Goal: Communication & Community: Answer question/provide support

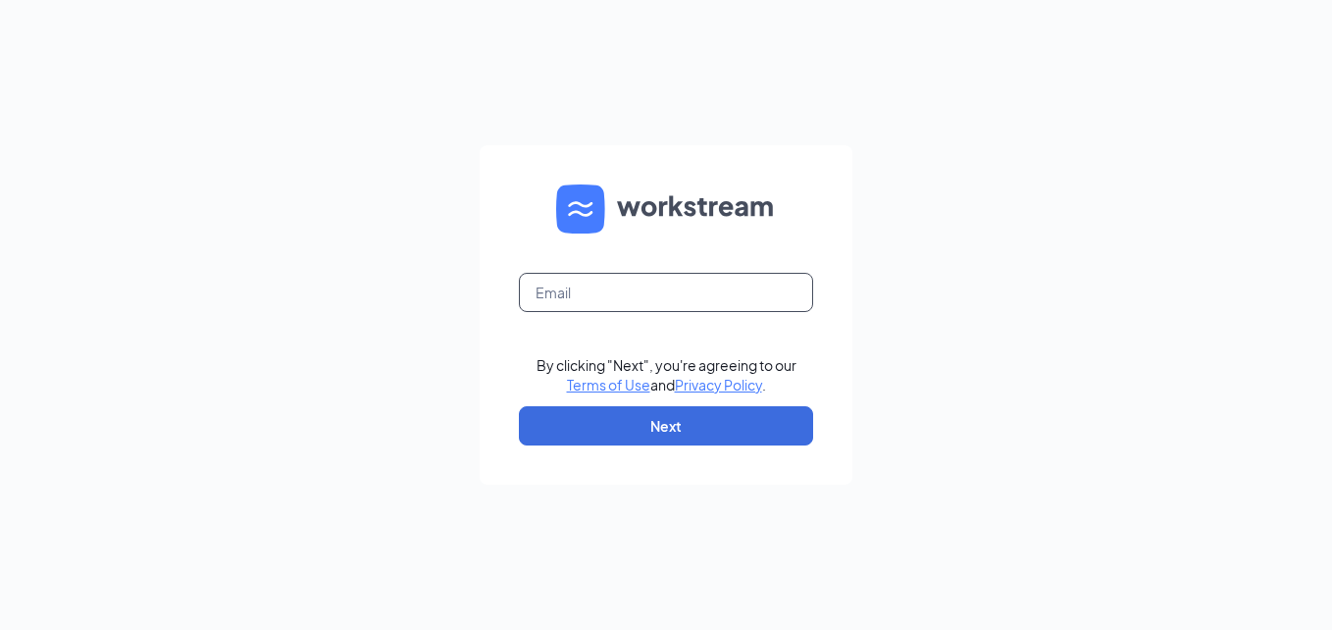
click at [637, 288] on input "text" at bounding box center [666, 292] width 294 height 39
type input "omgroesbeckdonuts@theomgroup.net"
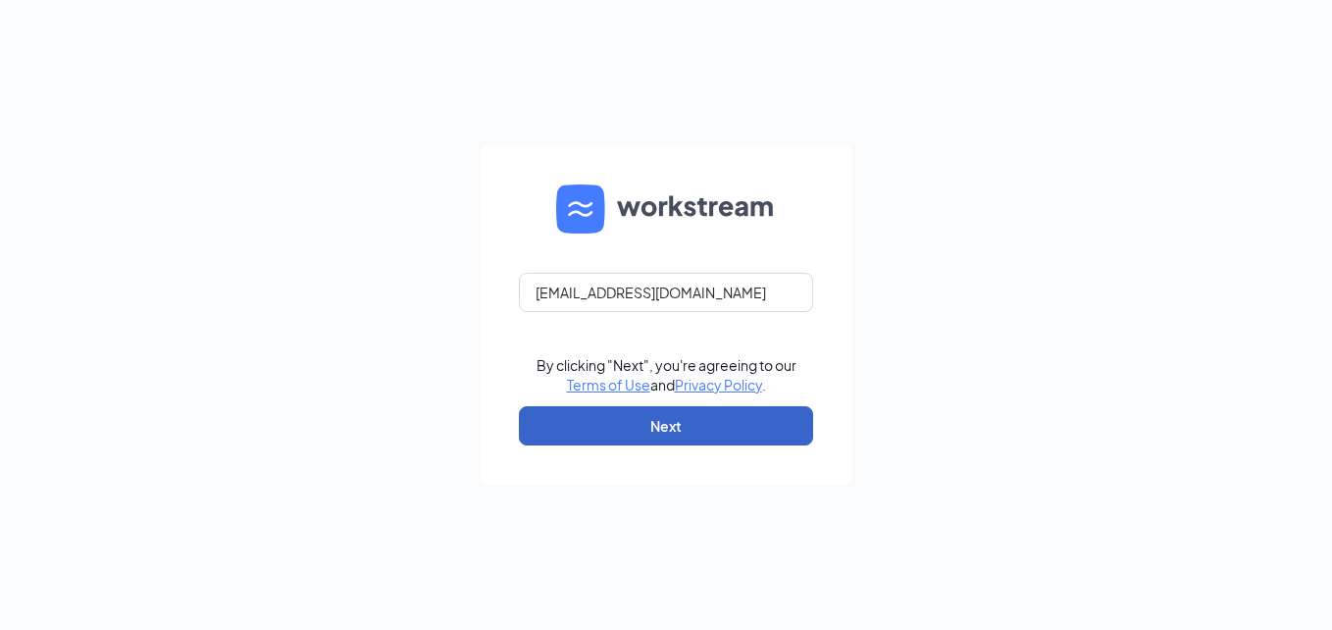
click at [588, 430] on button "Next" at bounding box center [666, 425] width 294 height 39
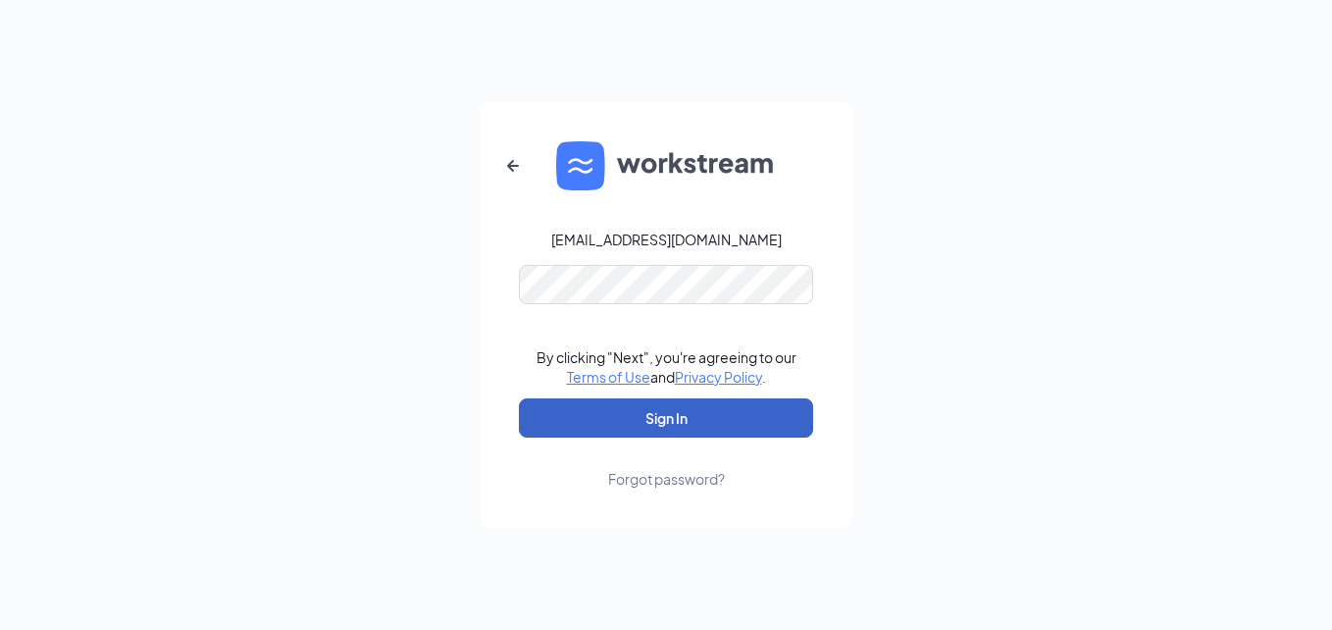
click at [644, 418] on button "Sign In" at bounding box center [666, 417] width 294 height 39
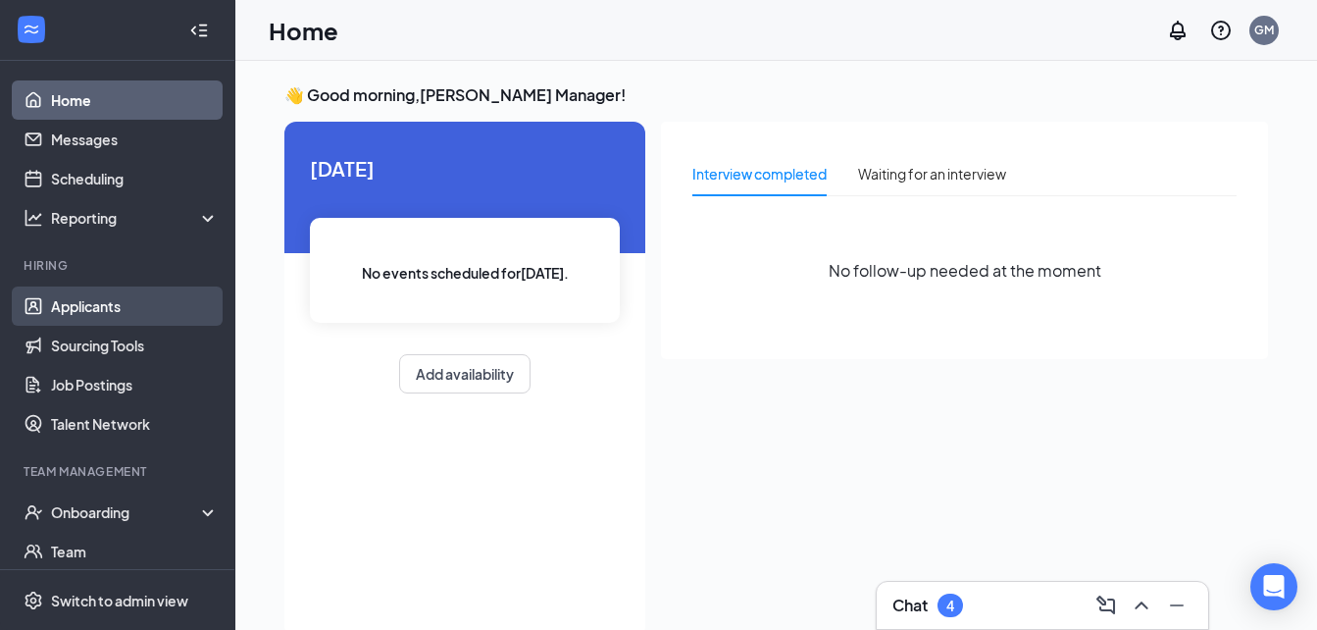
click at [151, 314] on link "Applicants" at bounding box center [135, 305] width 168 height 39
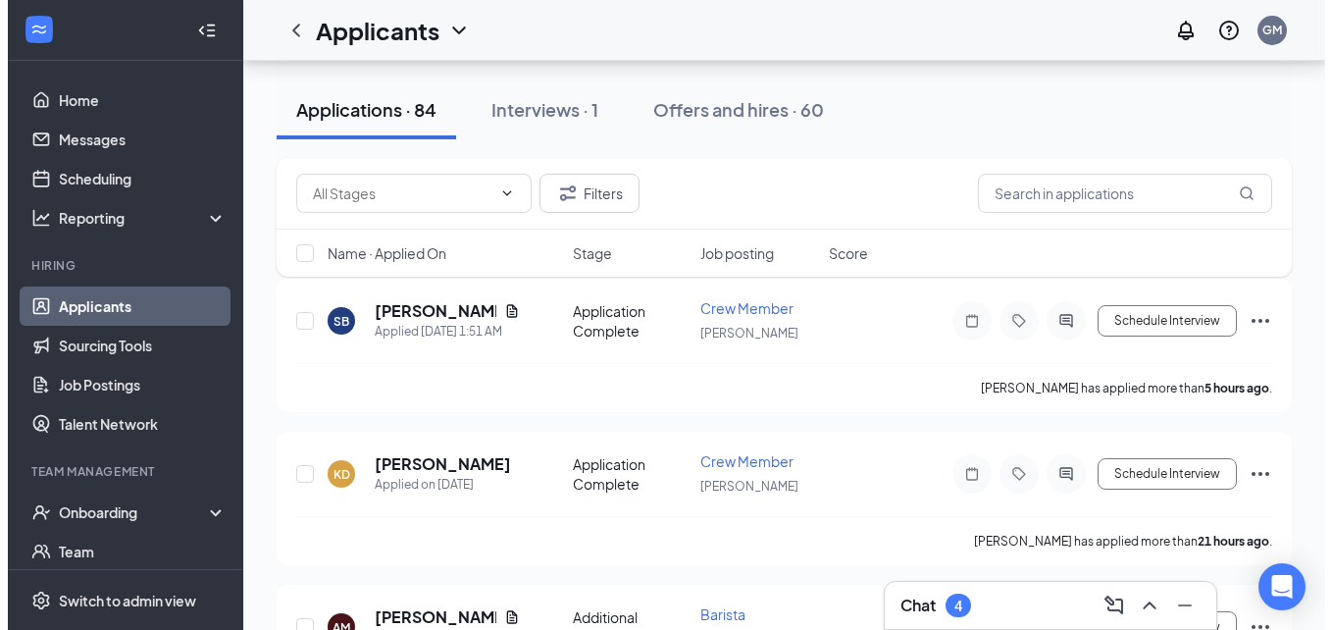
scroll to position [198, 0]
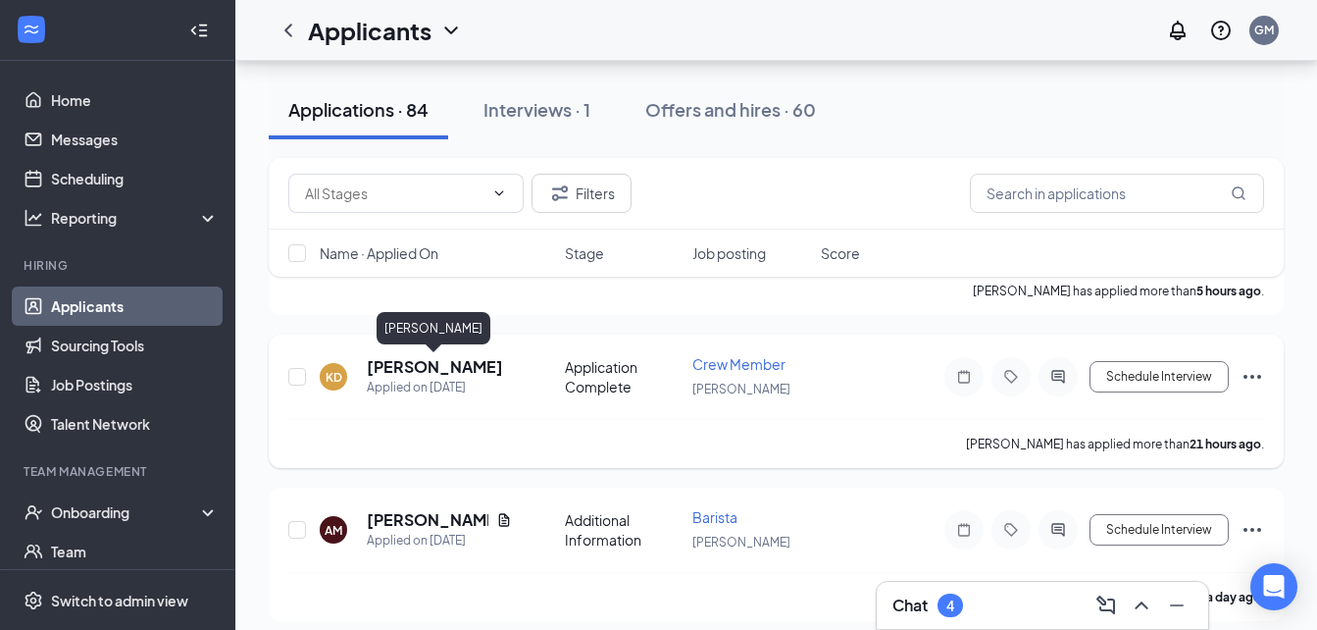
click at [427, 368] on h5 "[PERSON_NAME]" at bounding box center [435, 367] width 136 height 22
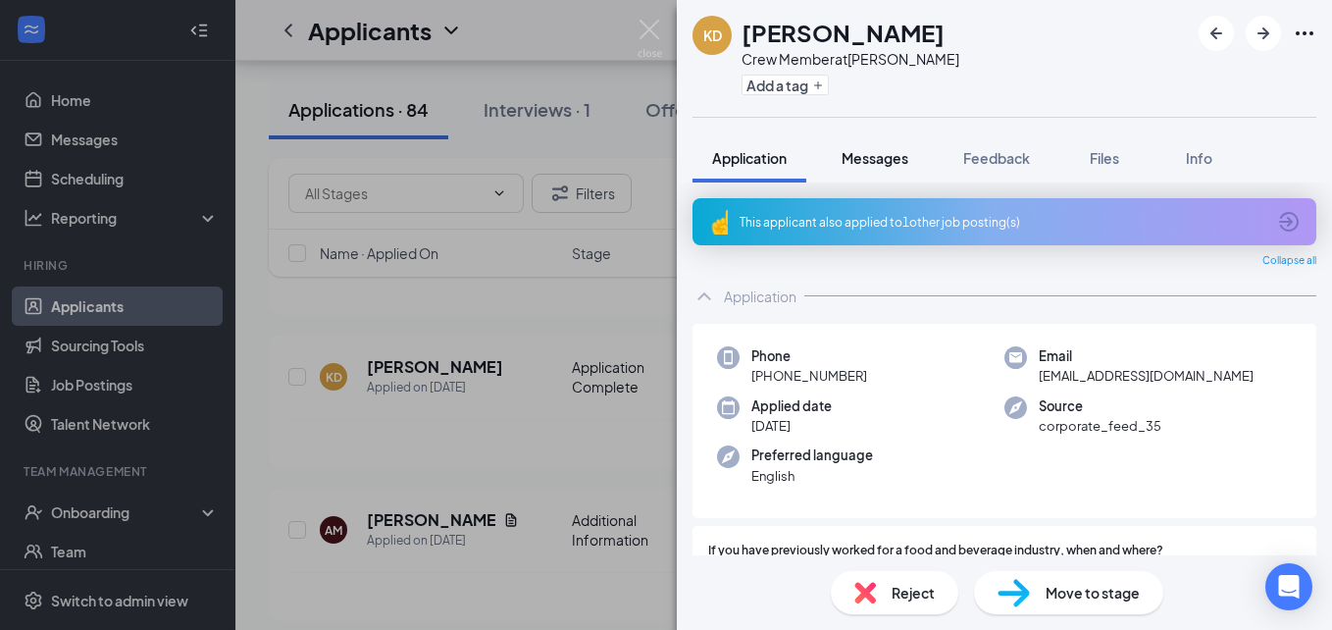
click at [858, 168] on button "Messages" at bounding box center [875, 157] width 106 height 49
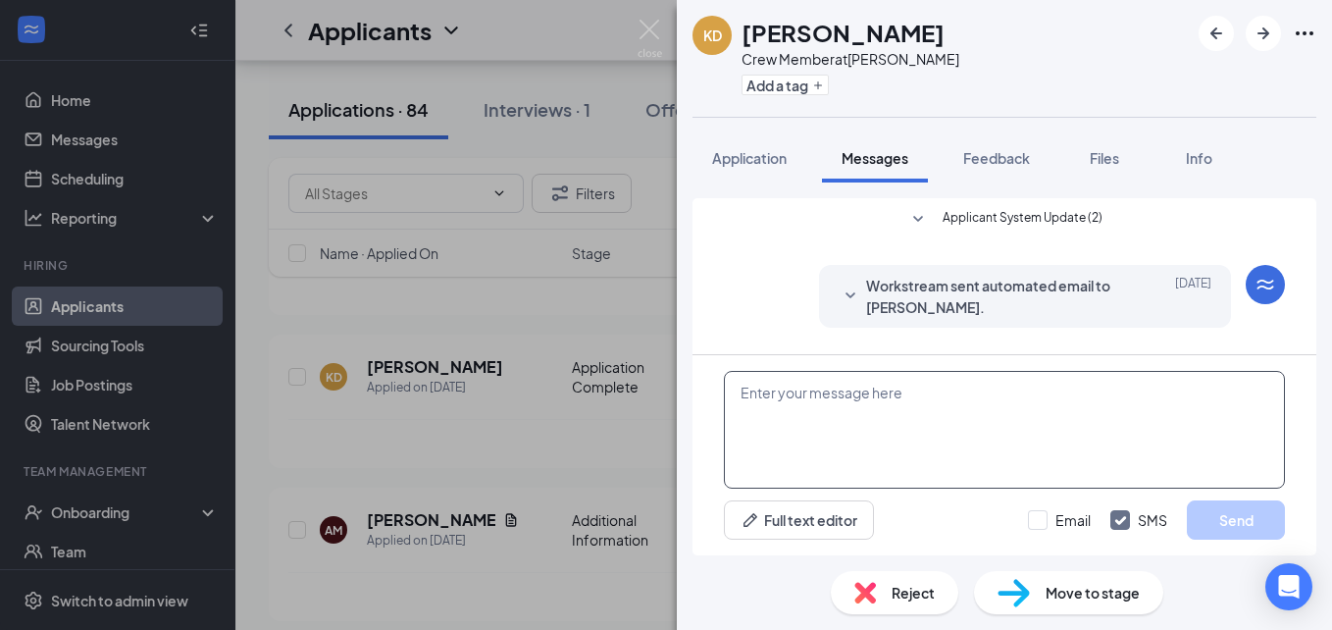
scroll to position [234, 0]
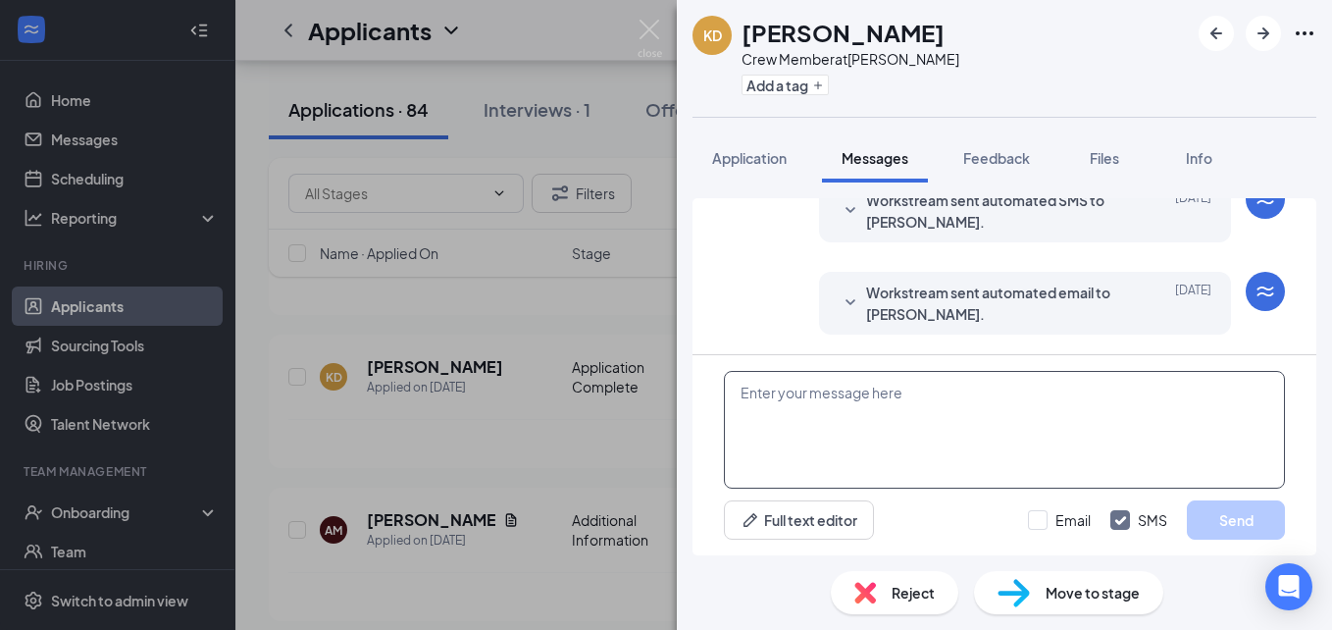
click at [933, 440] on textarea at bounding box center [1004, 430] width 561 height 118
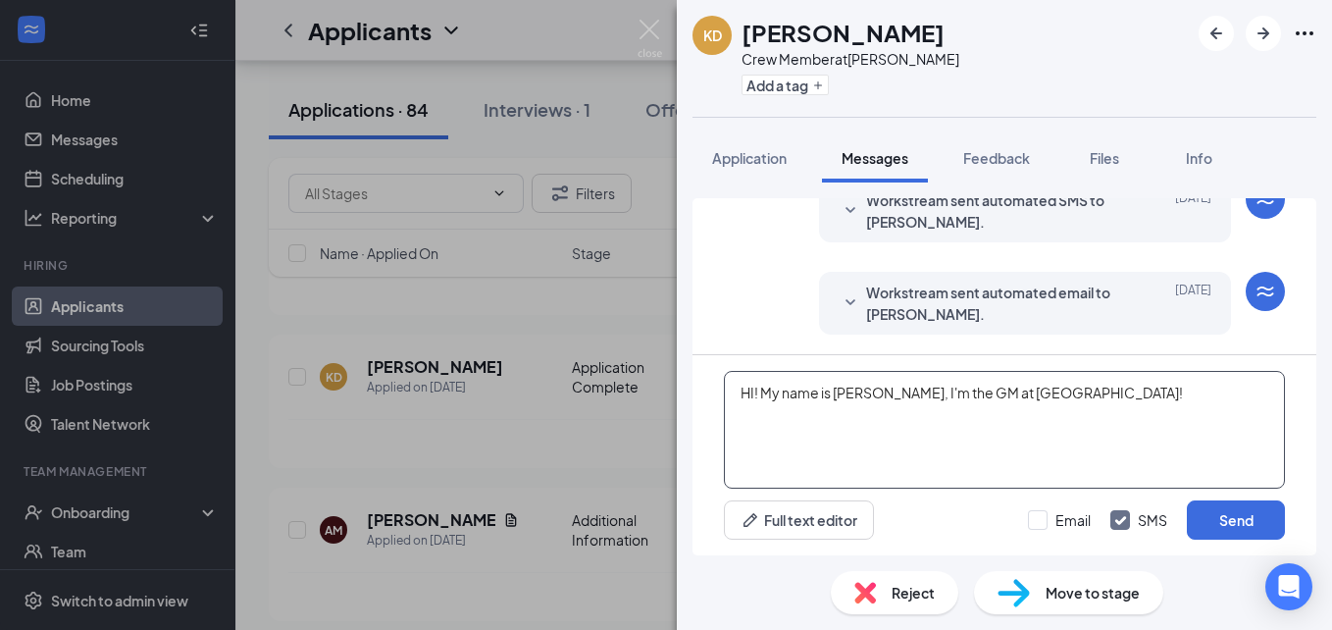
click at [759, 394] on textarea "HI! My name is [PERSON_NAME], I'm the GM at [GEOGRAPHIC_DATA]!" at bounding box center [1004, 430] width 561 height 118
click at [1175, 406] on textarea "Hi, my name is [PERSON_NAME], I'm the GM at [GEOGRAPHIC_DATA]!" at bounding box center [1004, 430] width 561 height 118
drag, startPoint x: 1153, startPoint y: 427, endPoint x: 735, endPoint y: 384, distance: 420.0
click at [735, 384] on textarea "Hi, my name is [PERSON_NAME], I'm the GM at [GEOGRAPHIC_DATA]! I would love to …" at bounding box center [1004, 430] width 561 height 118
click at [1215, 481] on textarea "Hi, my name is [PERSON_NAME], I'm the GM at [GEOGRAPHIC_DATA]! I would love to …" at bounding box center [1004, 430] width 561 height 118
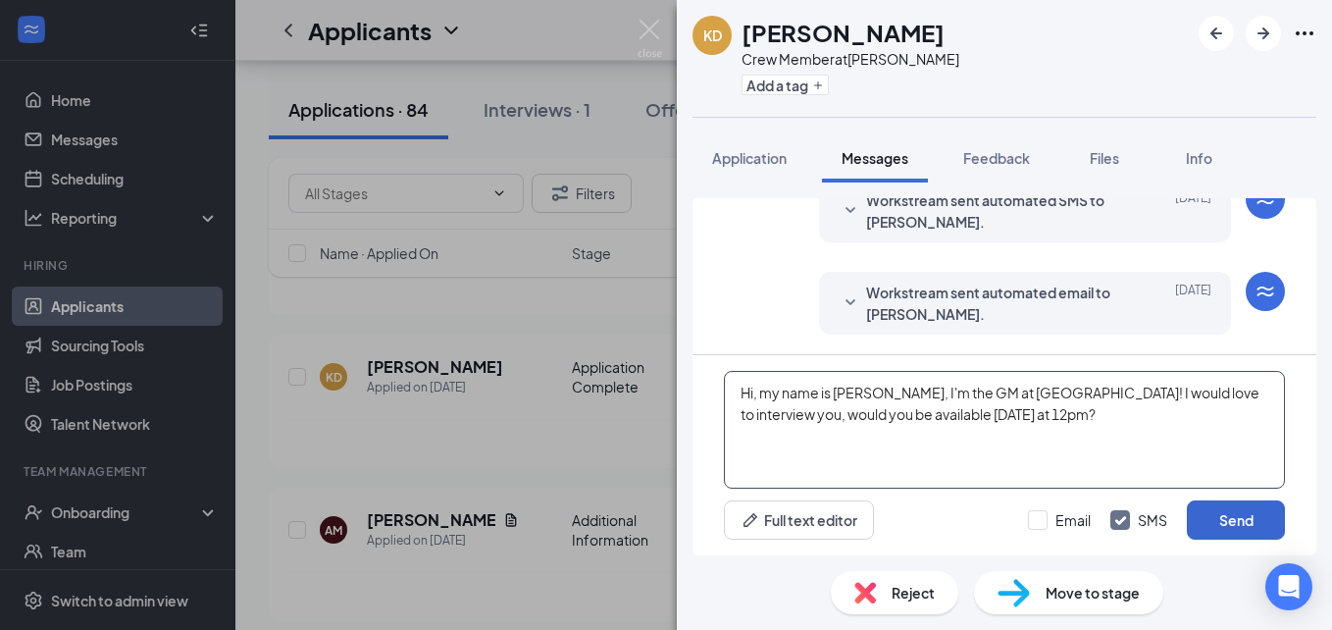
type textarea "Hi, my name is [PERSON_NAME], I'm the GM at [GEOGRAPHIC_DATA]! I would love to …"
click at [1251, 519] on button "Send" at bounding box center [1236, 519] width 98 height 39
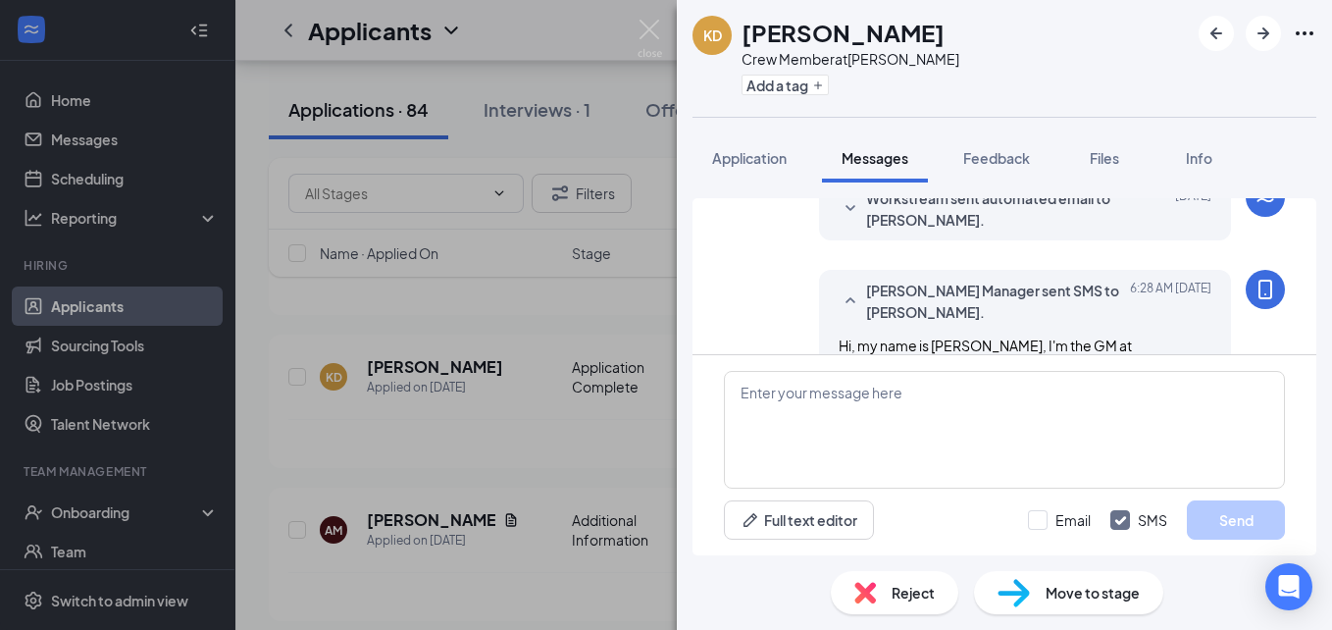
scroll to position [403, 0]
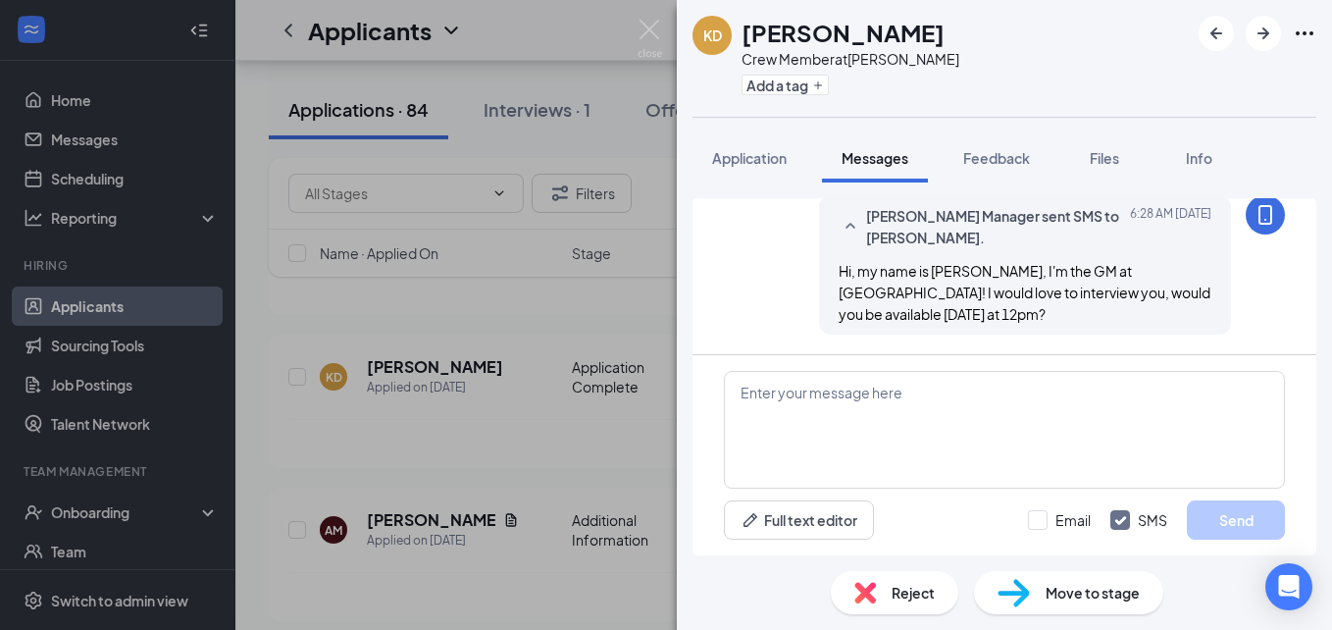
click at [511, 231] on div "KD [PERSON_NAME] Crew Member at [PERSON_NAME] Add a tag Application Messages Fe…" at bounding box center [666, 315] width 1332 height 630
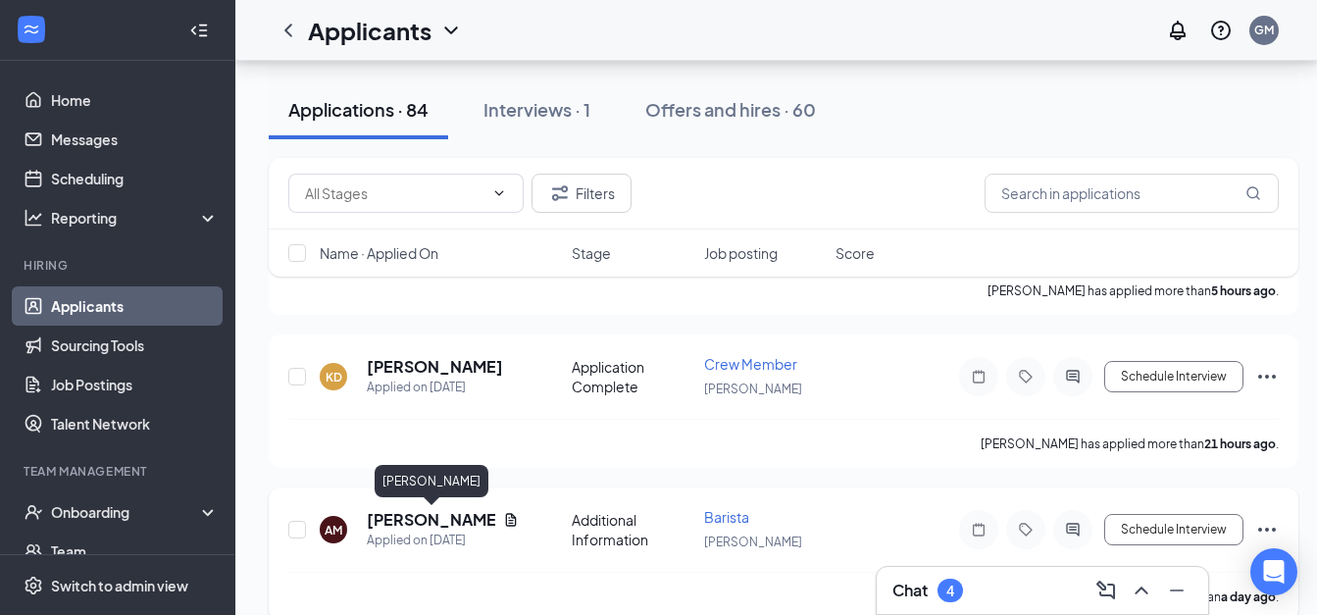
click at [426, 526] on h5 "[PERSON_NAME]" at bounding box center [431, 520] width 128 height 22
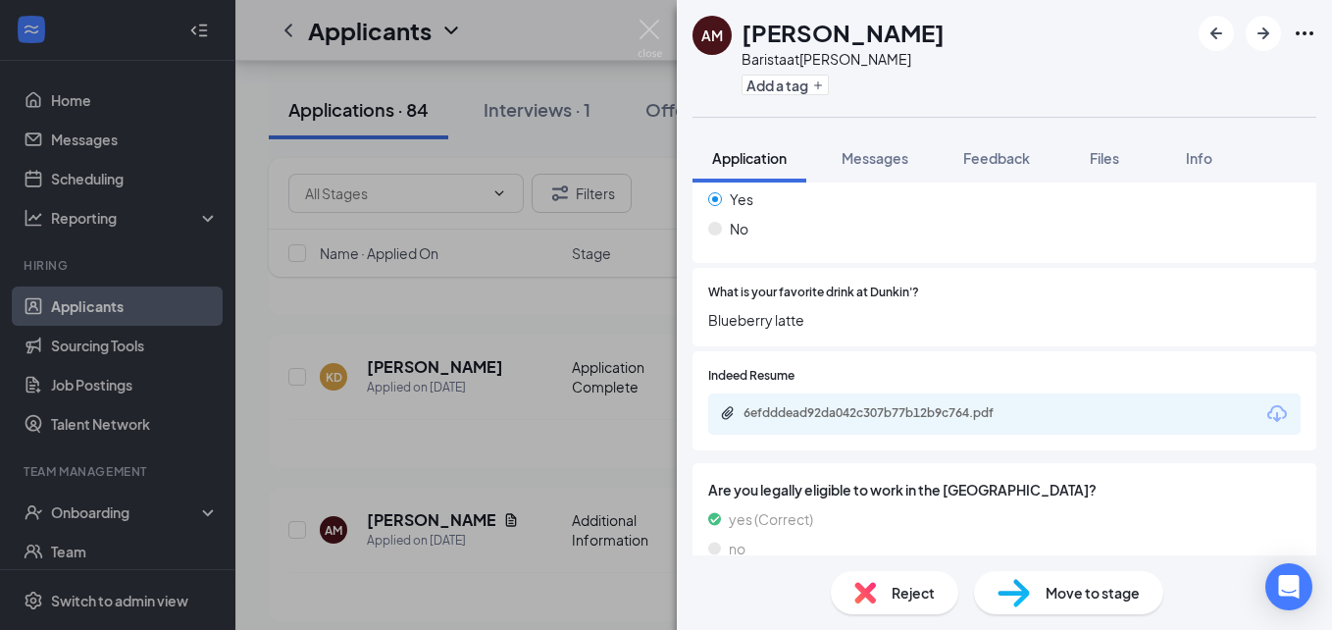
scroll to position [808, 0]
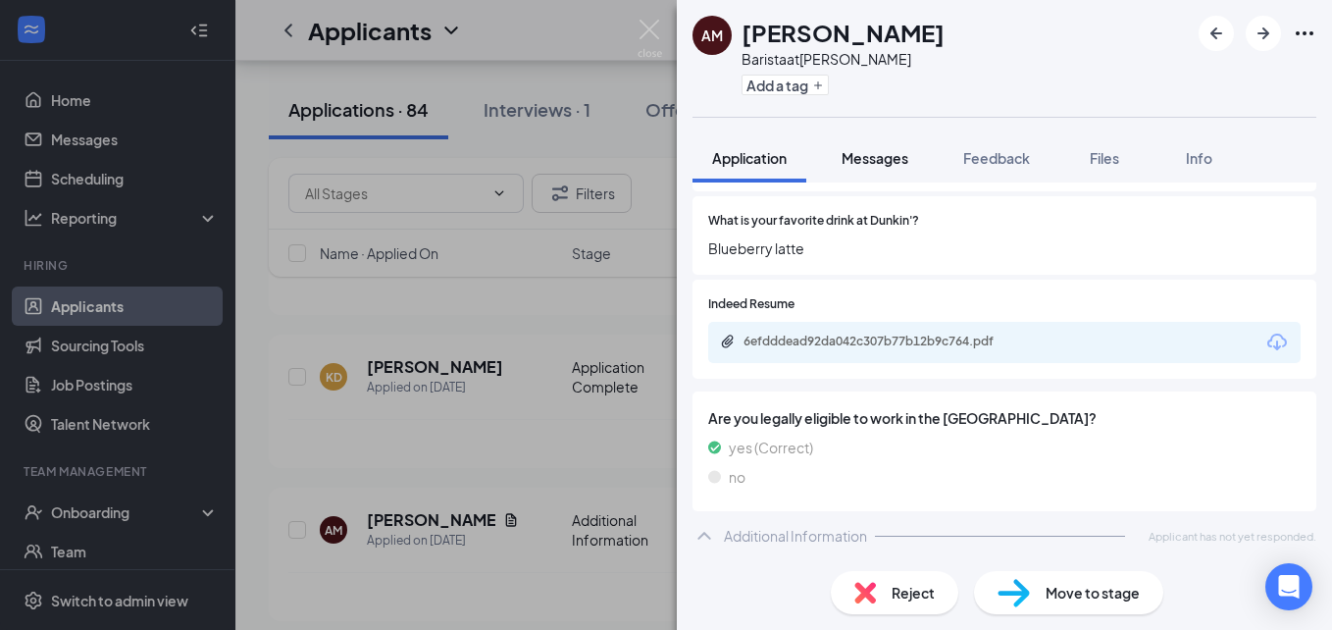
click at [876, 158] on span "Messages" at bounding box center [875, 158] width 67 height 18
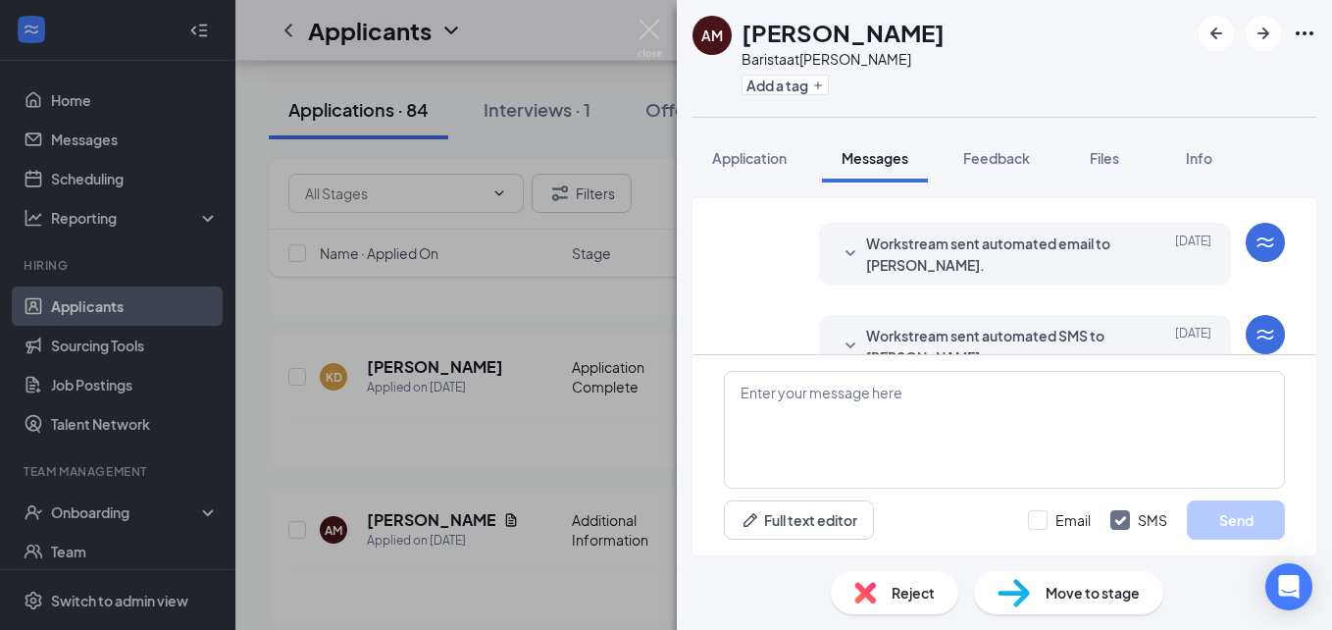
scroll to position [270, 0]
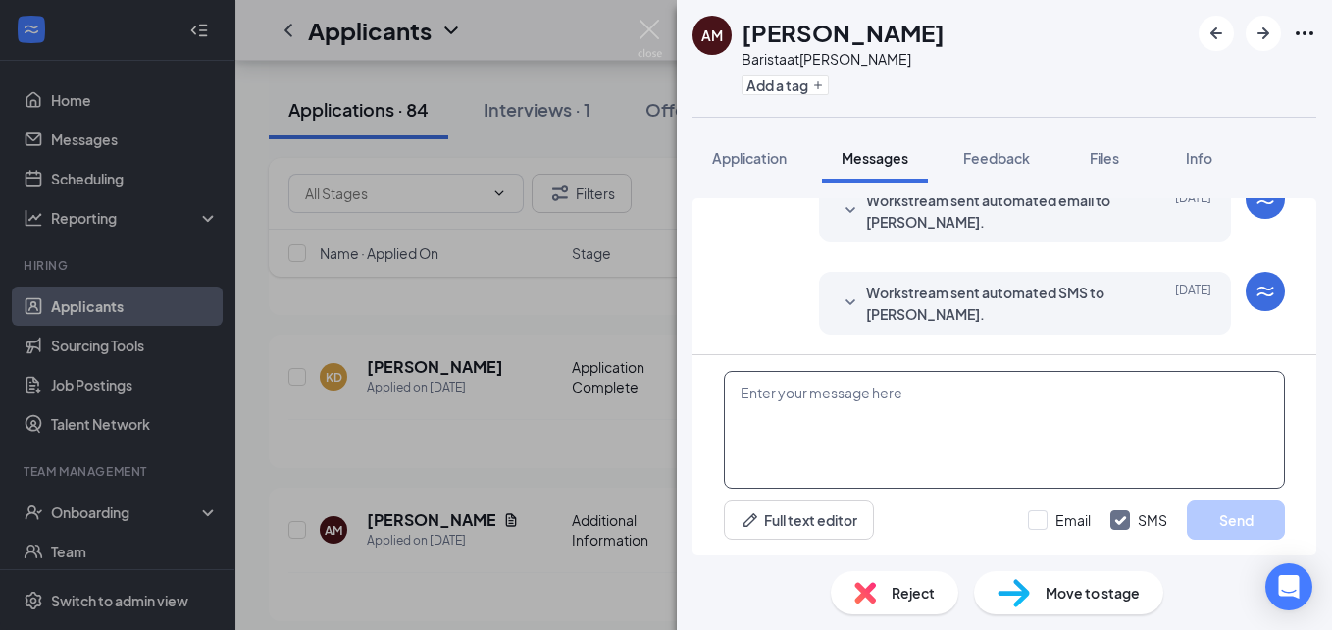
click at [866, 474] on textarea at bounding box center [1004, 430] width 561 height 118
paste textarea "Hi, my name is [PERSON_NAME], I'm the GM at [GEOGRAPHIC_DATA]! I would love to …"
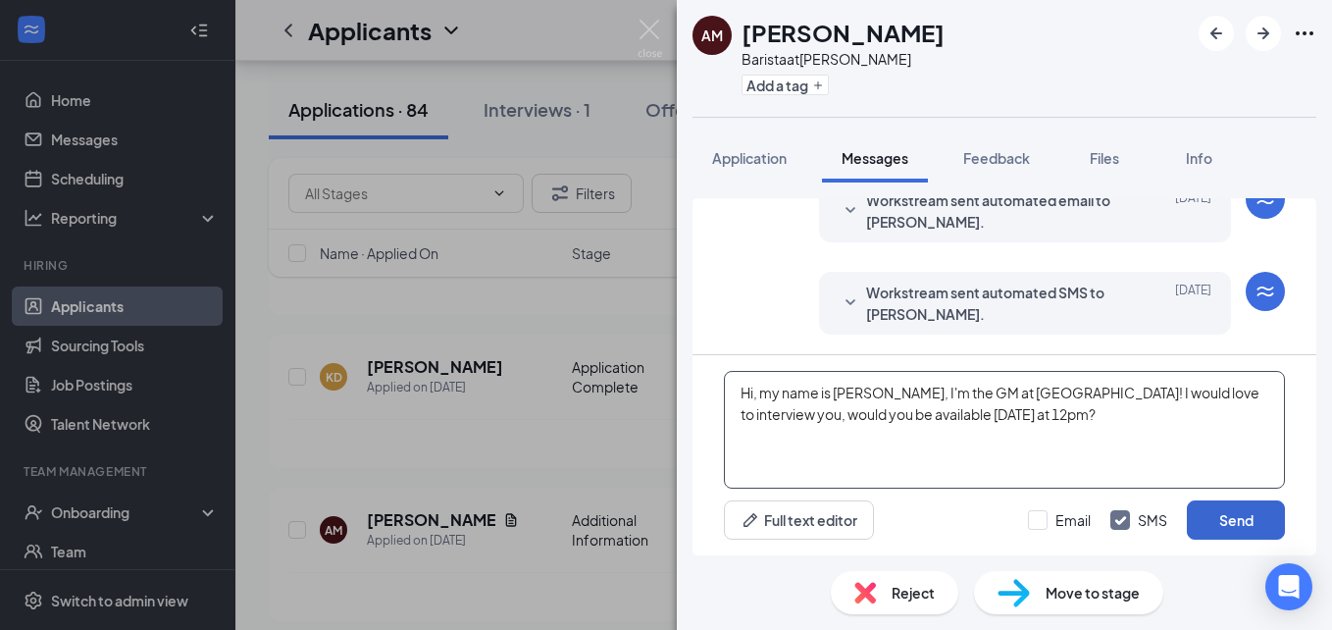
type textarea "Hi, my name is [PERSON_NAME], I'm the GM at [GEOGRAPHIC_DATA]! I would love to …"
click at [1232, 518] on button "Send" at bounding box center [1236, 519] width 98 height 39
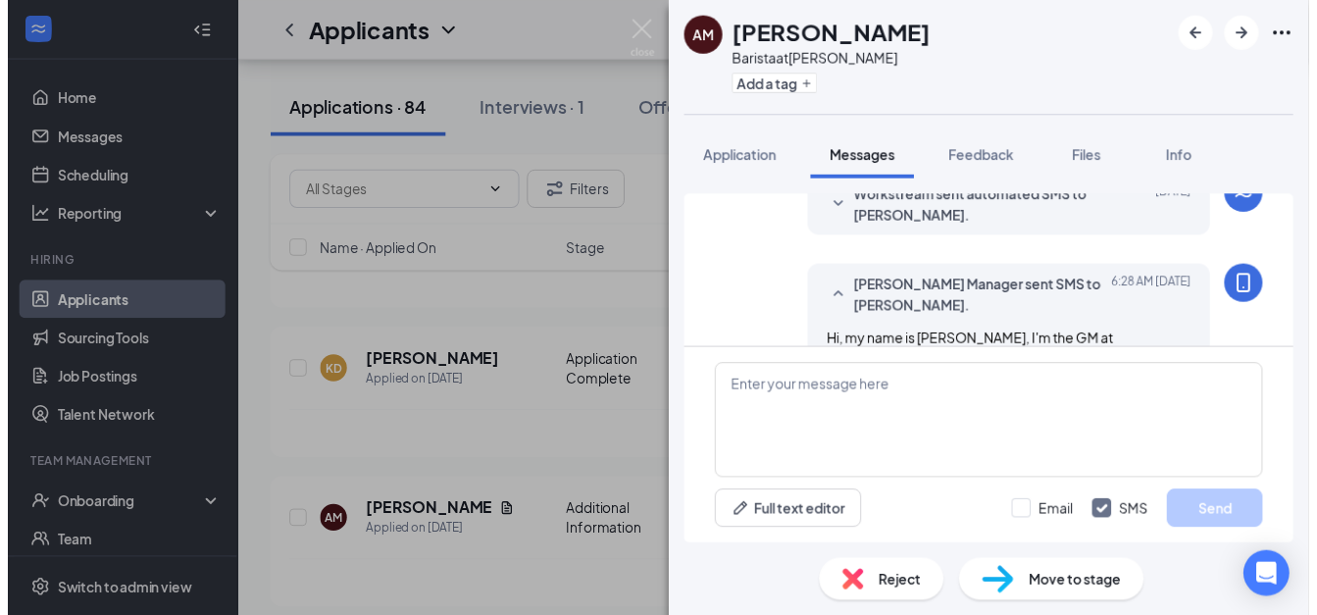
scroll to position [438, 0]
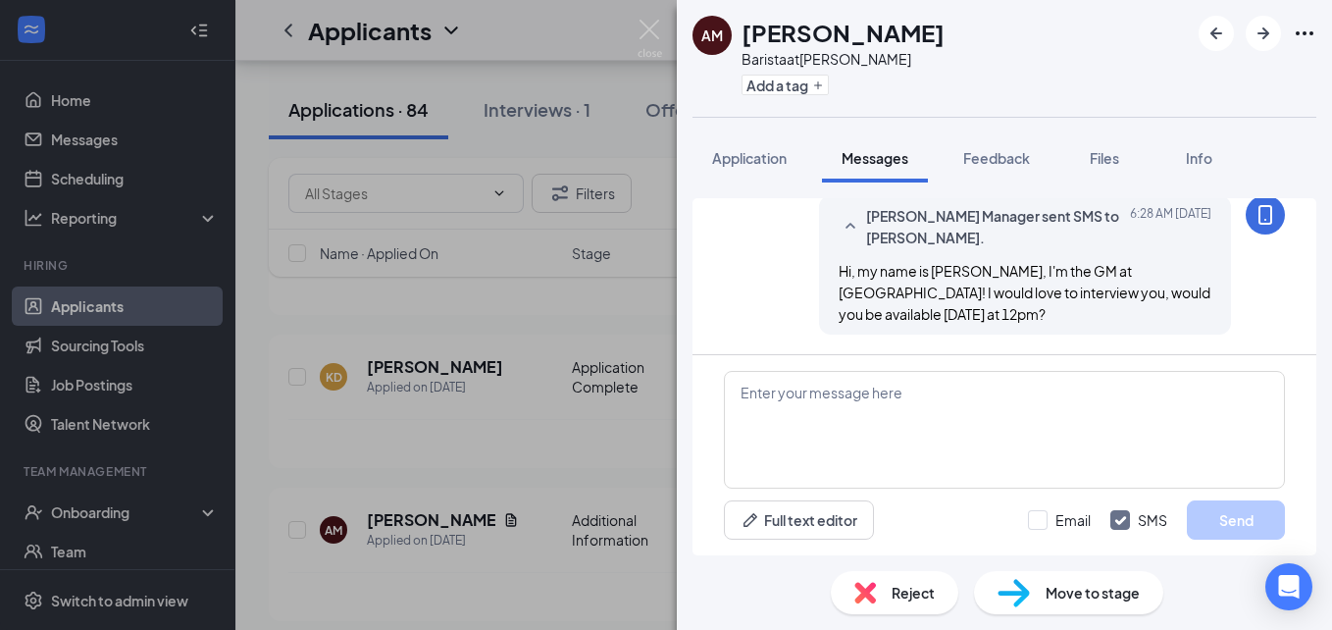
click at [484, 461] on div "AM [PERSON_NAME] at [PERSON_NAME] Add a tag Application Messages Feedback Files…" at bounding box center [666, 315] width 1332 height 630
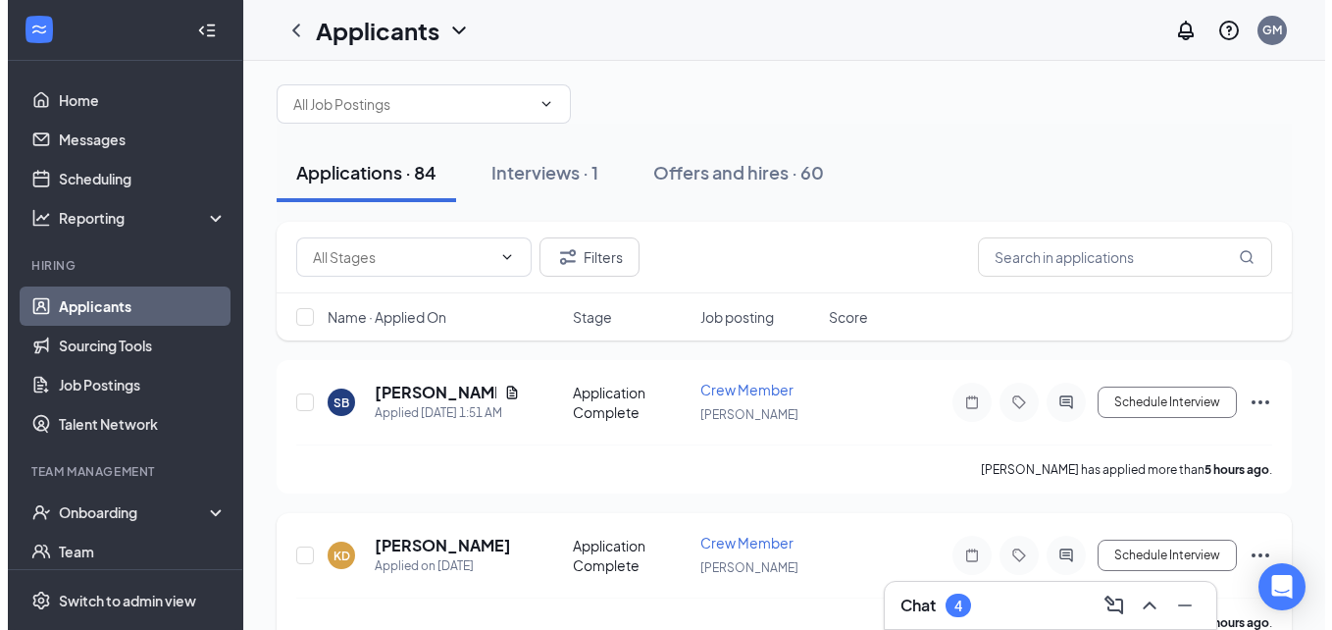
scroll to position [19, 0]
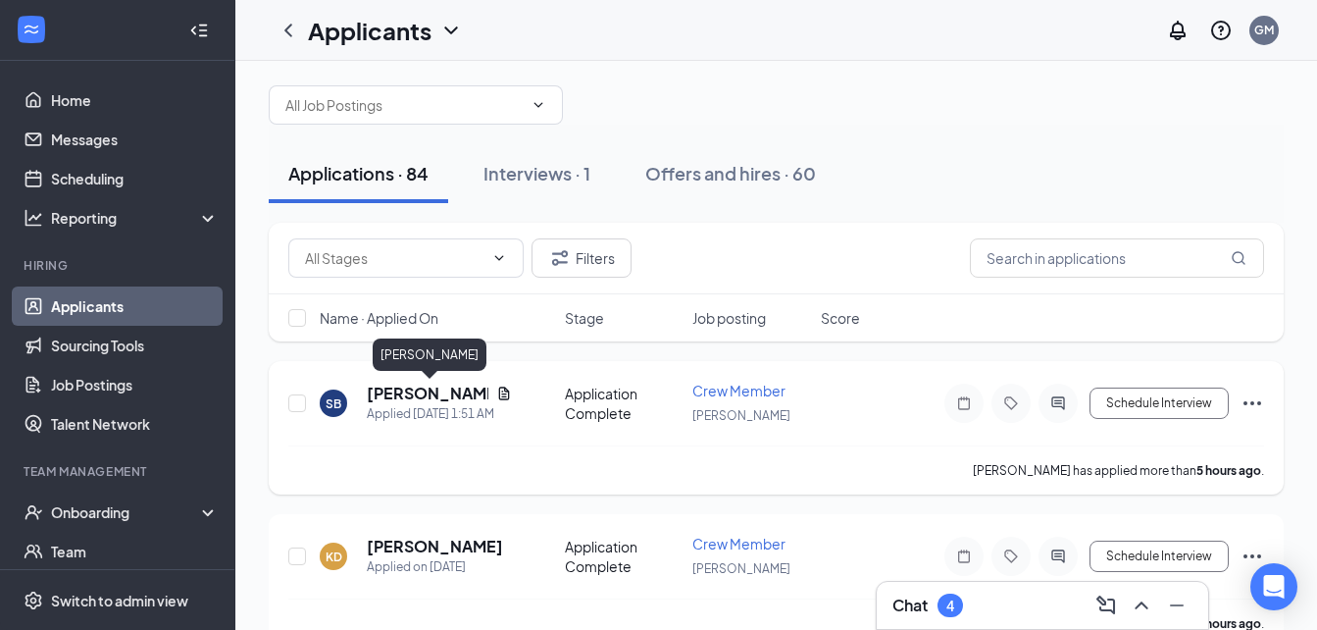
click at [446, 392] on h5 "[PERSON_NAME]" at bounding box center [428, 394] width 122 height 22
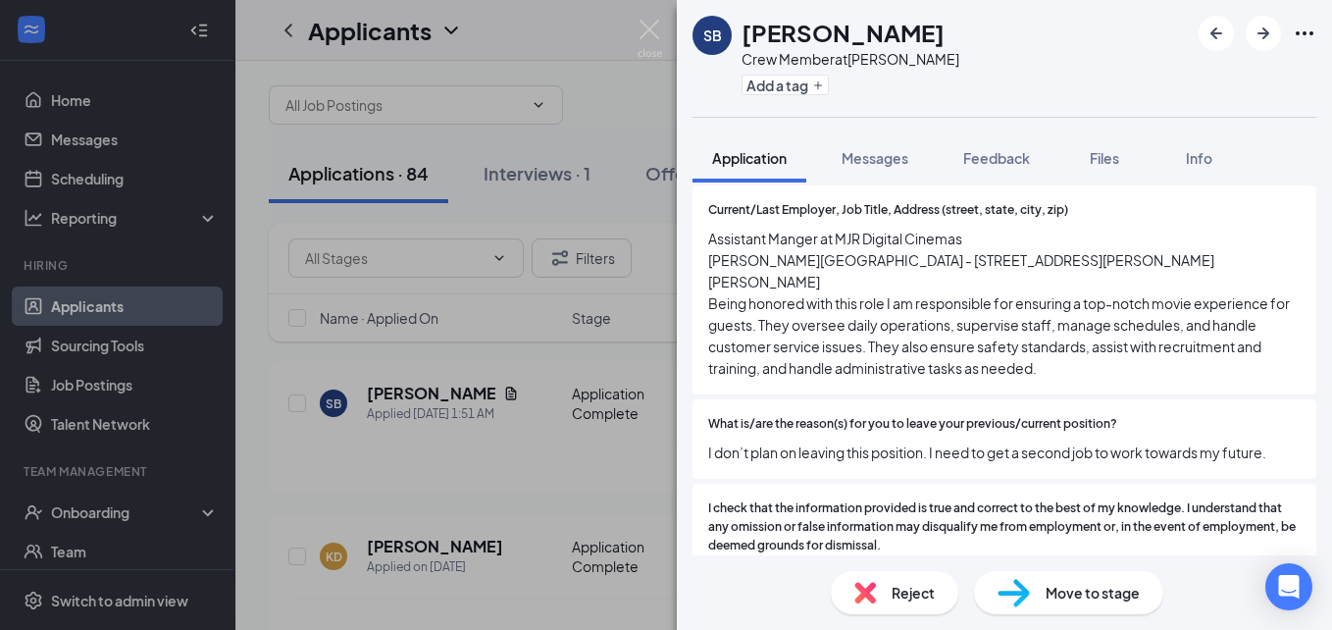
scroll to position [1368, 0]
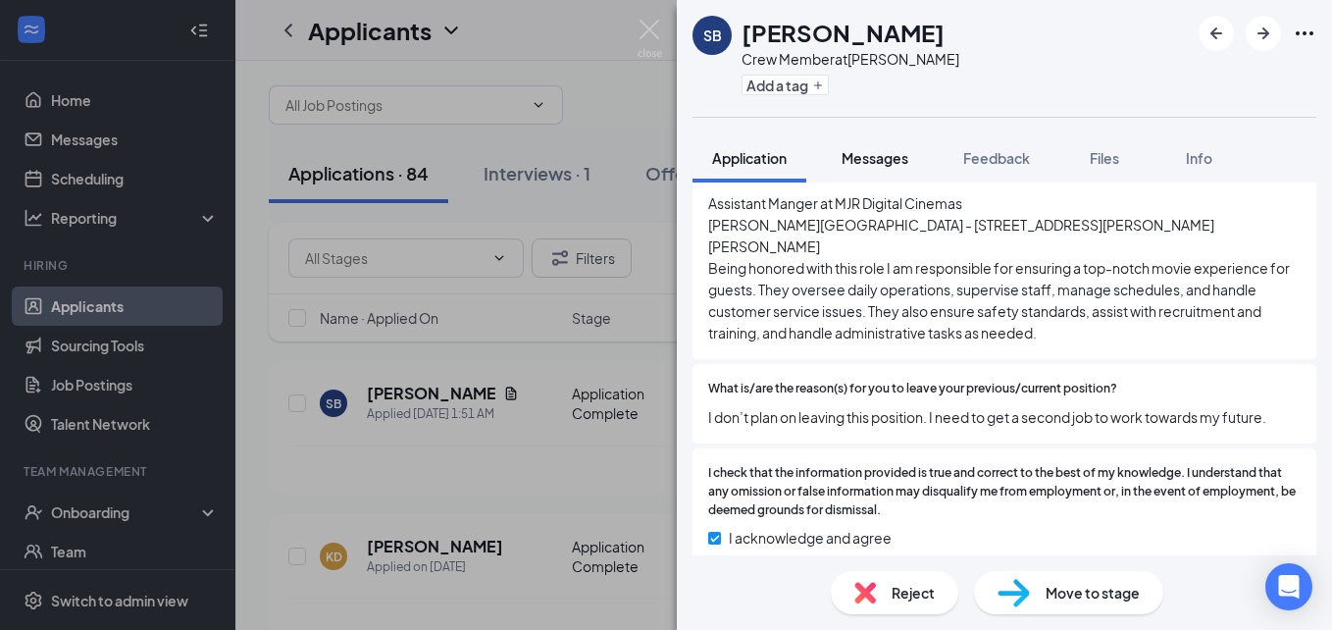
click at [865, 165] on span "Messages" at bounding box center [875, 158] width 67 height 18
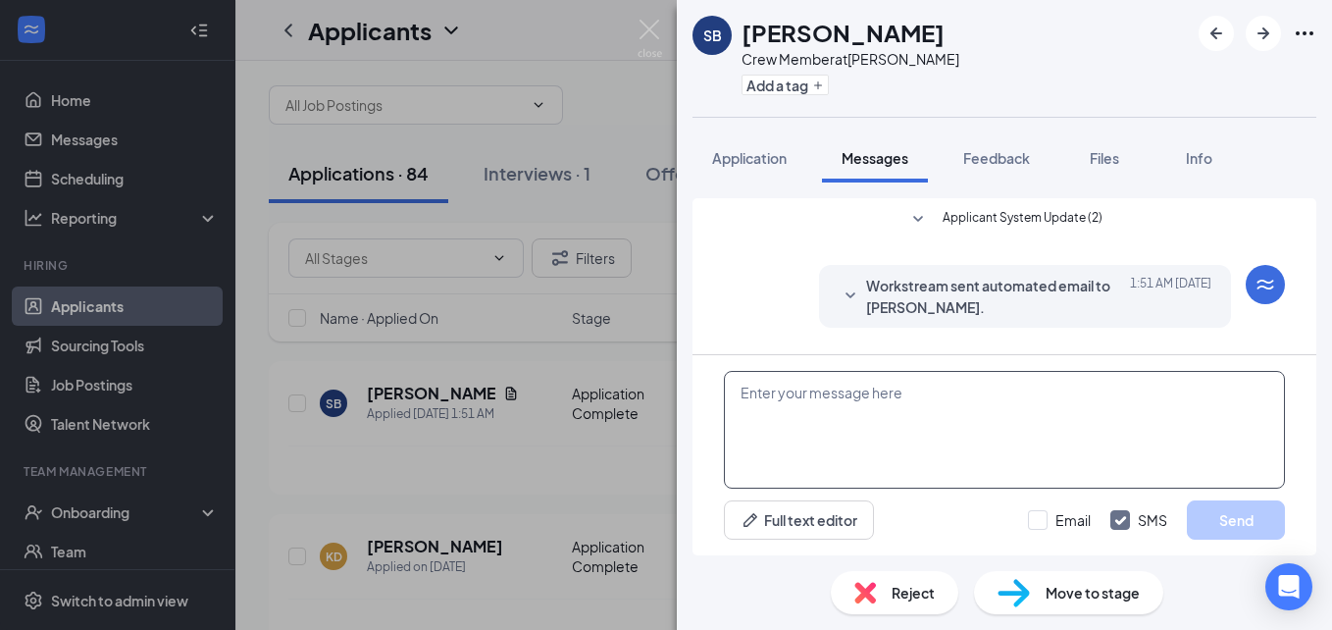
click at [886, 389] on textarea at bounding box center [1004, 430] width 561 height 118
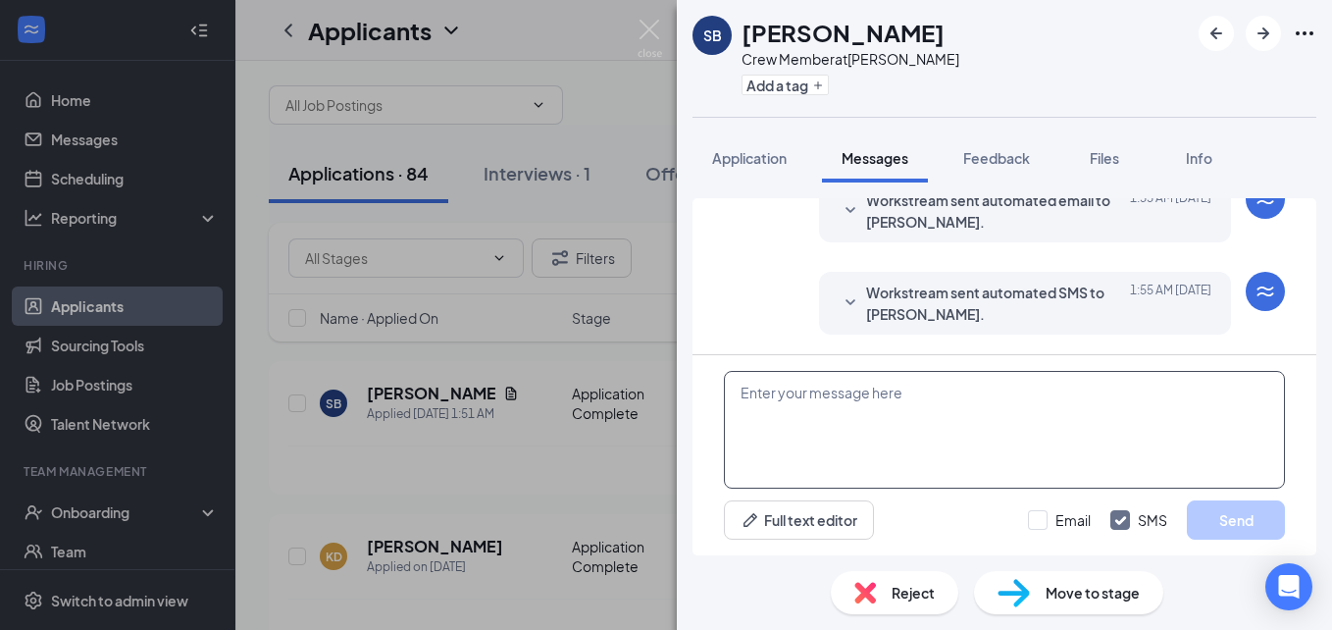
paste textarea "Hi, my name is [PERSON_NAME], I'm the GM at [GEOGRAPHIC_DATA]! I would love to …"
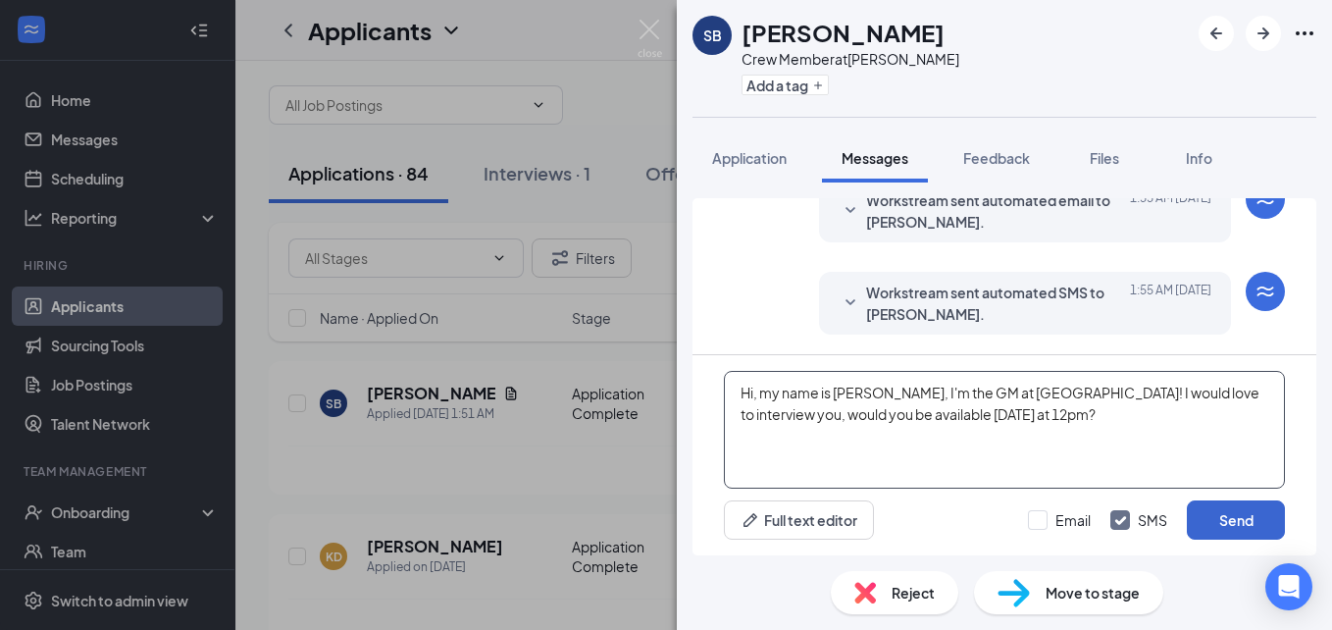
type textarea "Hi, my name is [PERSON_NAME], I'm the GM at [GEOGRAPHIC_DATA]! I would love to …"
click at [1254, 535] on button "Send" at bounding box center [1236, 519] width 98 height 39
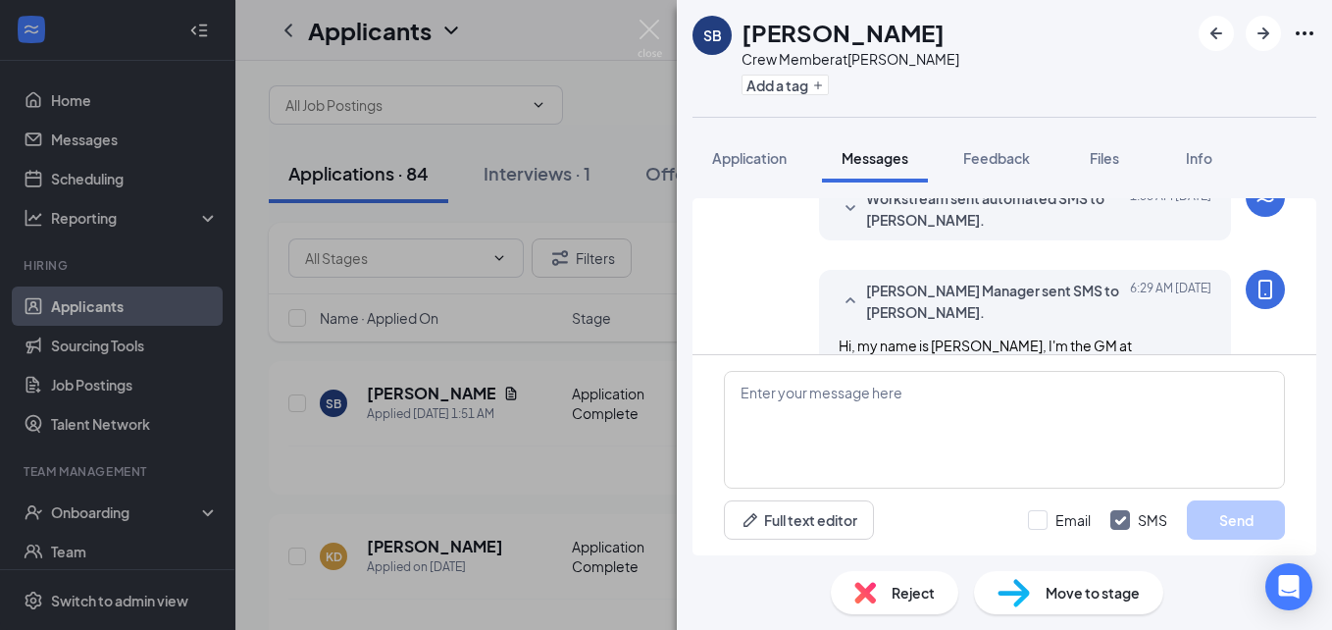
scroll to position [403, 0]
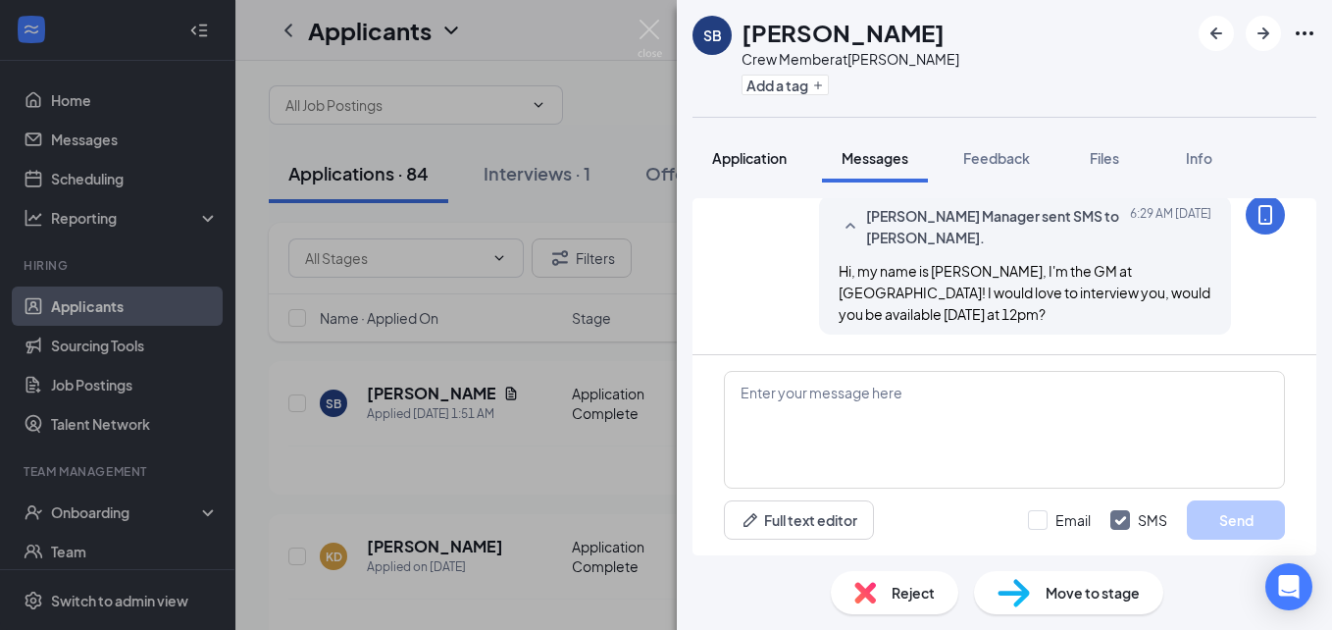
click at [752, 167] on div "Application" at bounding box center [749, 158] width 75 height 20
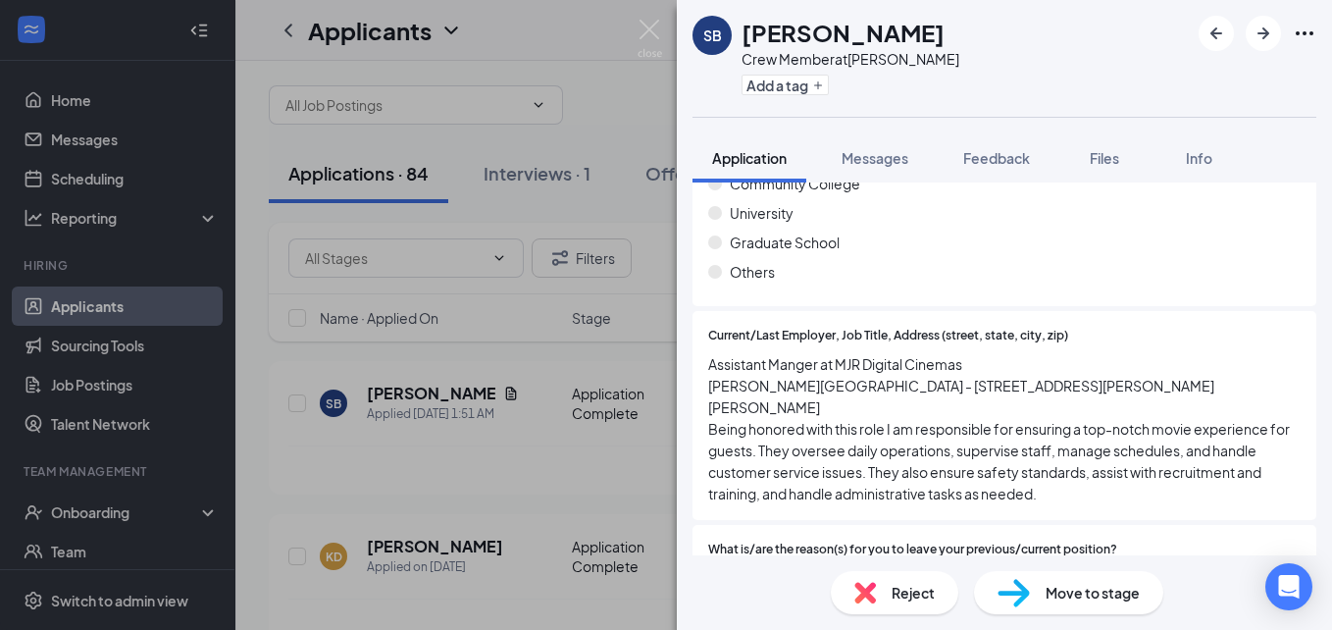
scroll to position [1206, 0]
click at [849, 168] on button "Messages" at bounding box center [875, 157] width 106 height 49
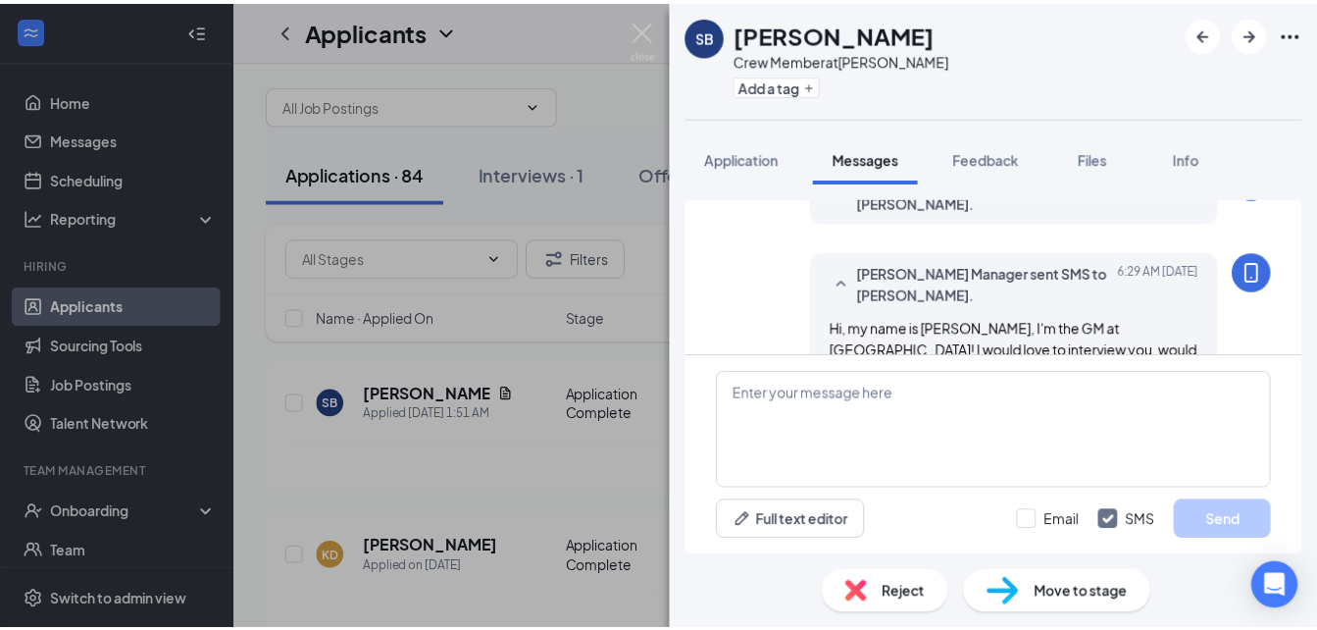
scroll to position [403, 0]
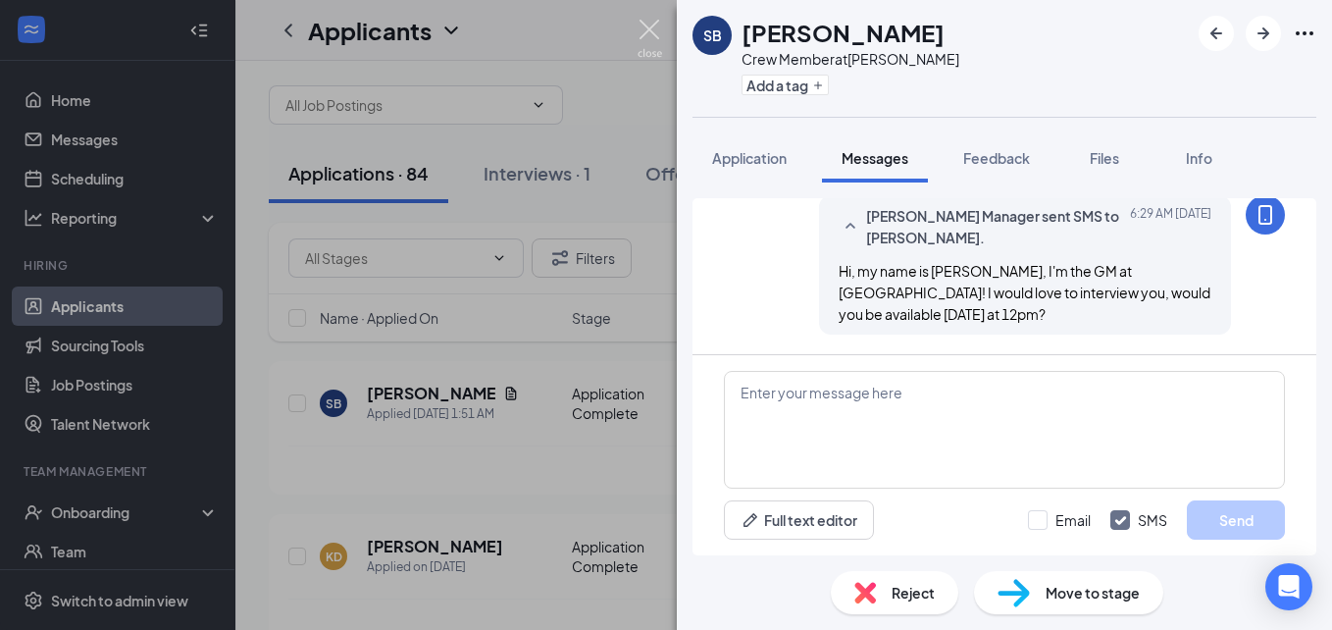
click at [652, 34] on img at bounding box center [650, 39] width 25 height 38
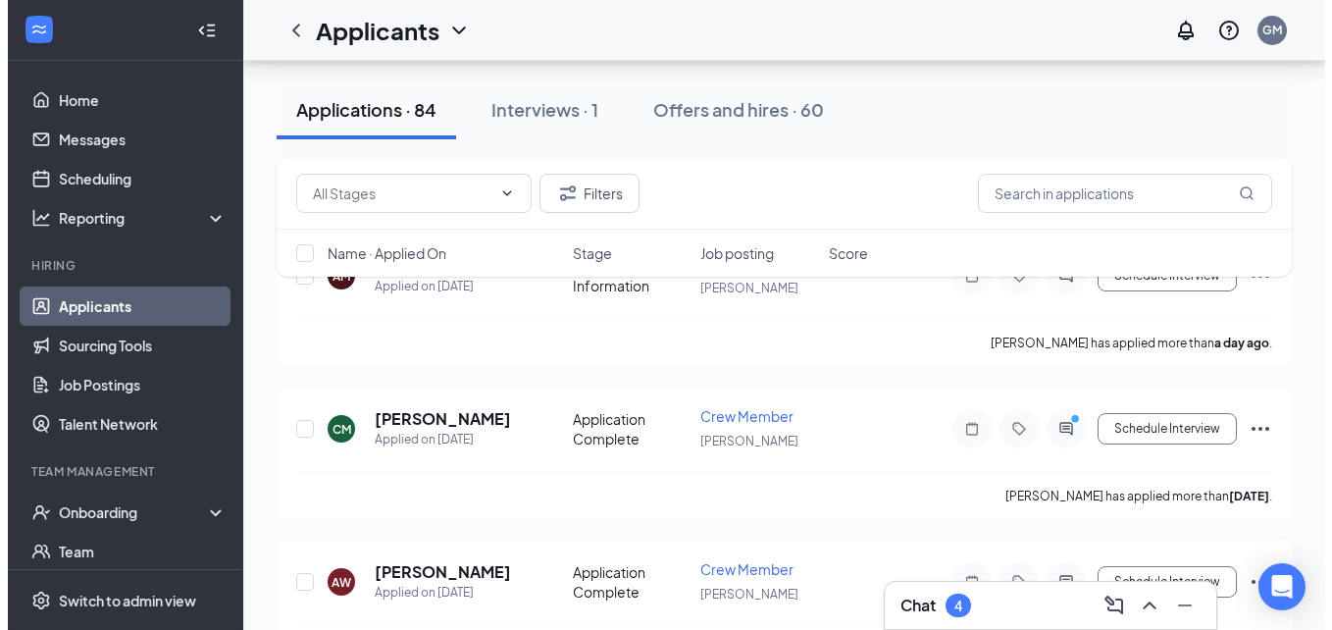
scroll to position [485, 0]
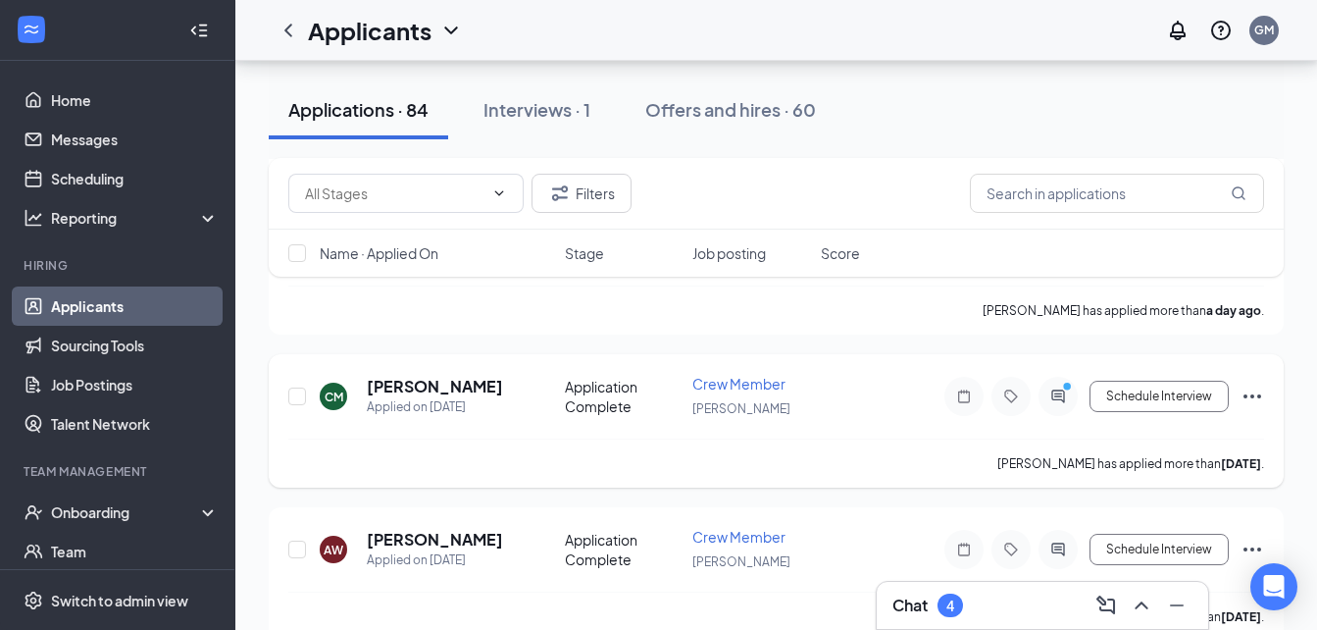
click at [459, 386] on h5 "[PERSON_NAME]" at bounding box center [435, 387] width 136 height 22
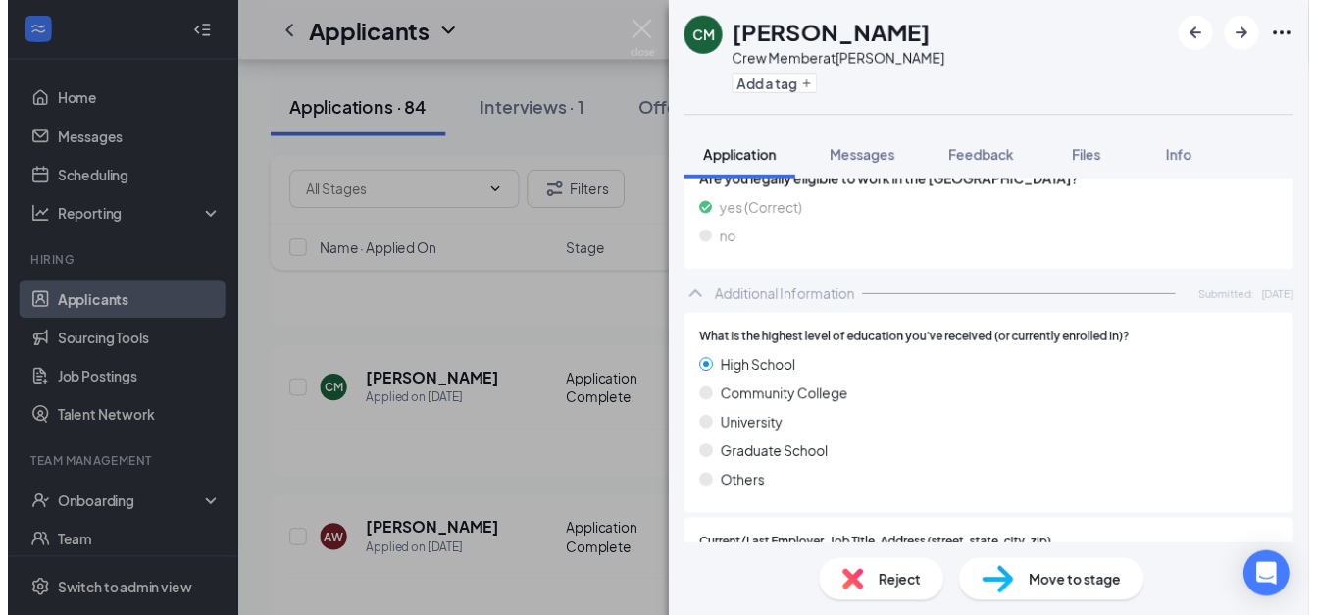
scroll to position [883, 0]
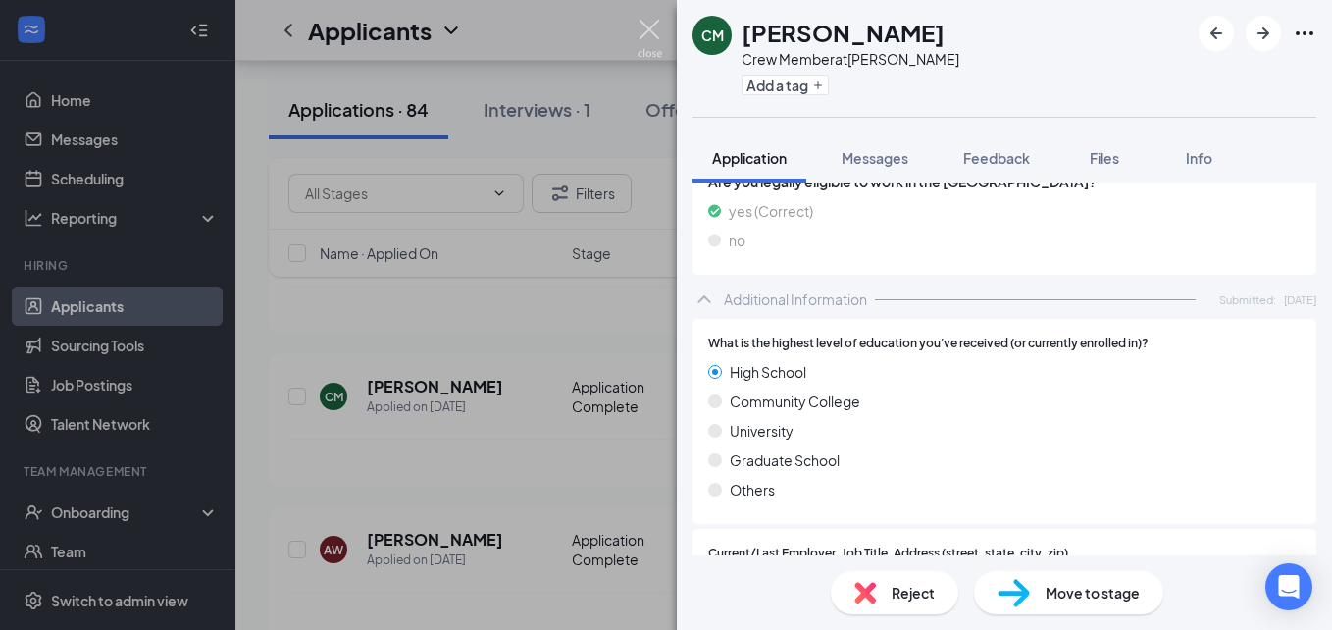
click at [642, 22] on img at bounding box center [650, 39] width 25 height 38
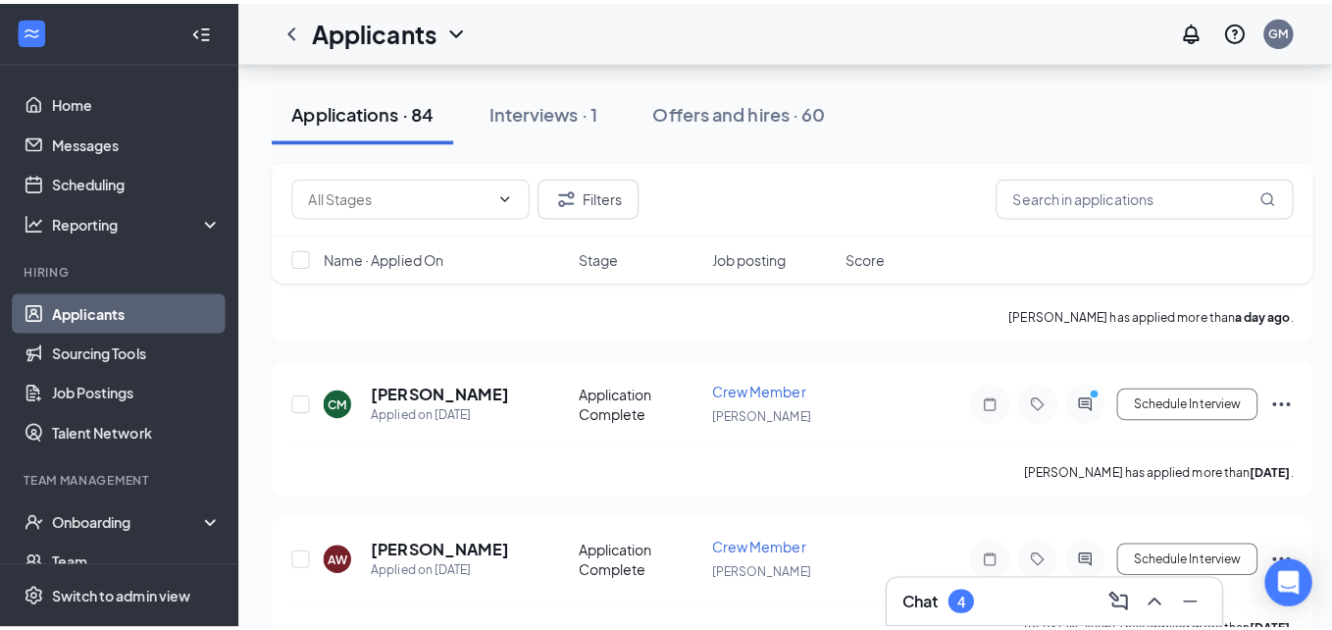
scroll to position [630, 0]
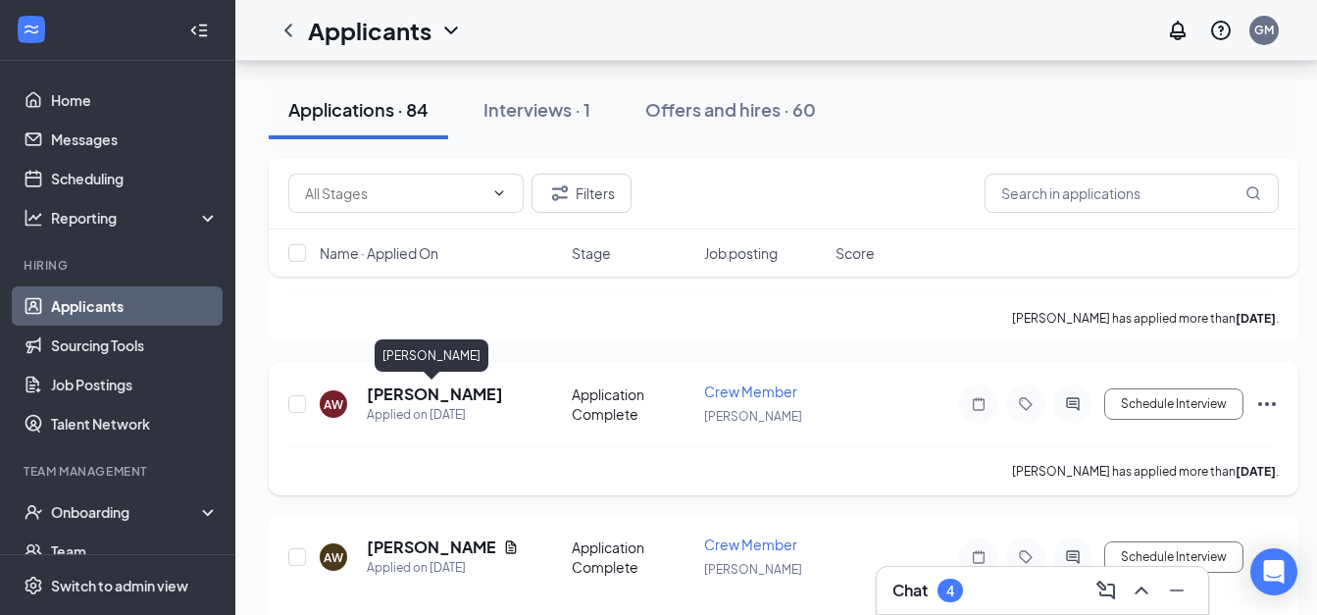
click at [455, 400] on h5 "[PERSON_NAME]" at bounding box center [435, 395] width 136 height 22
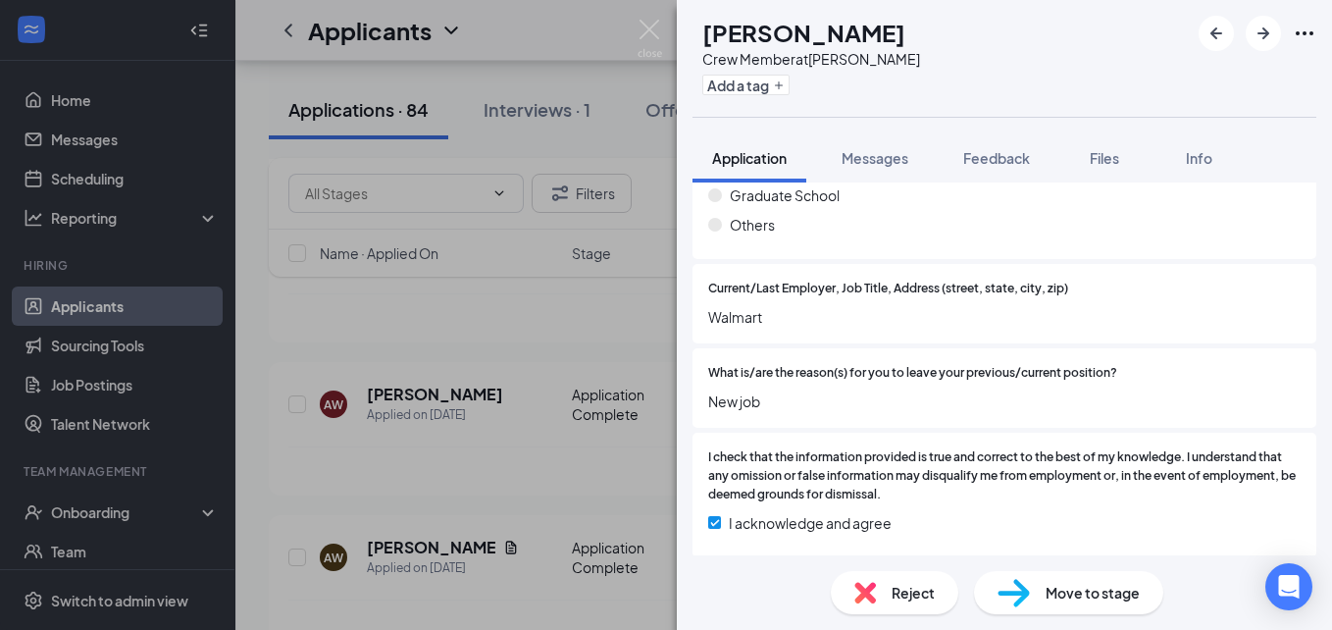
scroll to position [1154, 0]
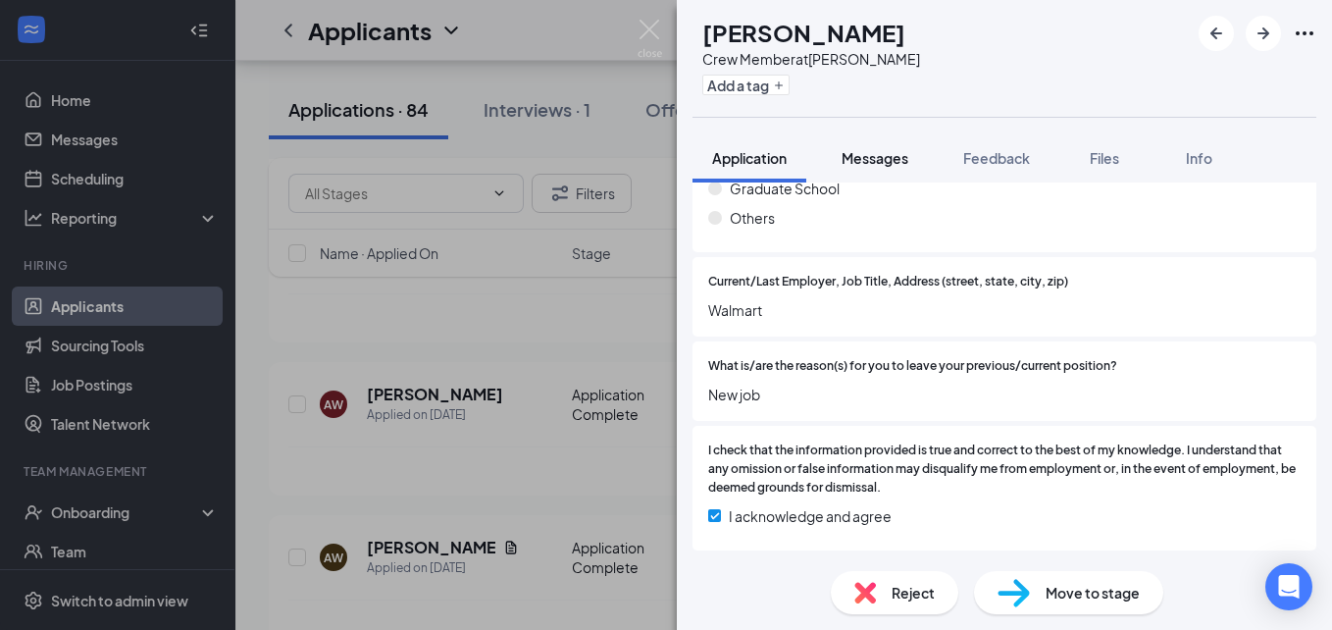
click at [898, 153] on span "Messages" at bounding box center [875, 158] width 67 height 18
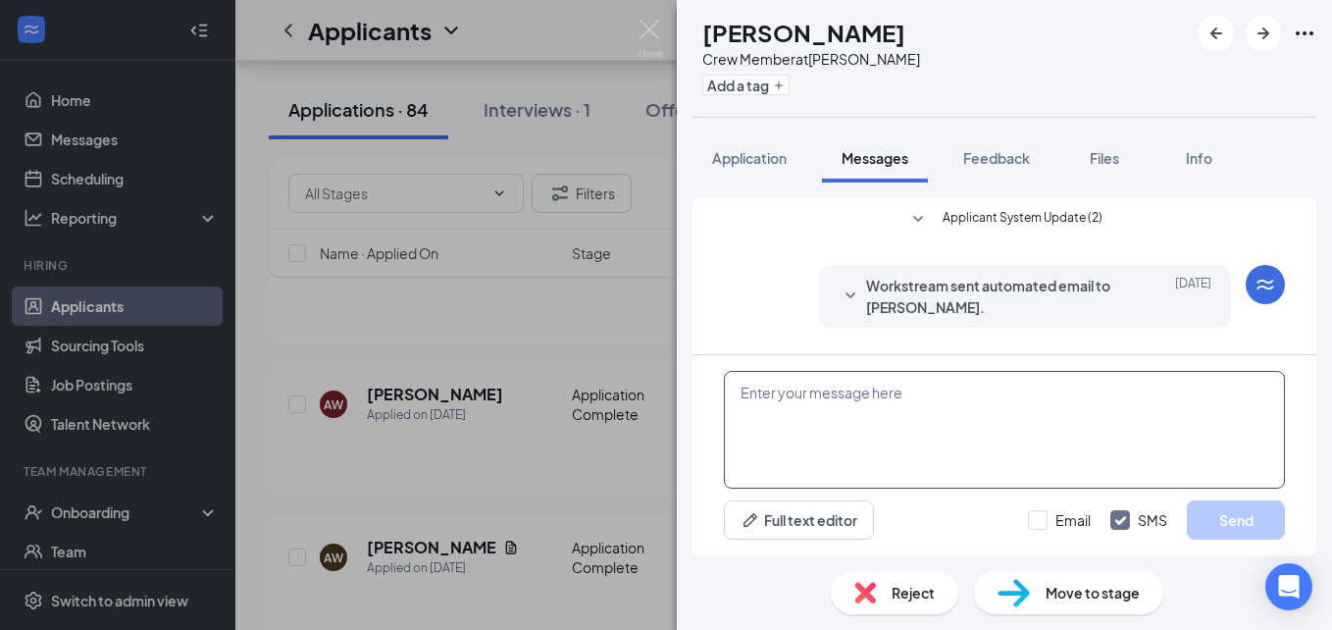
click at [904, 412] on textarea at bounding box center [1004, 430] width 561 height 118
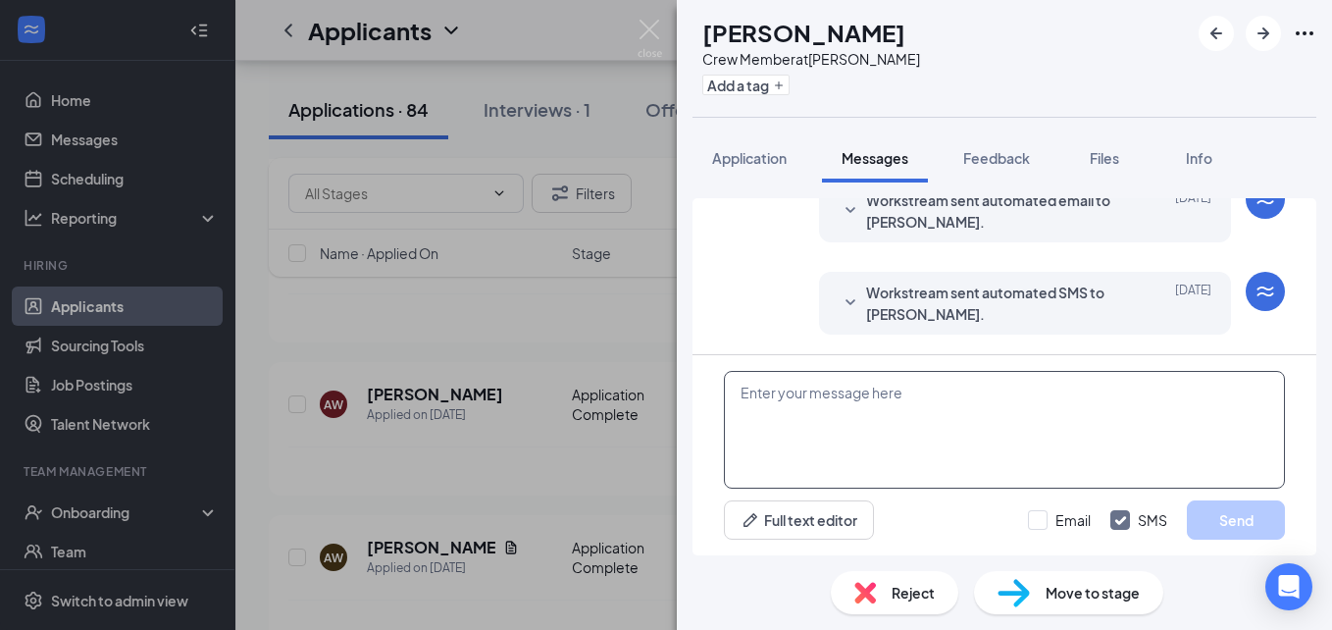
paste textarea "Hi, my name is [PERSON_NAME], I'm the GM at [GEOGRAPHIC_DATA]! I would love to …"
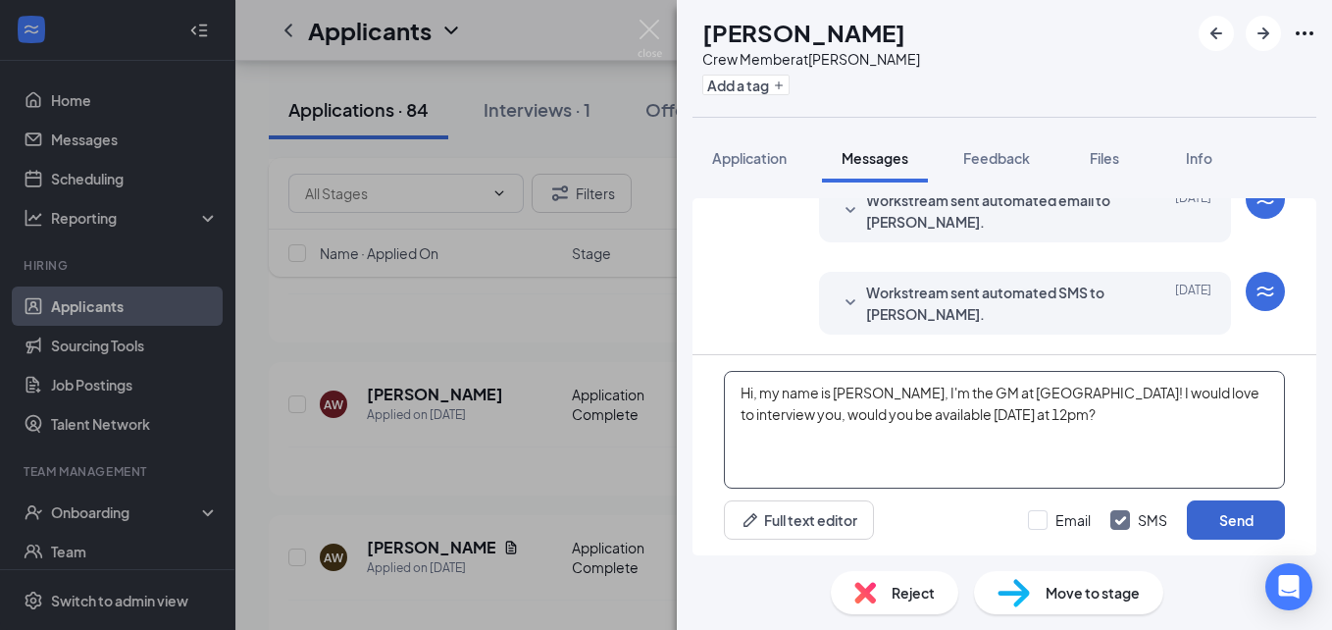
type textarea "Hi, my name is [PERSON_NAME], I'm the GM at [GEOGRAPHIC_DATA]! I would love to …"
click at [1207, 538] on button "Send" at bounding box center [1236, 519] width 98 height 39
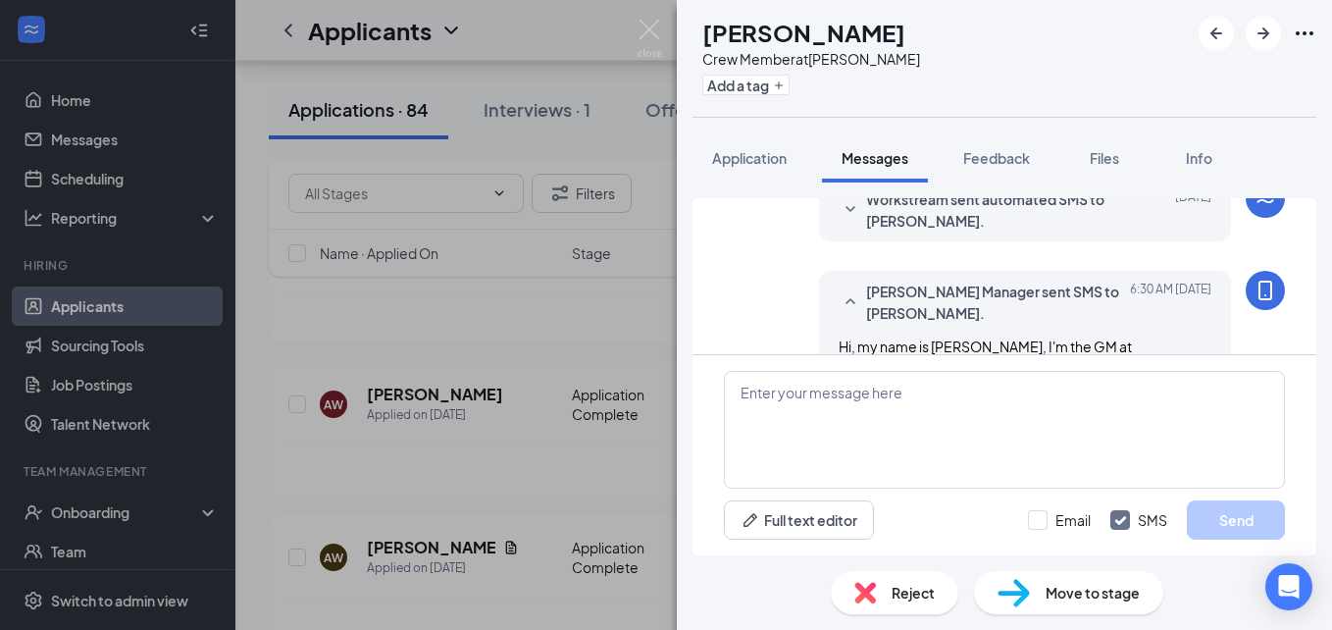
scroll to position [403, 0]
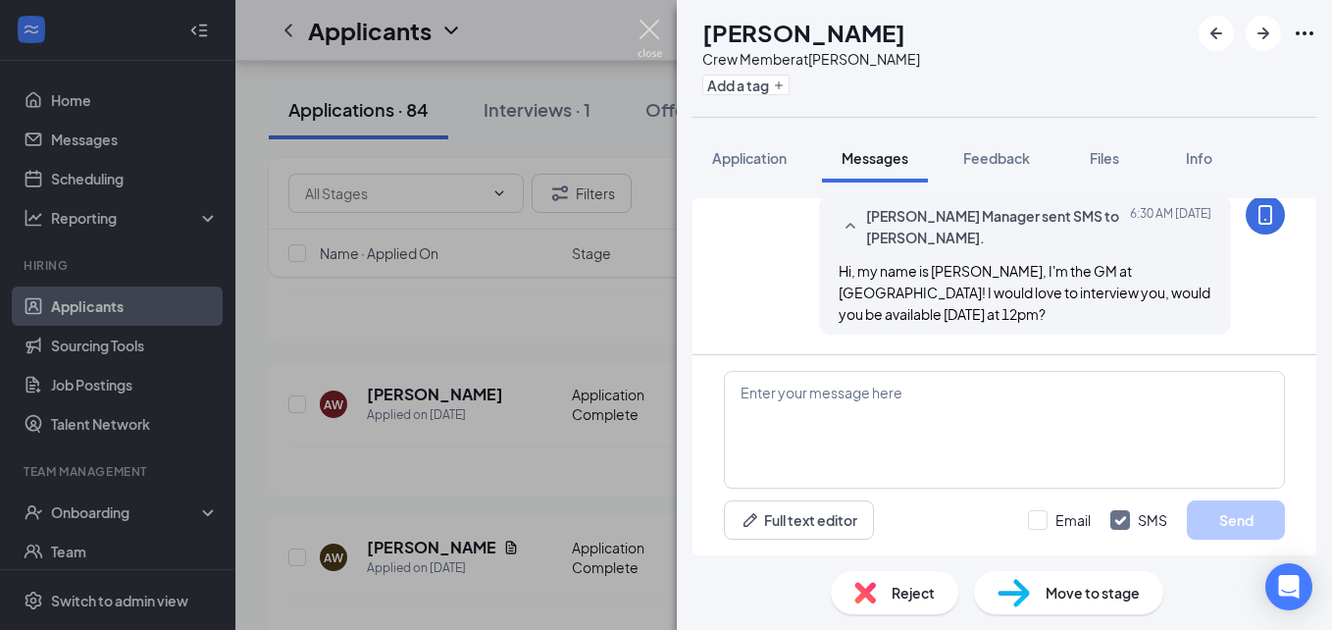
click at [646, 38] on img at bounding box center [650, 39] width 25 height 38
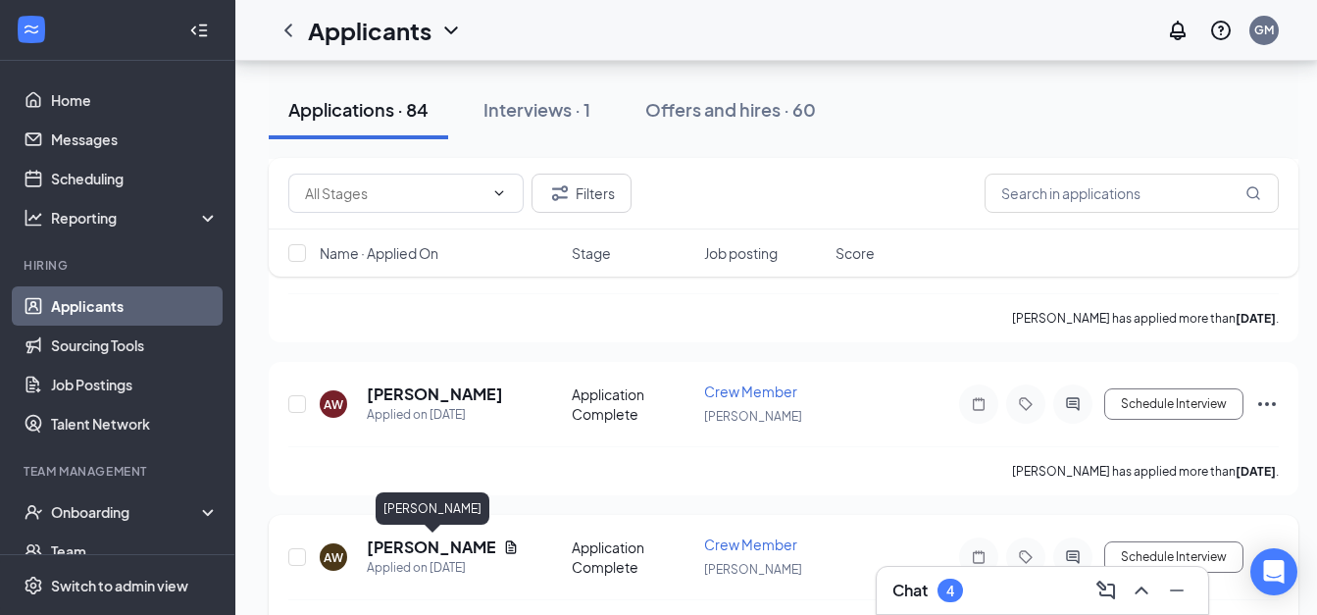
click at [439, 551] on h5 "[PERSON_NAME]" at bounding box center [431, 548] width 128 height 22
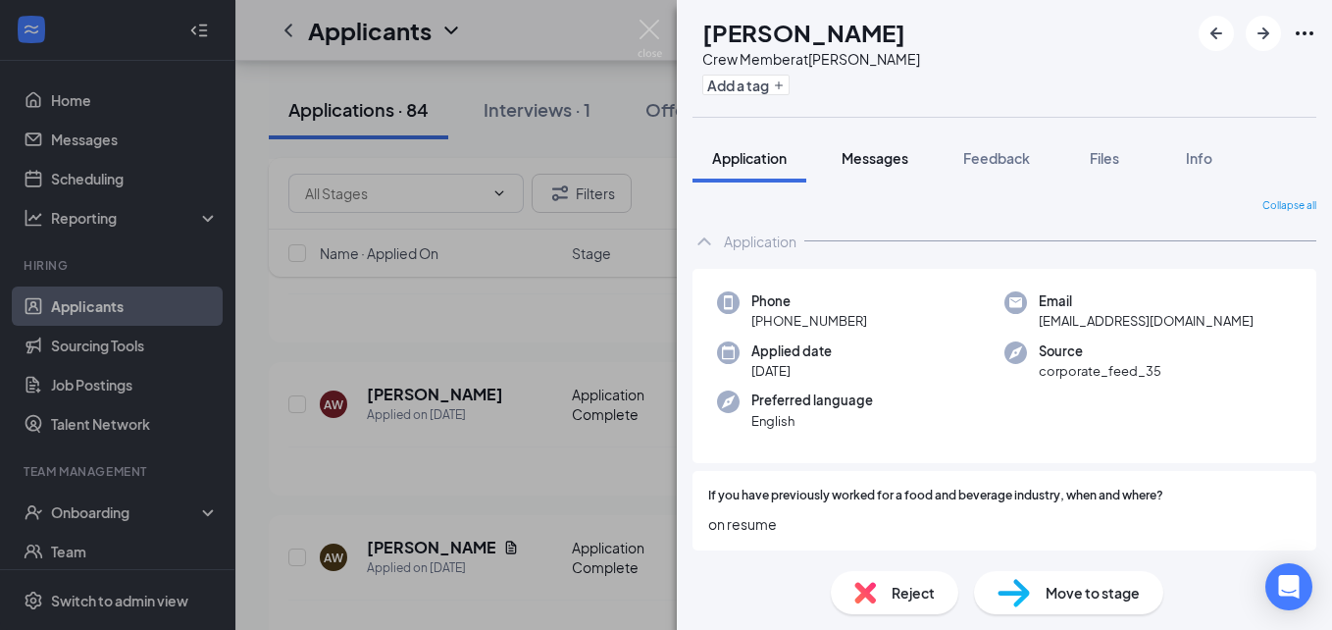
click at [876, 147] on button "Messages" at bounding box center [875, 157] width 106 height 49
click at [749, 172] on button "Application" at bounding box center [749, 157] width 114 height 49
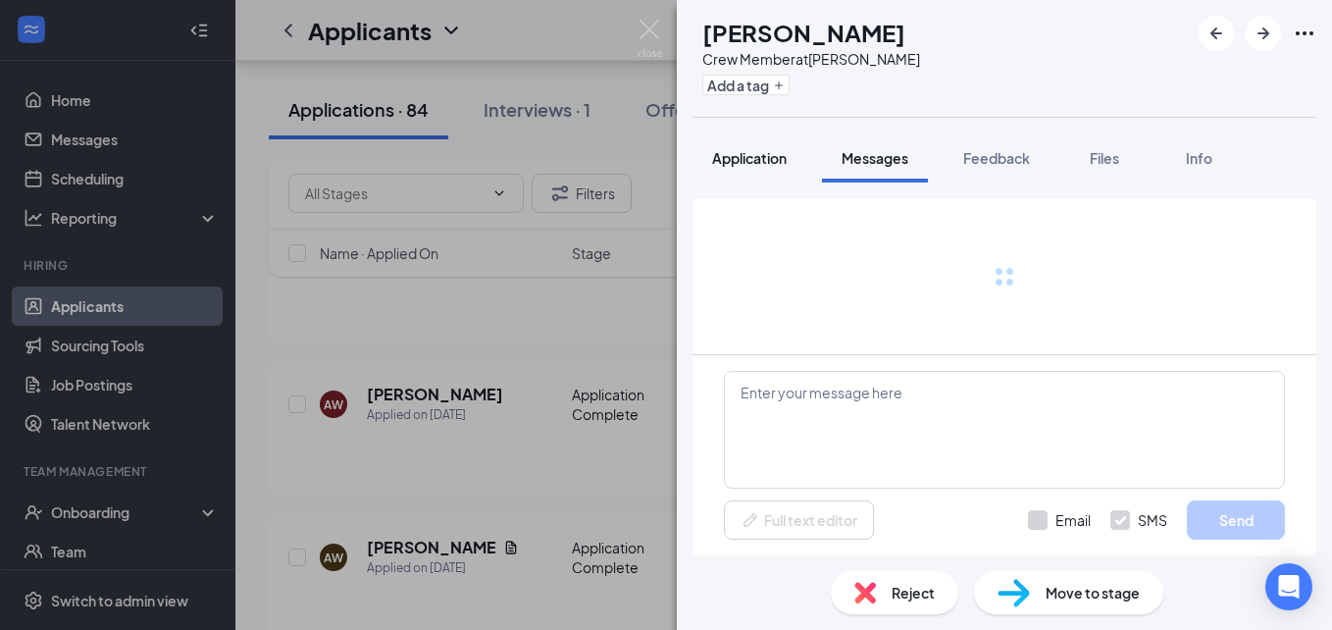
click at [749, 172] on button "Application" at bounding box center [749, 157] width 114 height 49
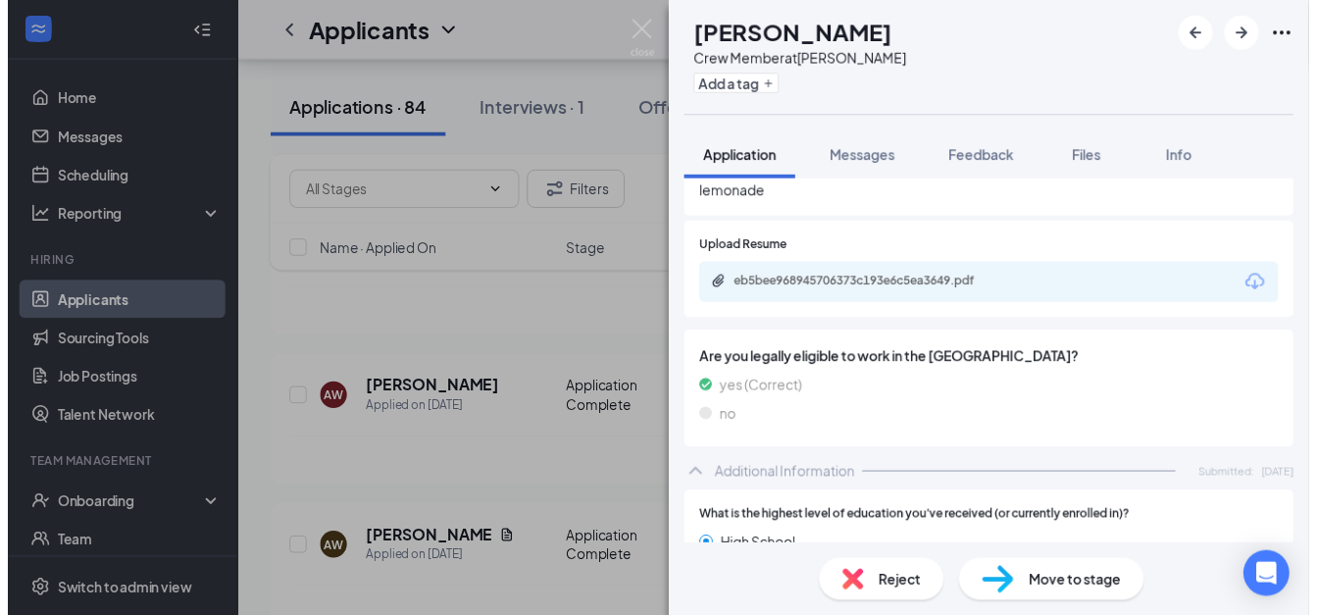
scroll to position [812, 0]
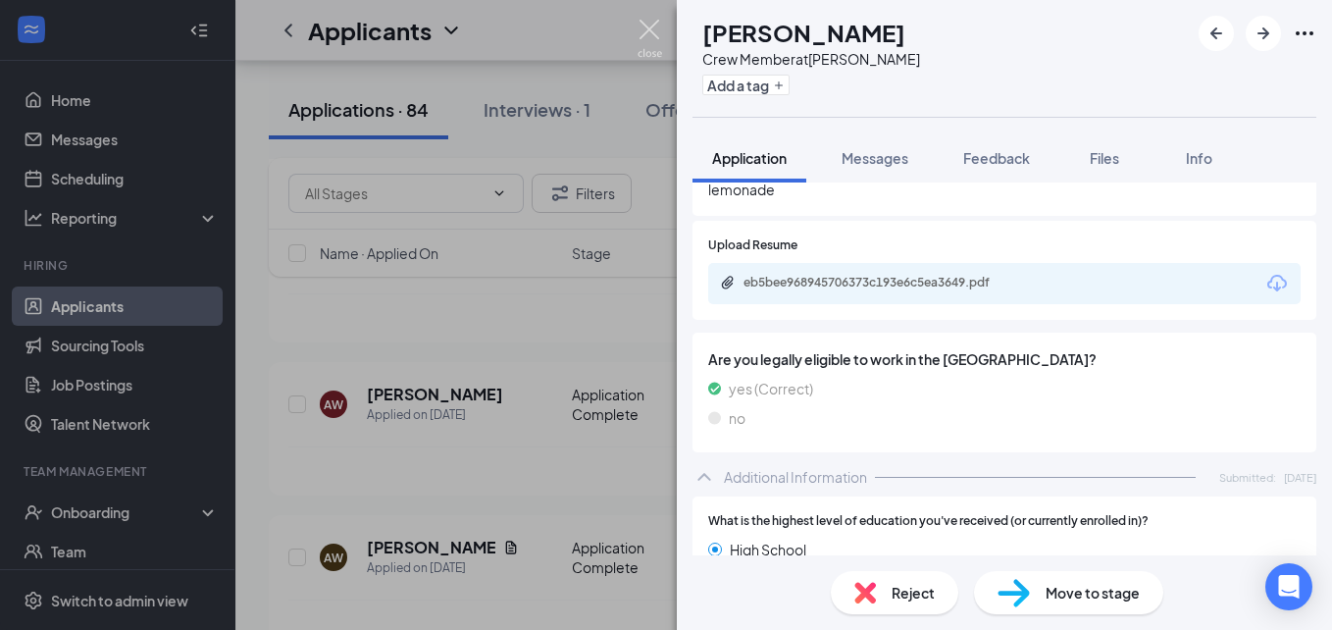
click at [639, 25] on img at bounding box center [650, 39] width 25 height 38
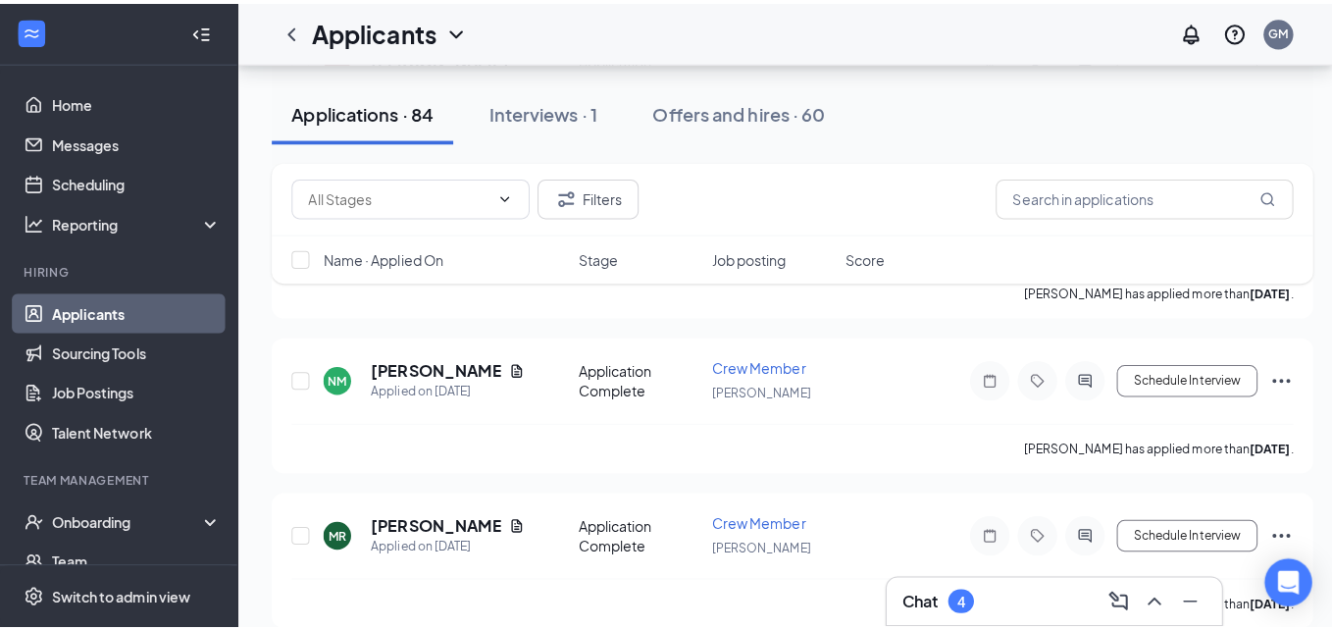
scroll to position [982, 0]
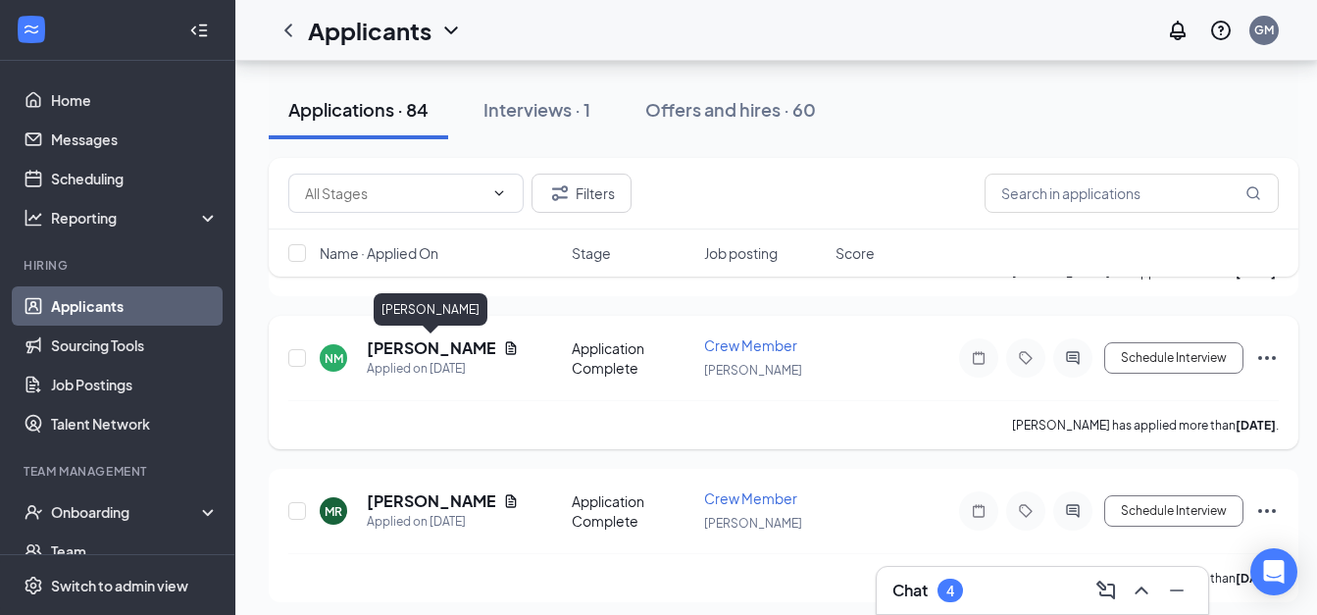
click at [411, 346] on h5 "[PERSON_NAME]" at bounding box center [431, 348] width 128 height 22
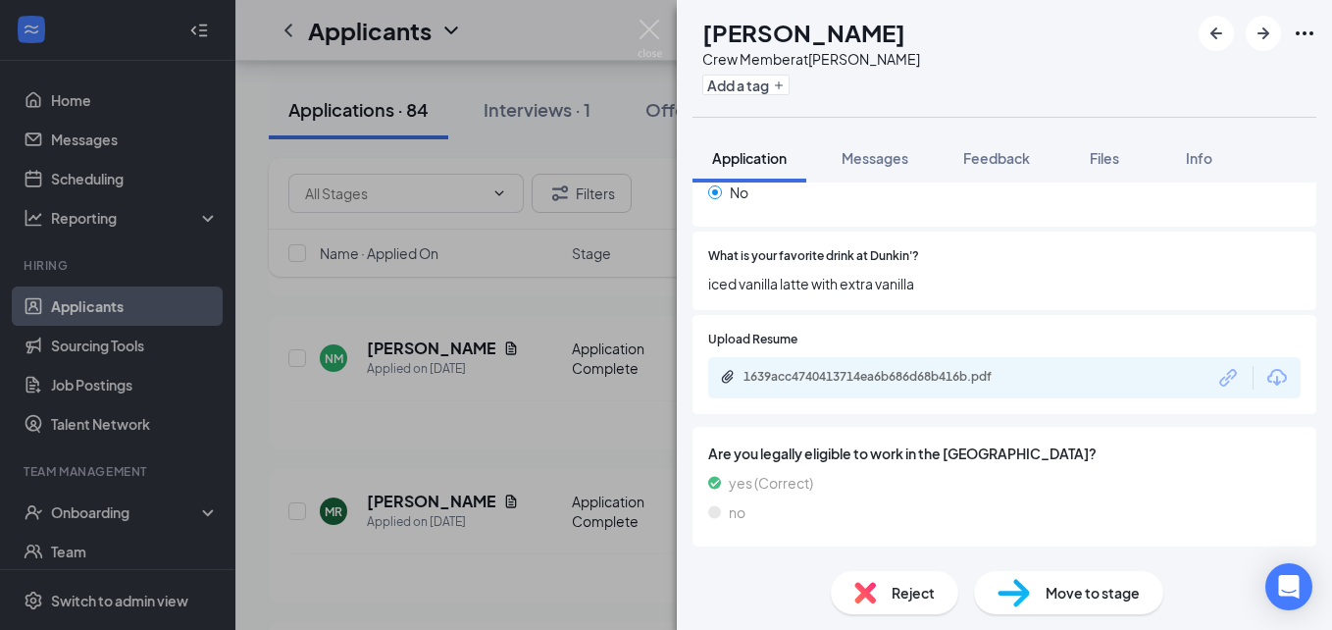
scroll to position [774, 0]
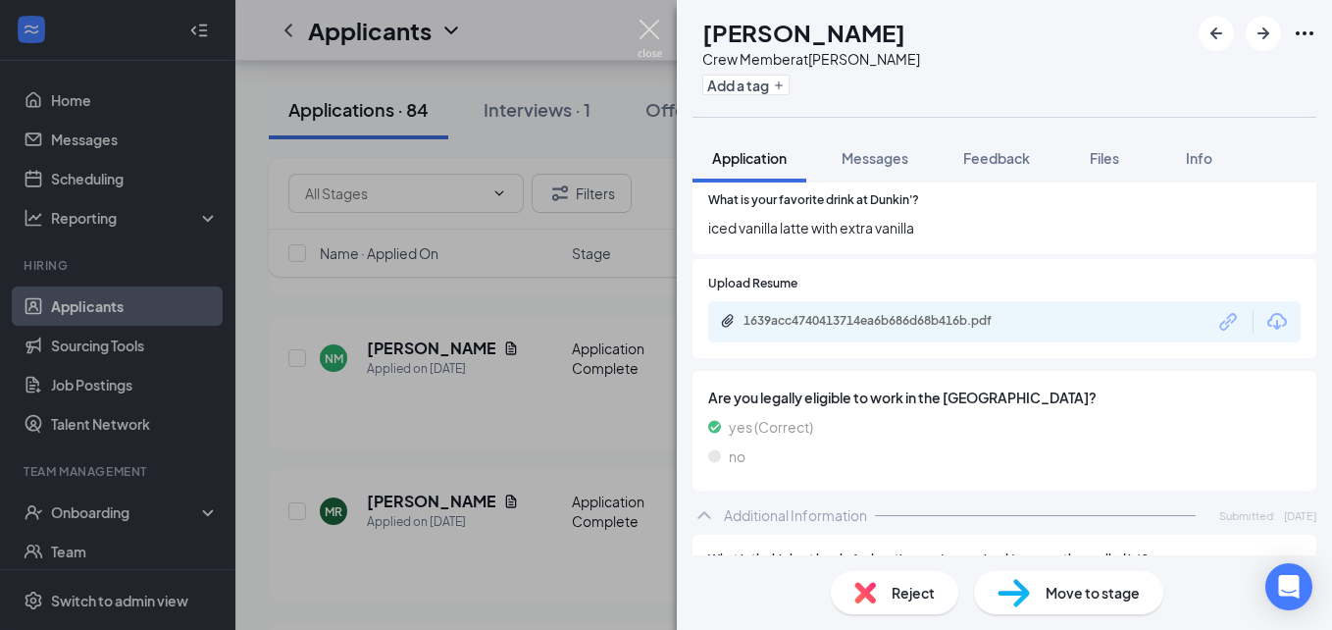
click at [651, 26] on img at bounding box center [650, 39] width 25 height 38
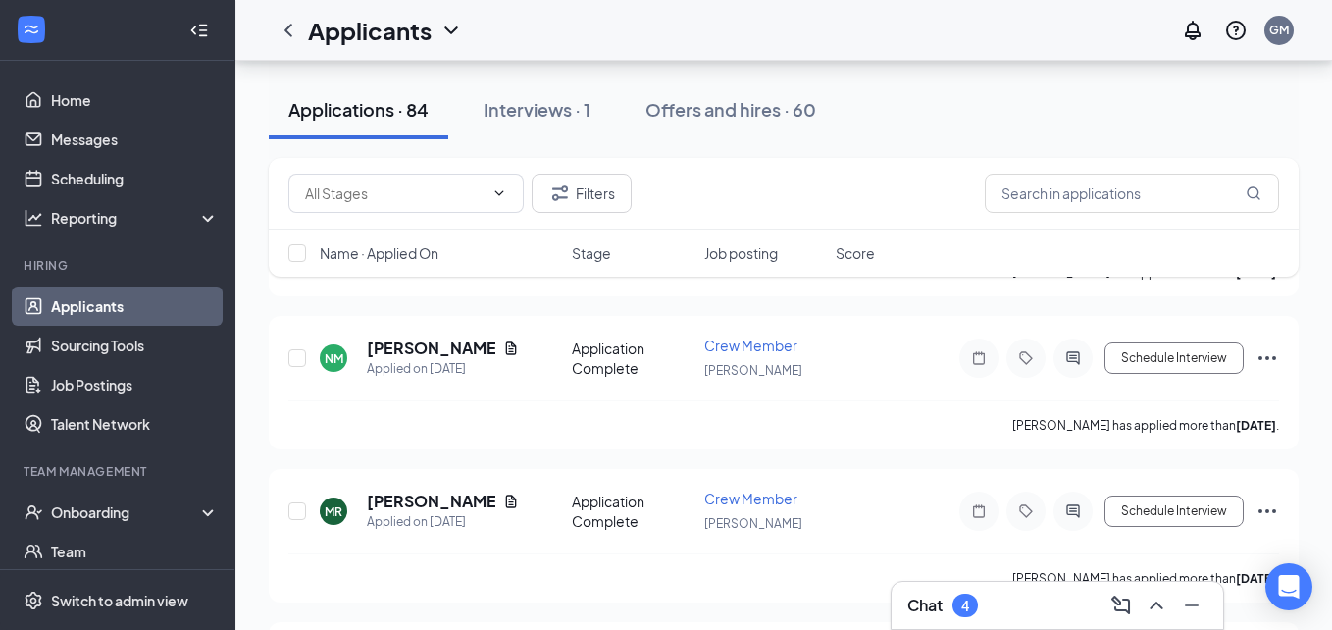
scroll to position [1131, 0]
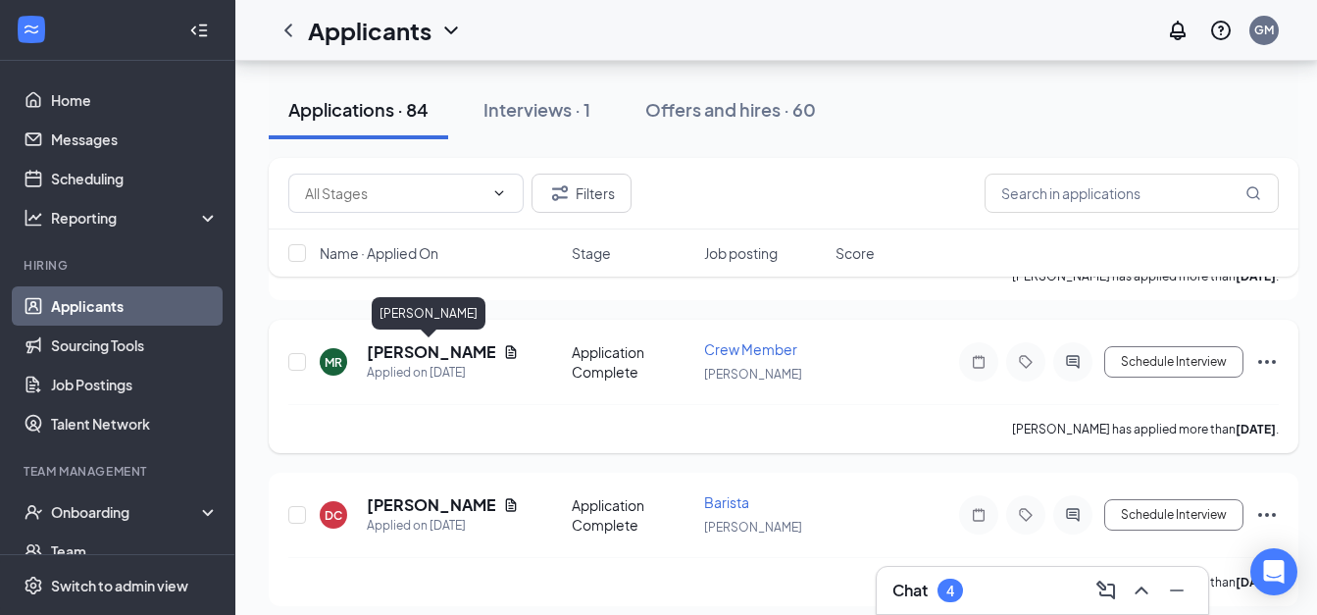
click at [390, 356] on h5 "[PERSON_NAME]" at bounding box center [431, 352] width 128 height 22
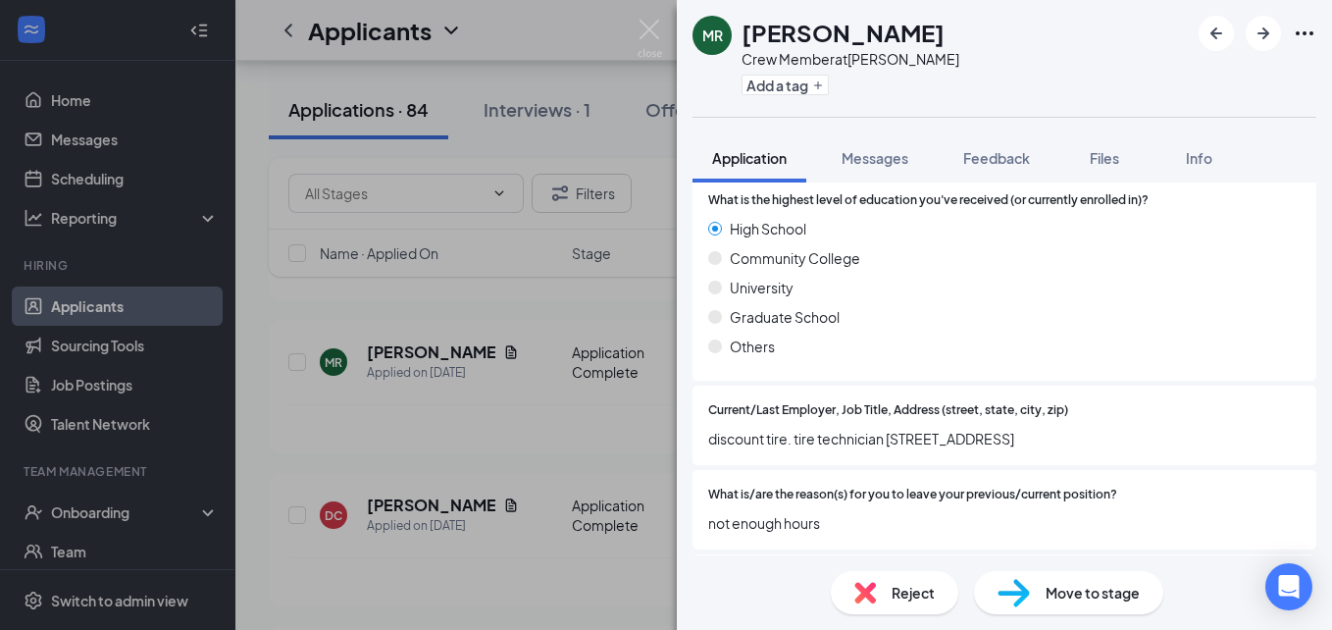
scroll to position [1260, 0]
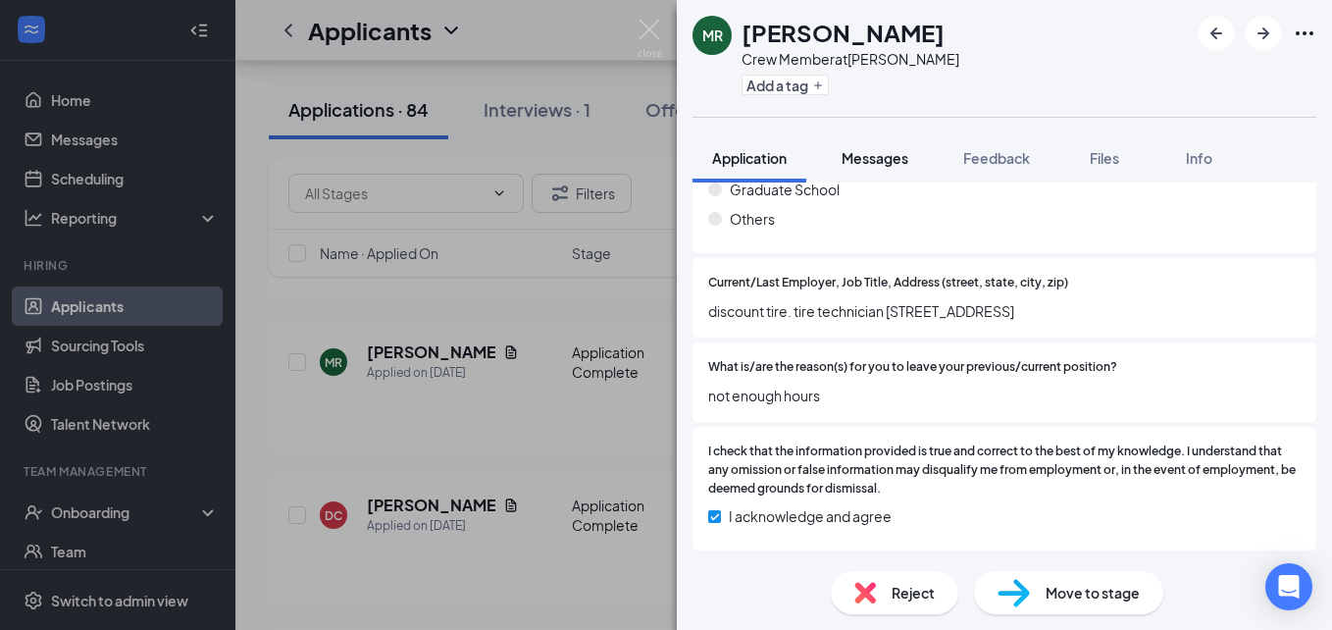
click at [897, 166] on span "Messages" at bounding box center [875, 158] width 67 height 18
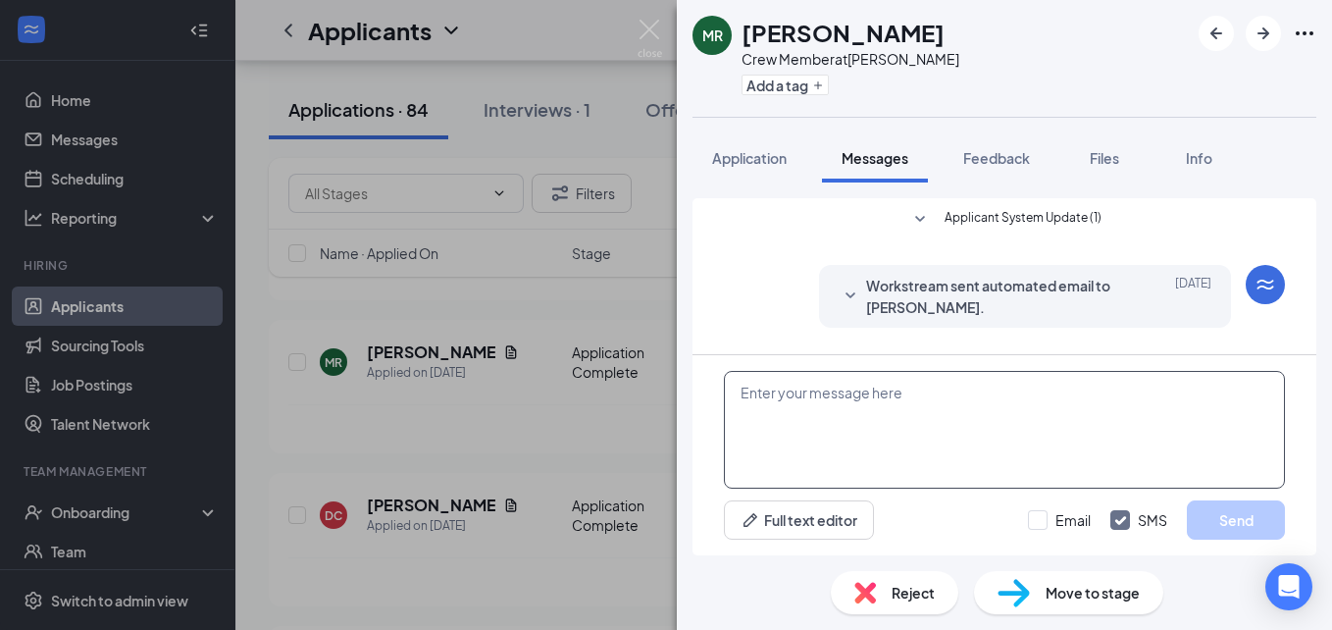
click at [903, 441] on textarea at bounding box center [1004, 430] width 561 height 118
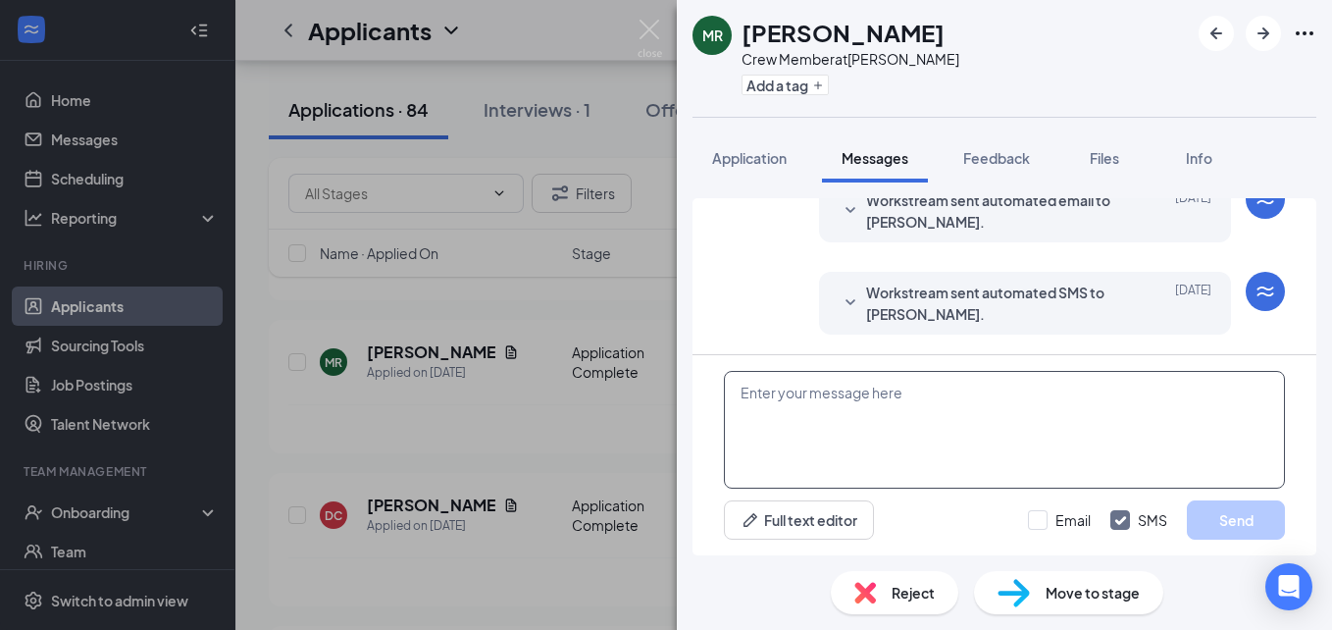
click at [903, 441] on textarea at bounding box center [1004, 430] width 561 height 118
paste textarea "Hi, my name is [PERSON_NAME], I'm the GM at [GEOGRAPHIC_DATA]! I would love to …"
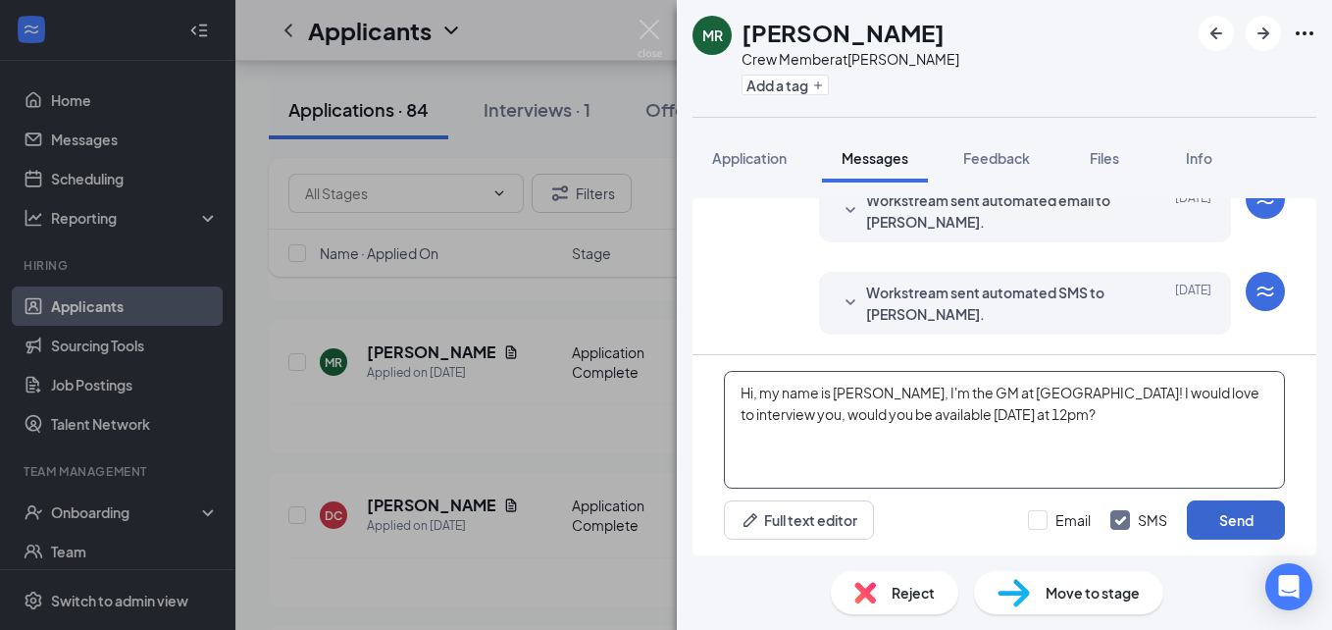
type textarea "Hi, my name is [PERSON_NAME], I'm the GM at [GEOGRAPHIC_DATA]! I would love to …"
click at [1238, 520] on button "Send" at bounding box center [1236, 519] width 98 height 39
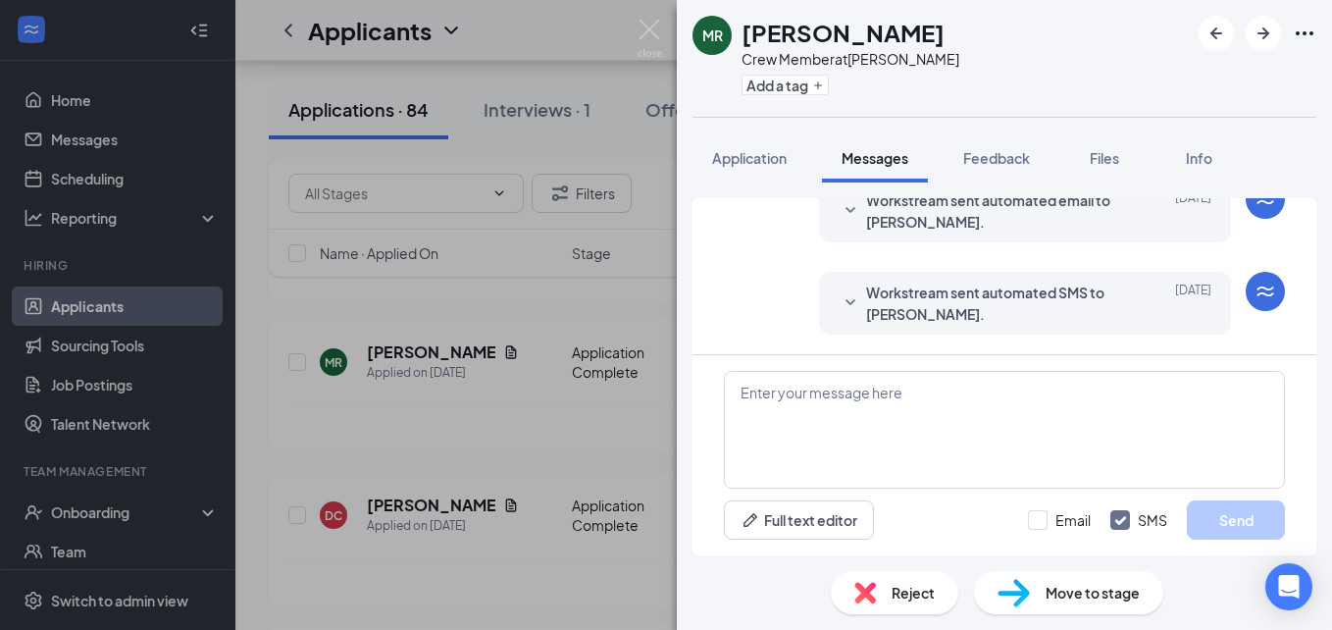
scroll to position [552, 0]
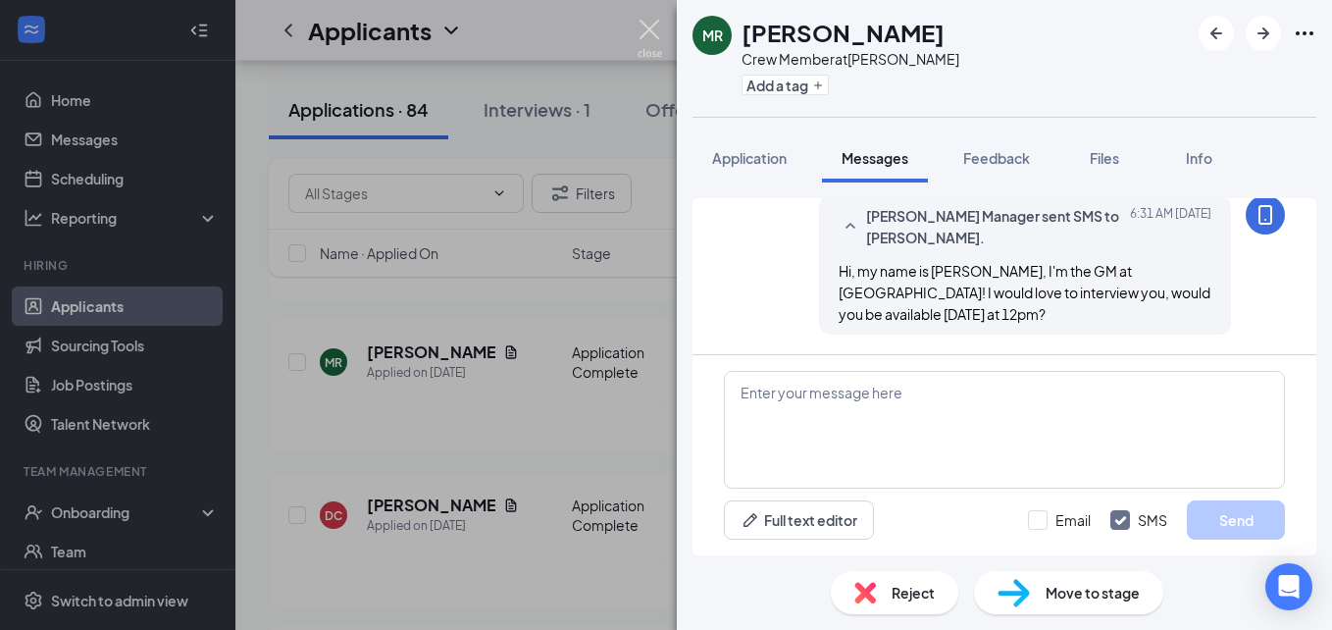
click at [647, 34] on img at bounding box center [650, 39] width 25 height 38
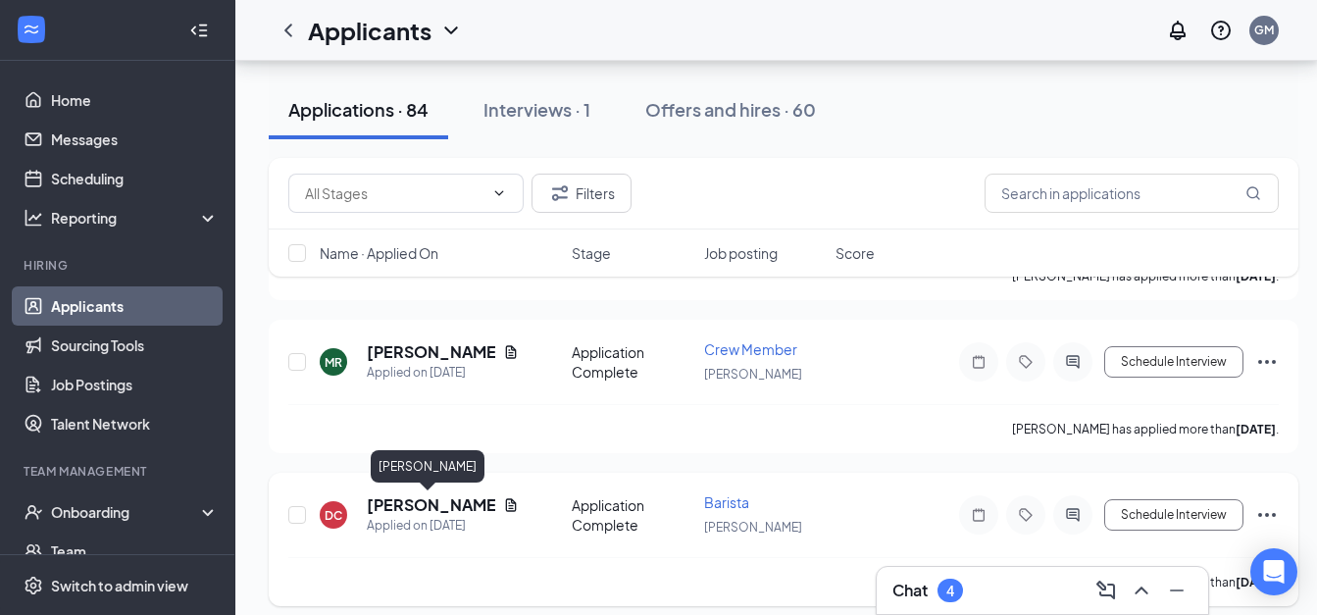
click at [407, 509] on h5 "[PERSON_NAME]" at bounding box center [431, 505] width 128 height 22
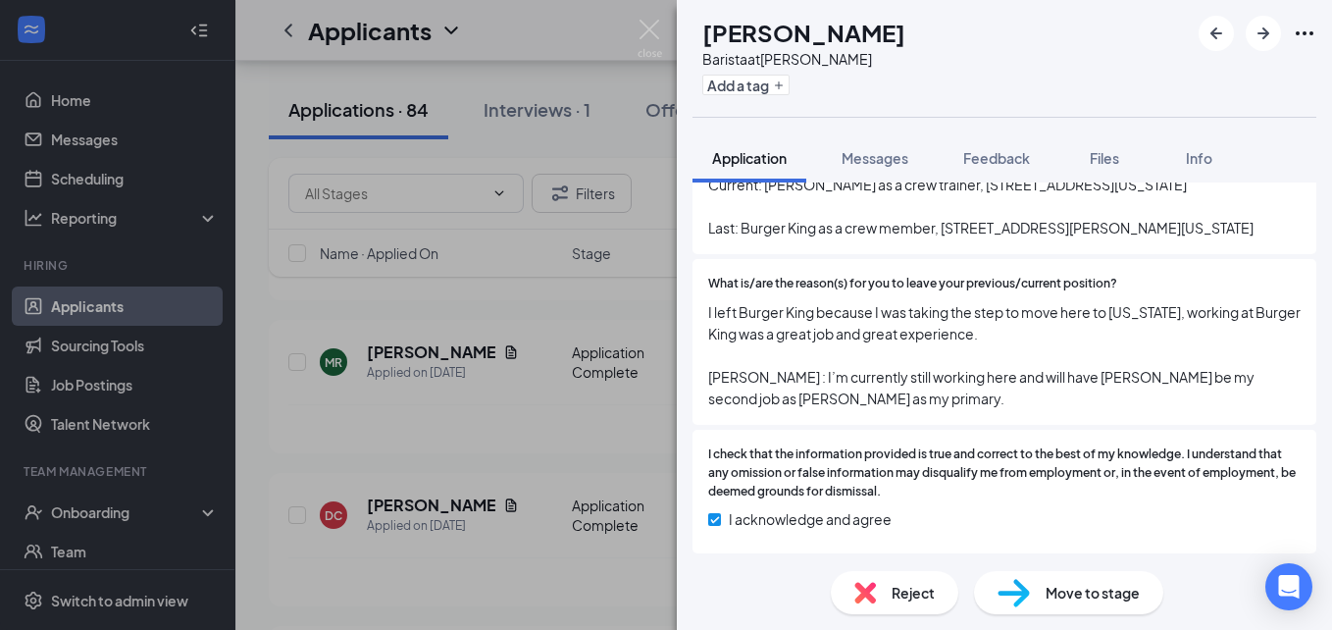
scroll to position [1455, 0]
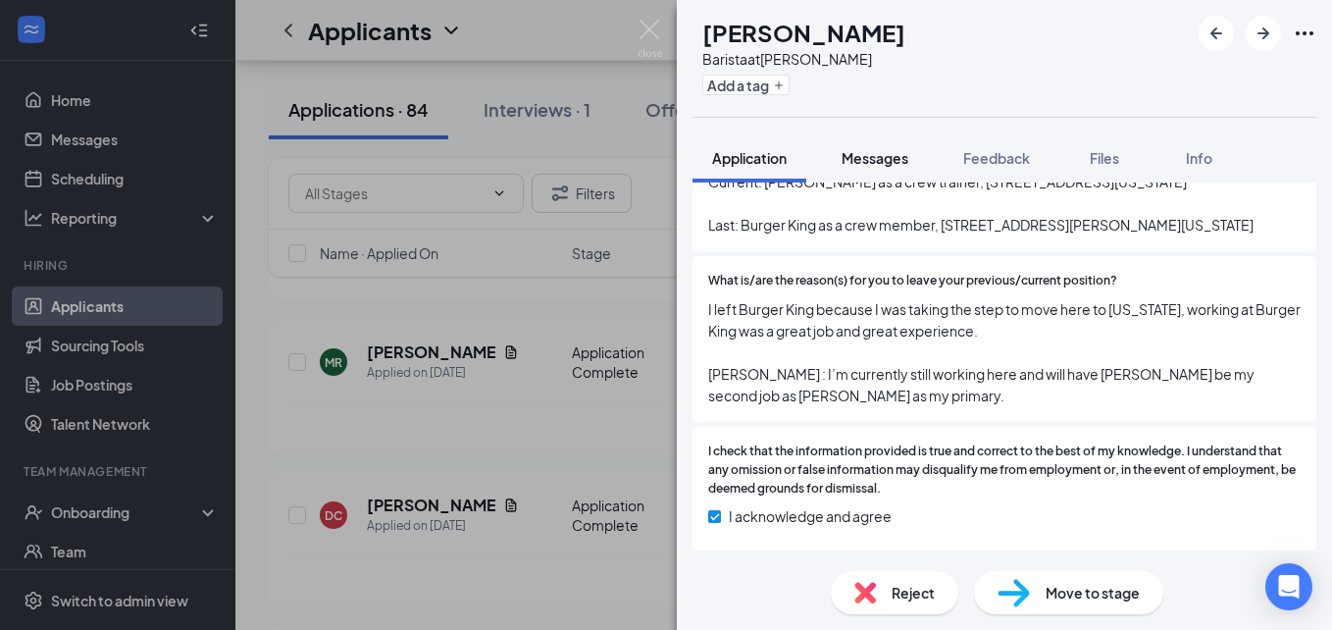
click at [886, 162] on span "Messages" at bounding box center [875, 158] width 67 height 18
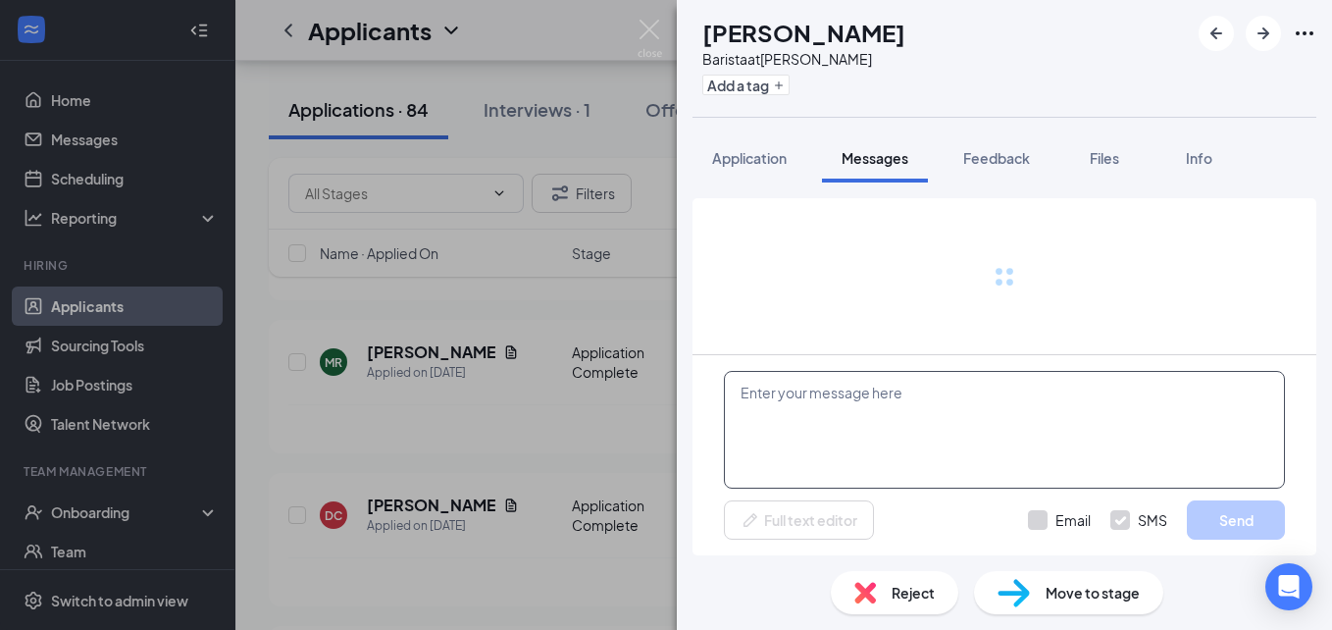
click at [878, 383] on textarea at bounding box center [1004, 430] width 561 height 118
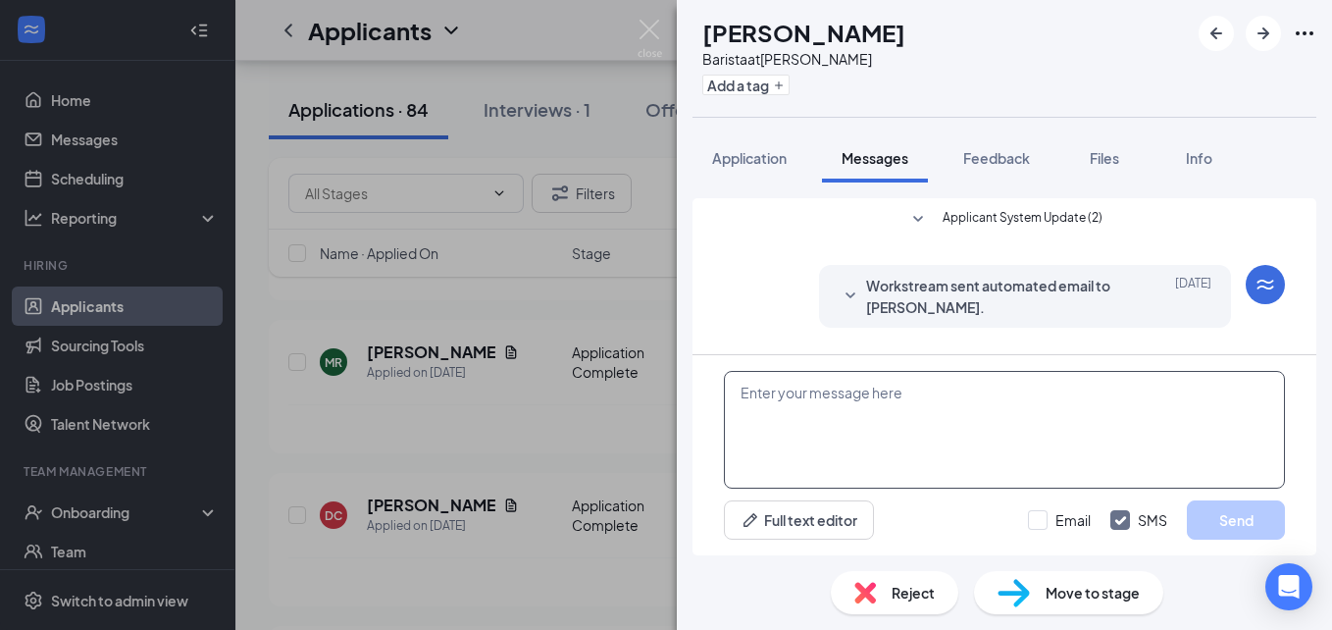
scroll to position [234, 0]
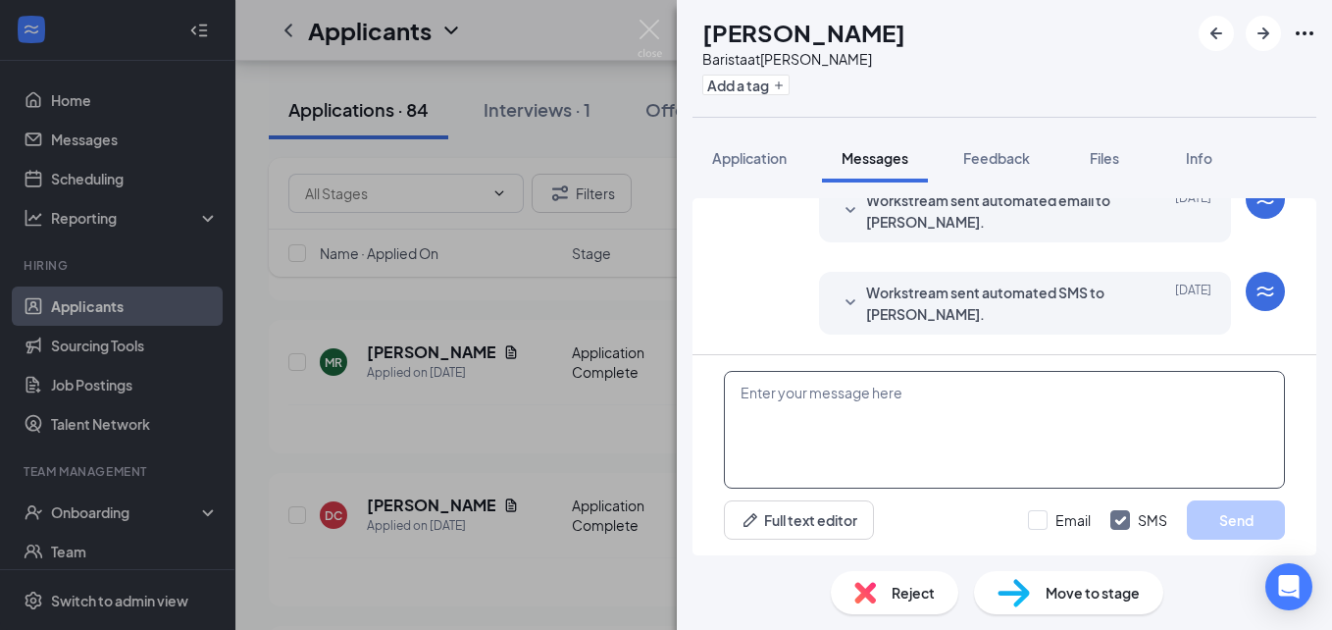
paste textarea "Hi, my name is [PERSON_NAME], I'm the GM at [GEOGRAPHIC_DATA]! I would love to …"
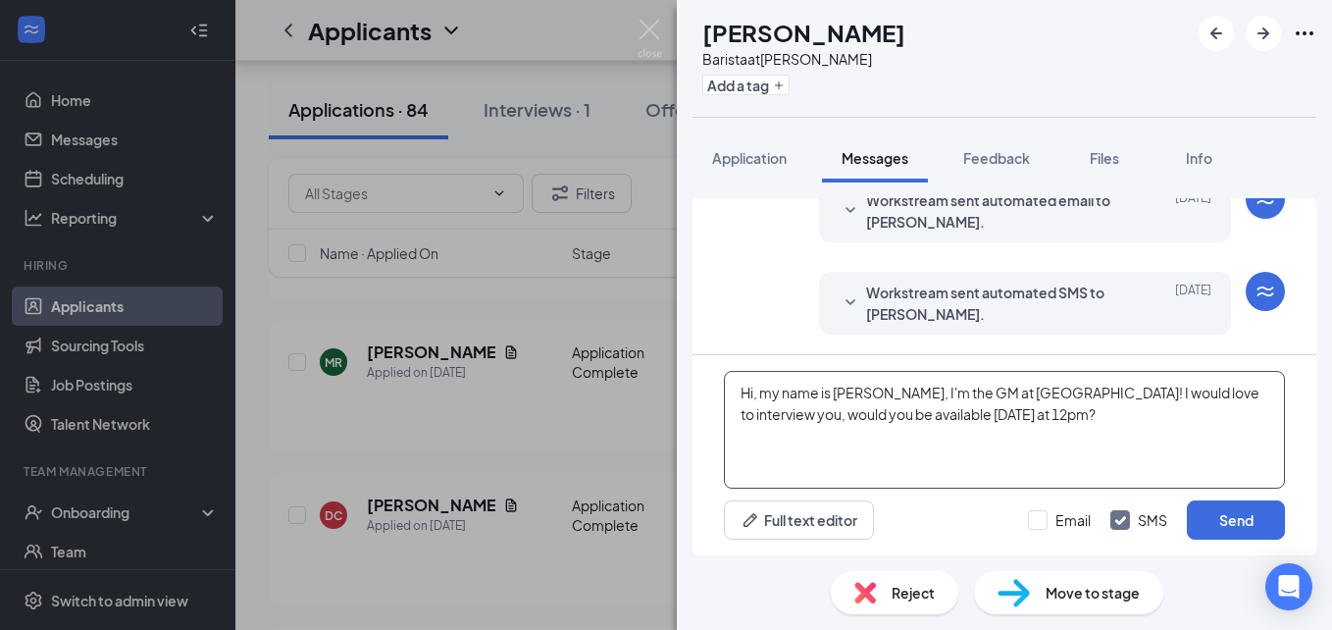
click at [1096, 421] on textarea "Hi, my name is [PERSON_NAME], I'm the GM at [GEOGRAPHIC_DATA]! I would love to …" at bounding box center [1004, 430] width 561 height 118
type textarea "Hi, my name is [PERSON_NAME], I'm the GM at [GEOGRAPHIC_DATA]! I would love to …"
click at [1228, 517] on button "Send" at bounding box center [1236, 519] width 98 height 39
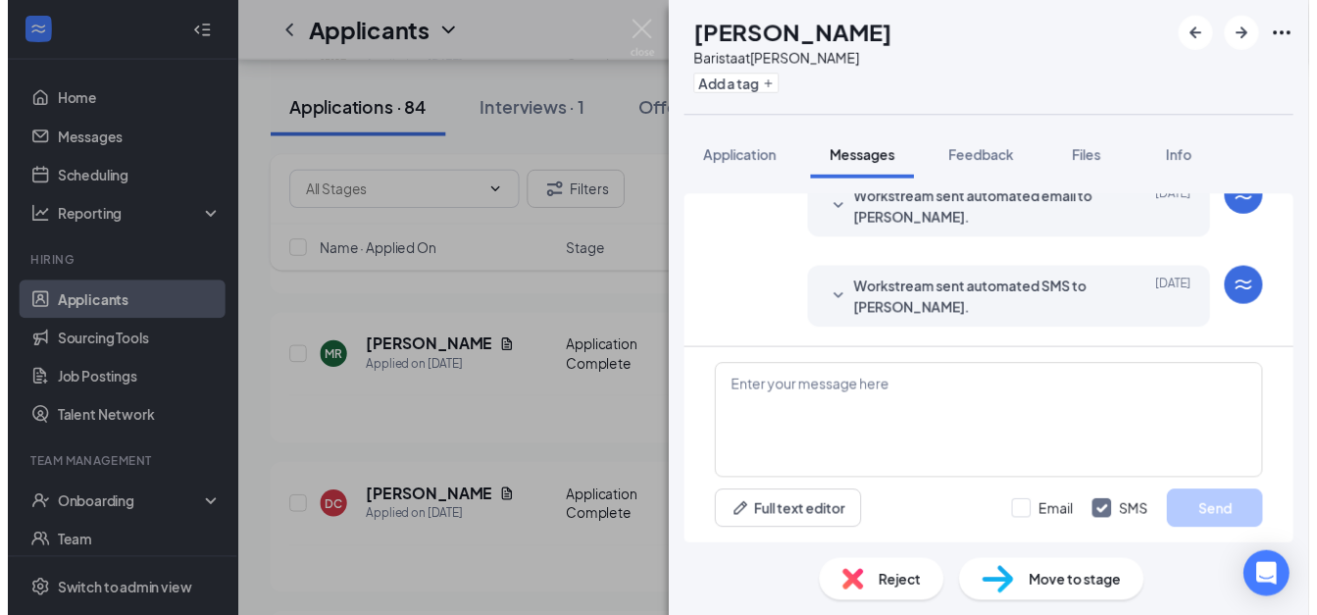
scroll to position [403, 0]
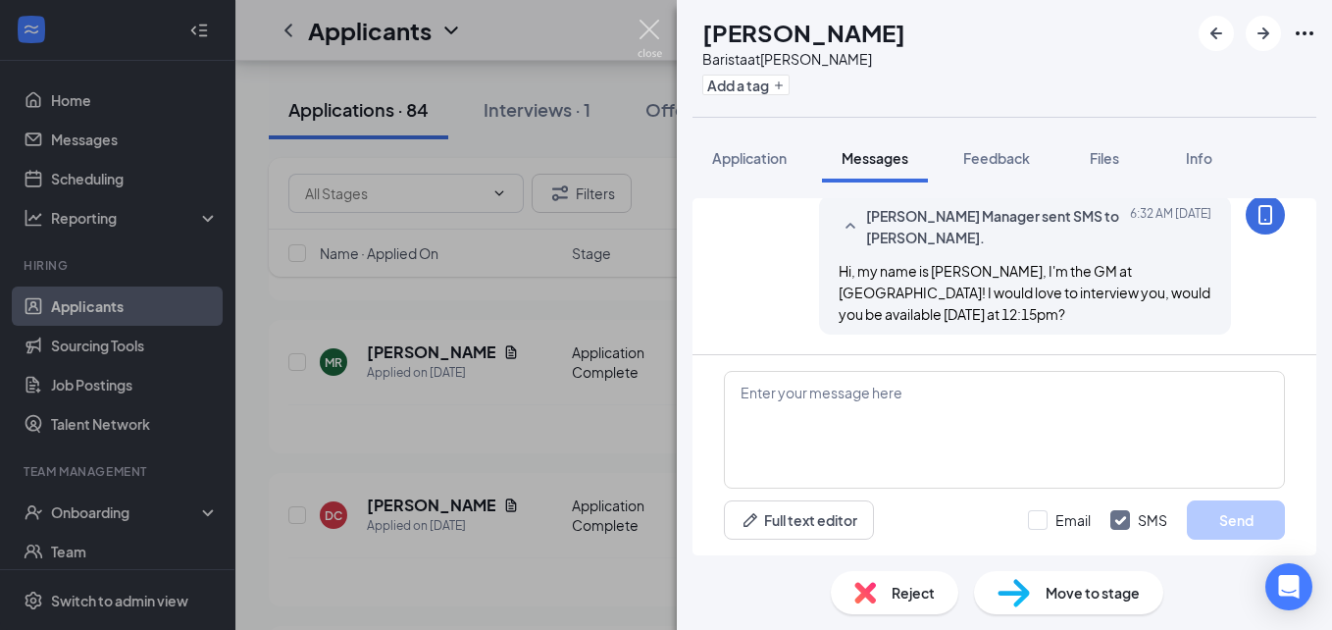
click at [644, 35] on img at bounding box center [650, 39] width 25 height 38
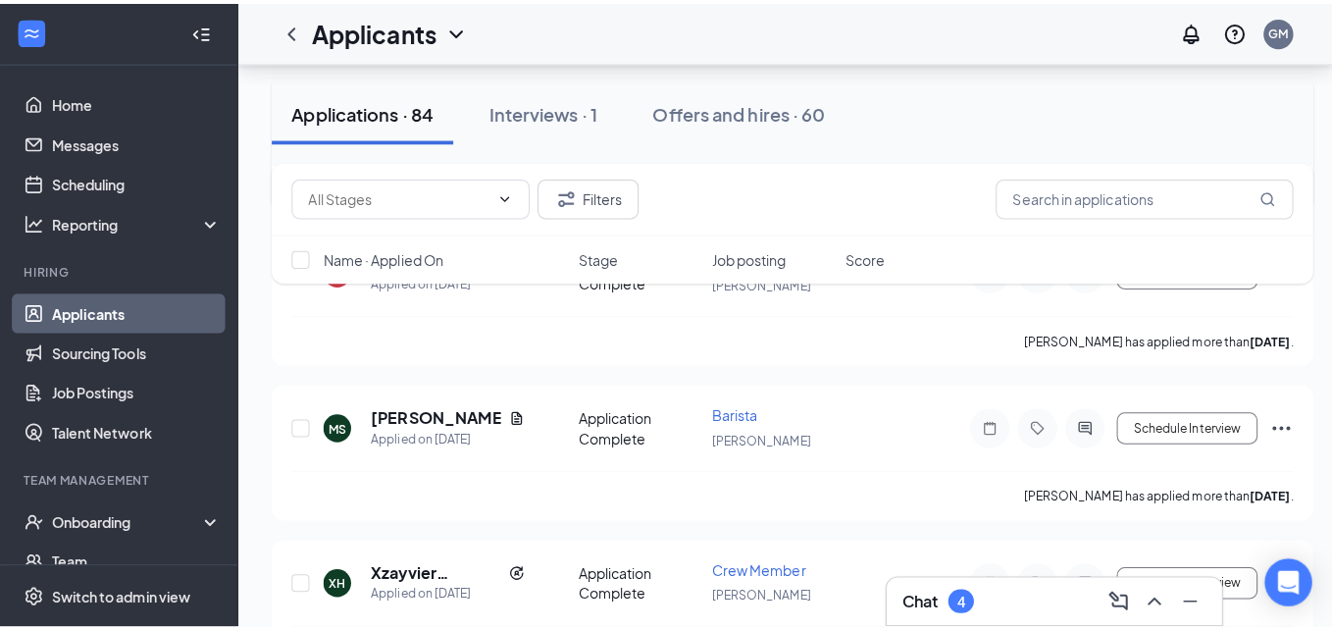
scroll to position [1380, 0]
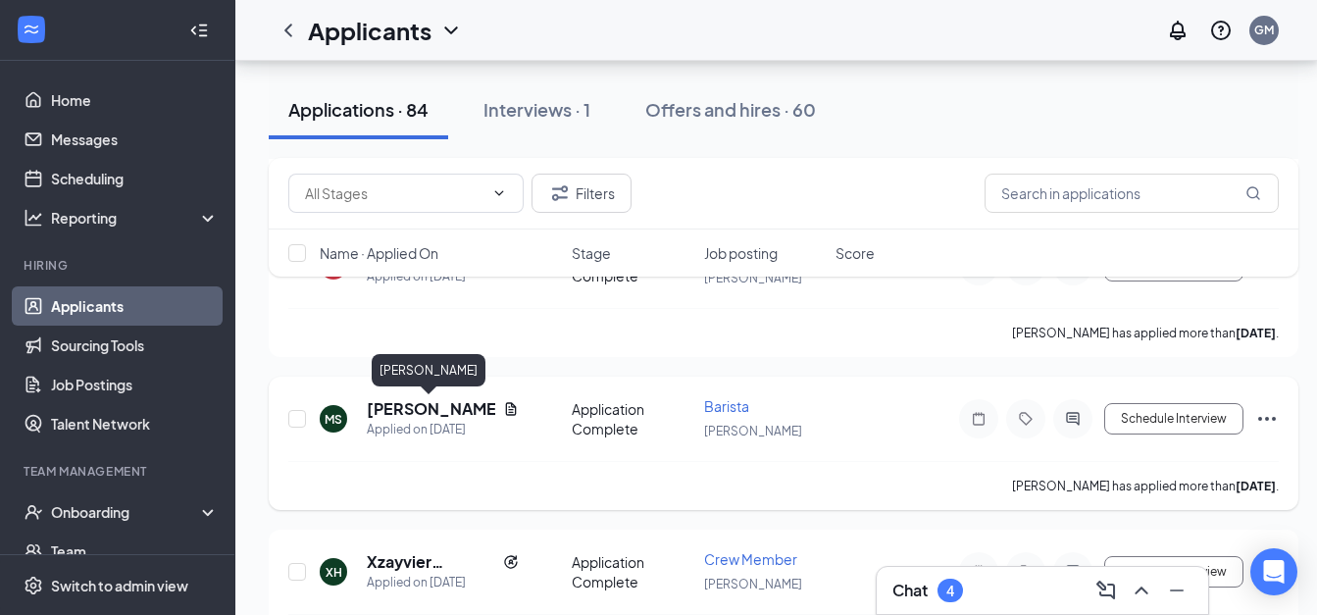
click at [425, 410] on h5 "[PERSON_NAME]" at bounding box center [431, 409] width 128 height 22
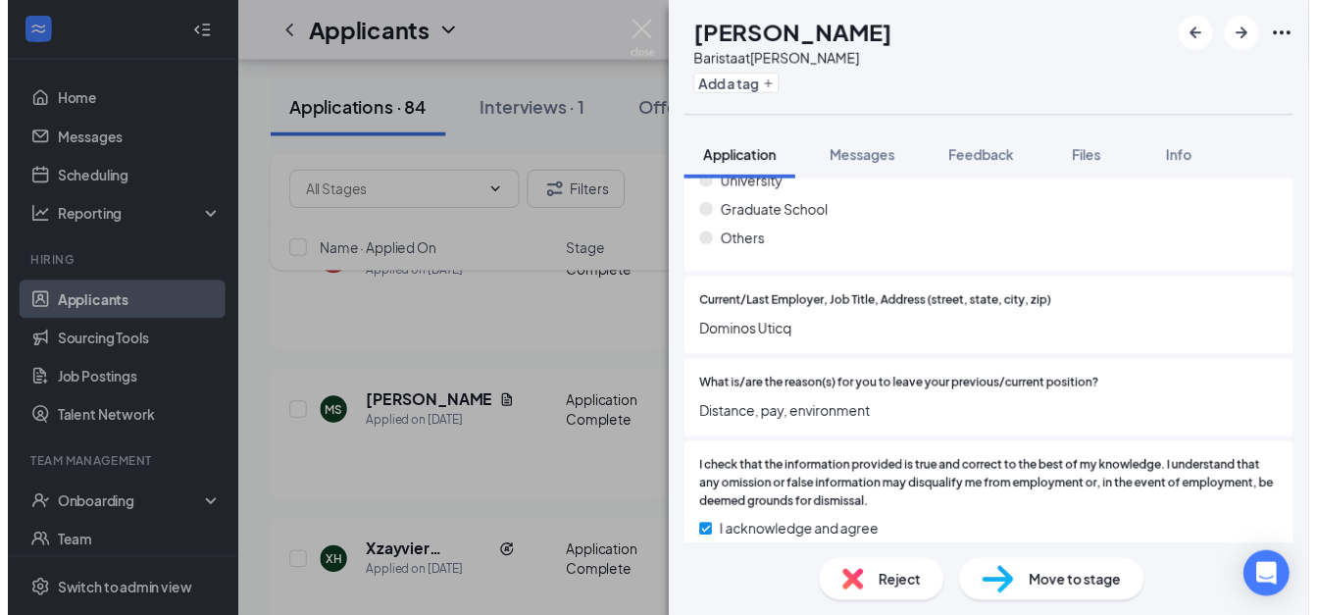
scroll to position [1315, 0]
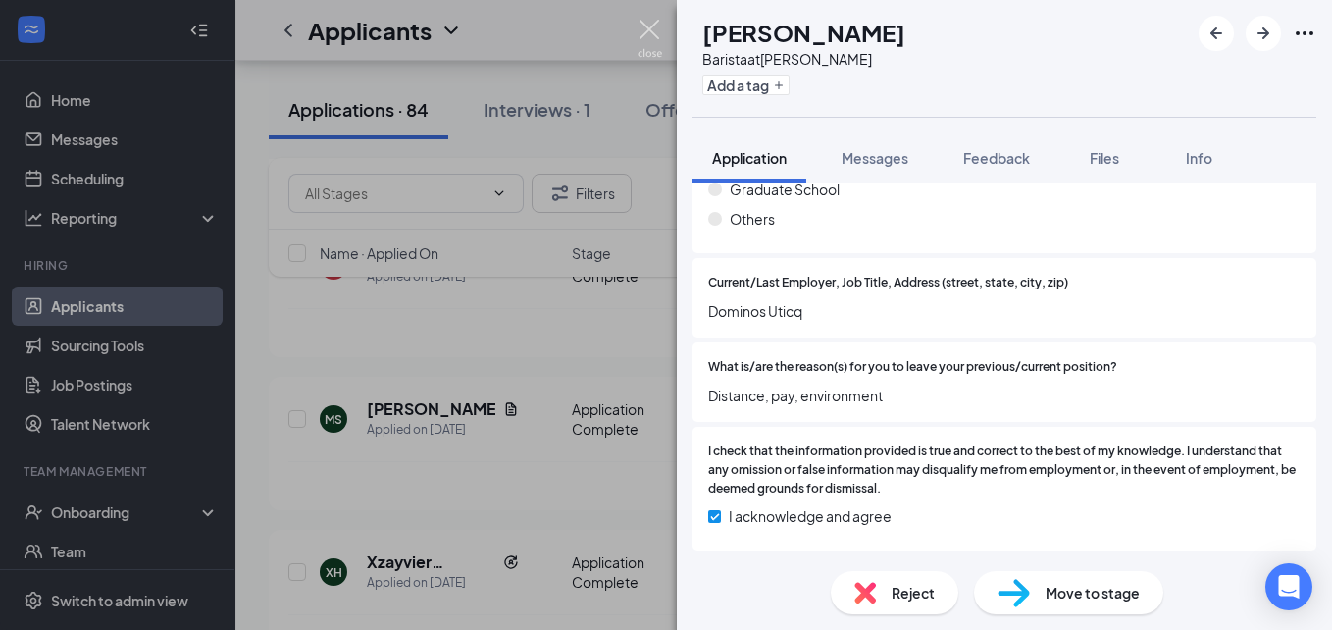
click at [652, 23] on img at bounding box center [650, 39] width 25 height 38
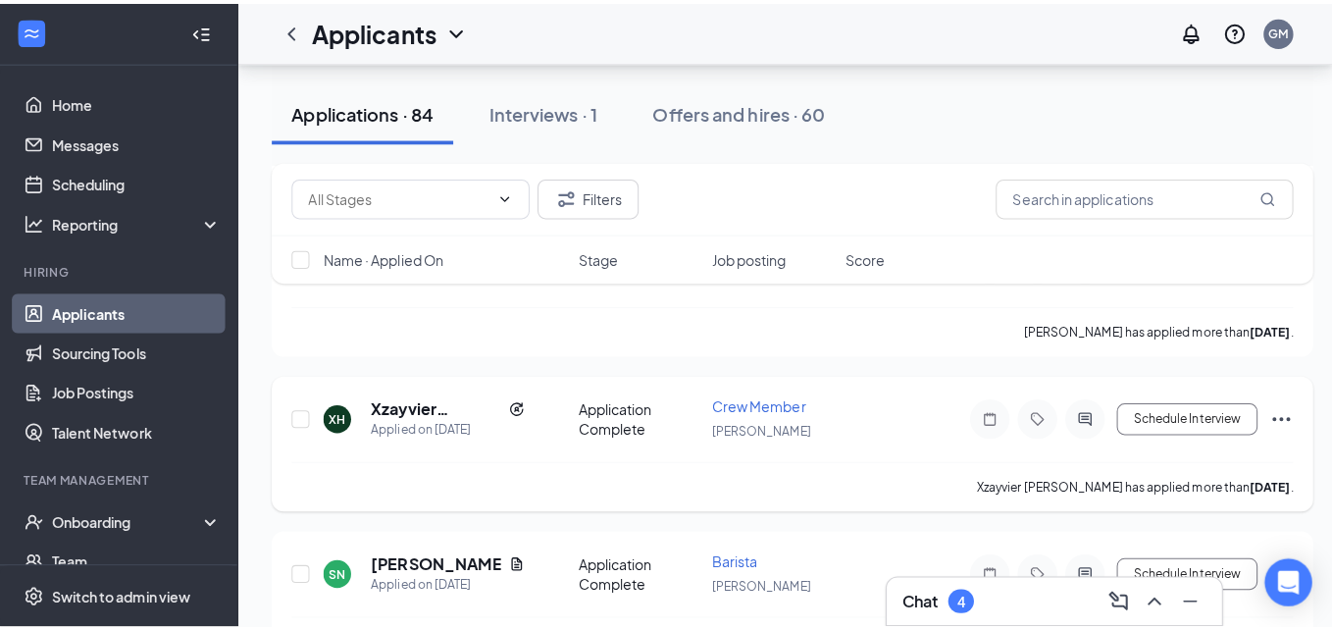
scroll to position [1542, 0]
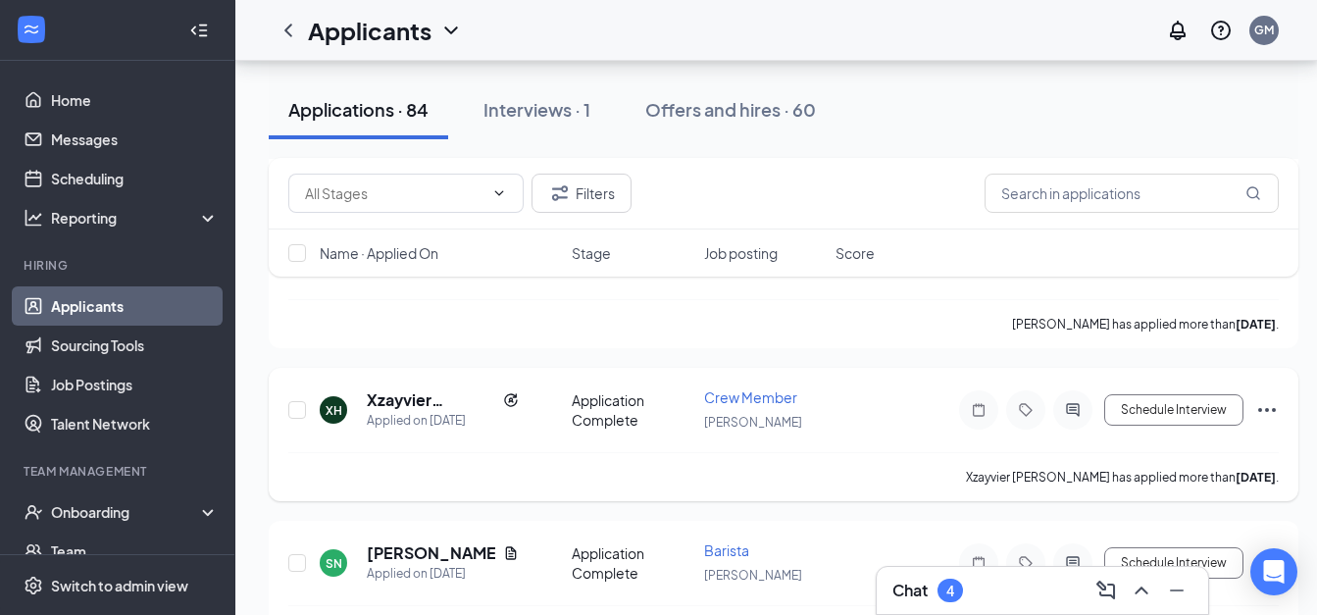
click at [392, 402] on h5 "Xzayvier [PERSON_NAME]" at bounding box center [431, 400] width 128 height 22
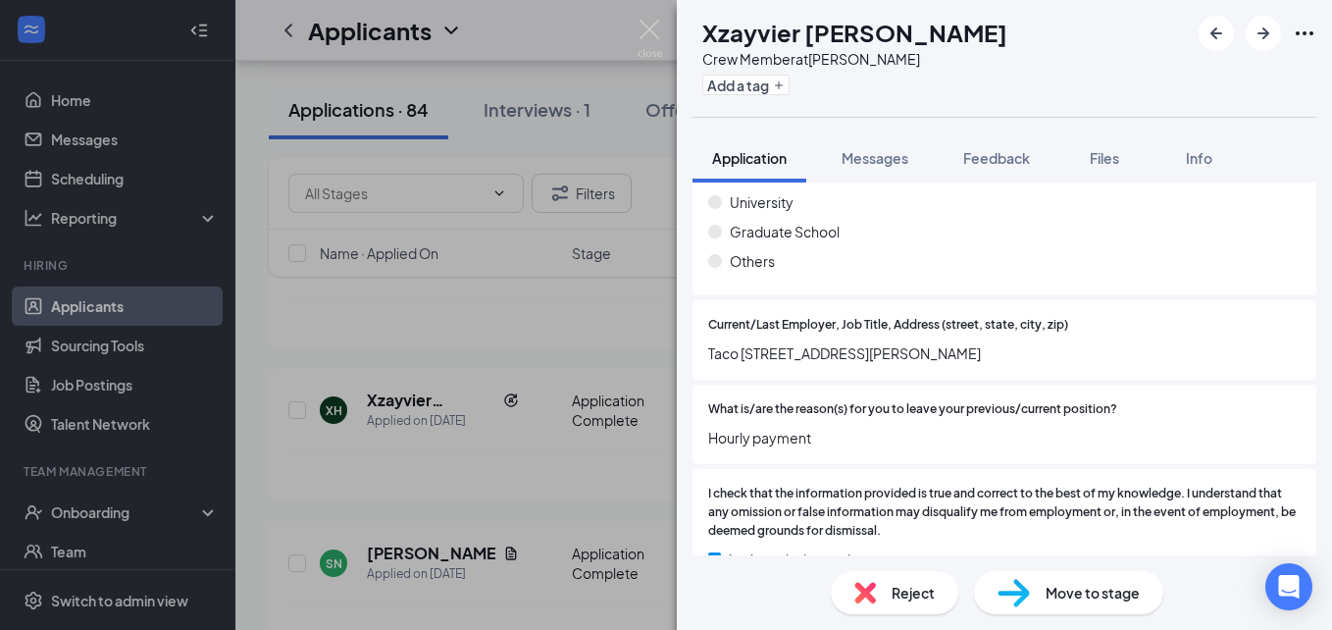
scroll to position [1209, 0]
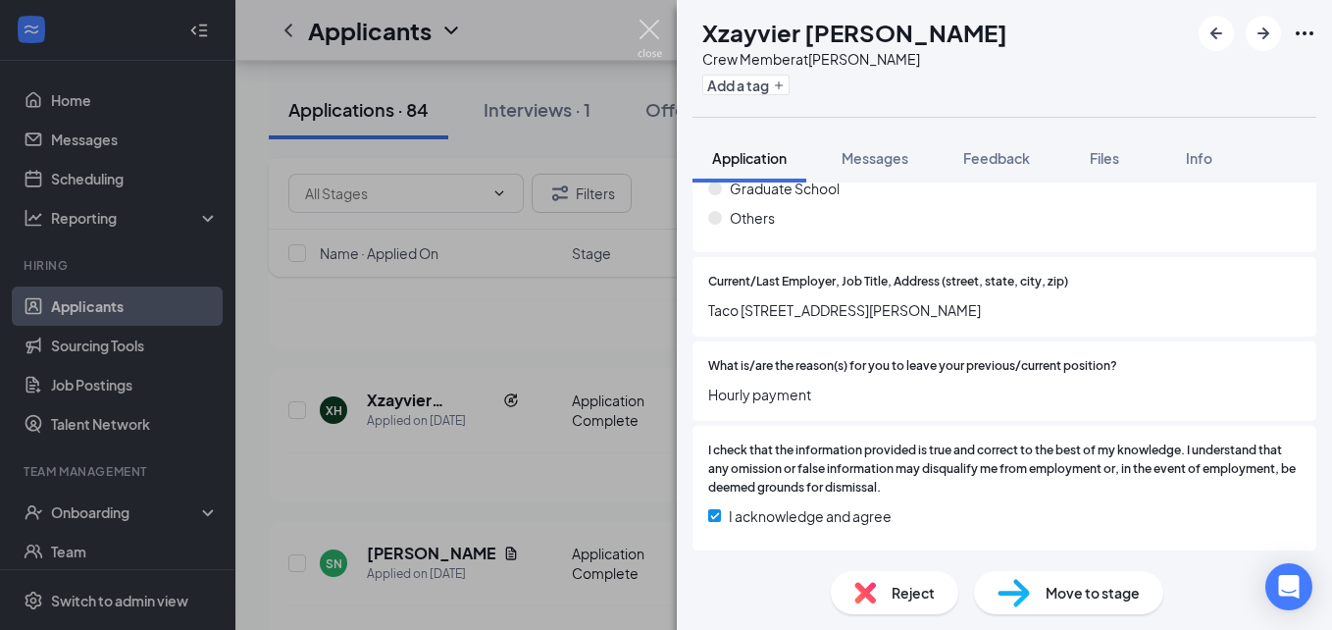
click at [654, 31] on img at bounding box center [650, 39] width 25 height 38
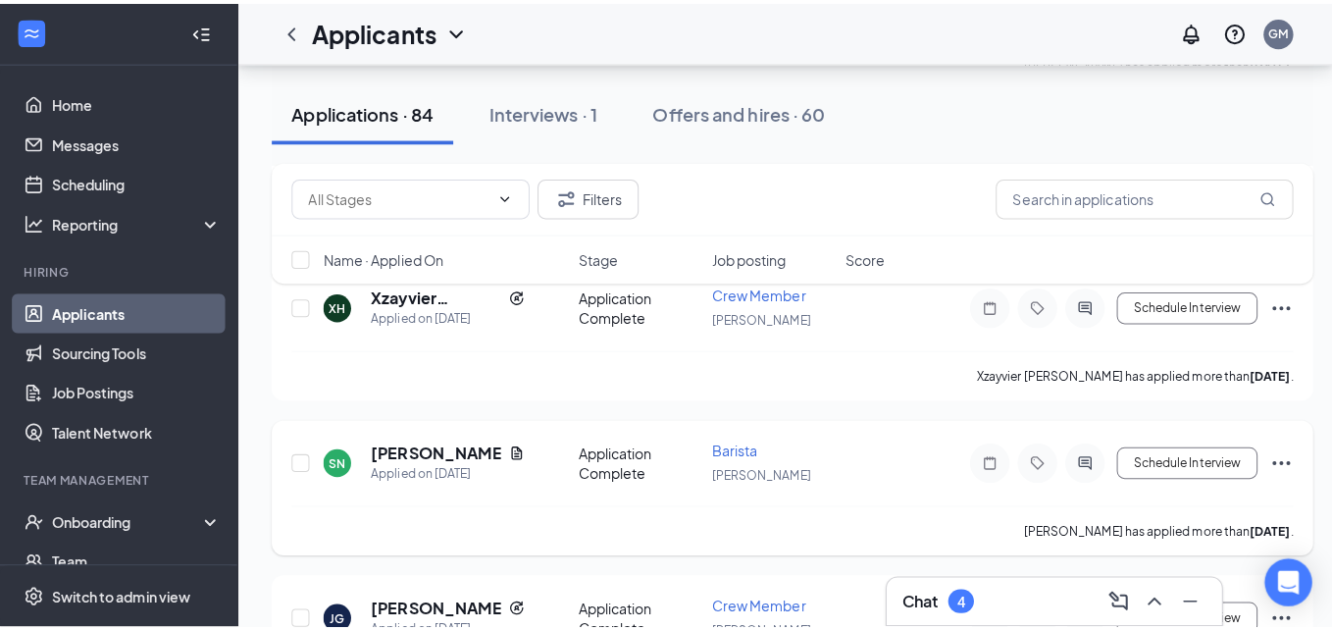
scroll to position [1671, 0]
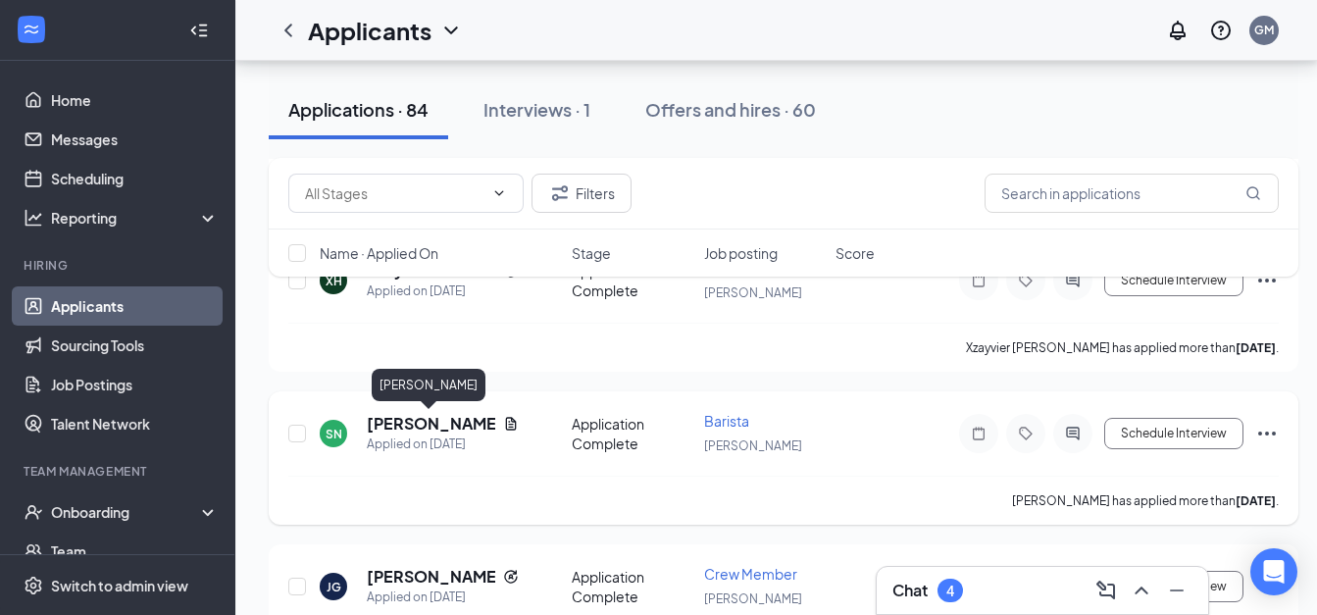
click at [441, 423] on h5 "[PERSON_NAME]" at bounding box center [431, 424] width 128 height 22
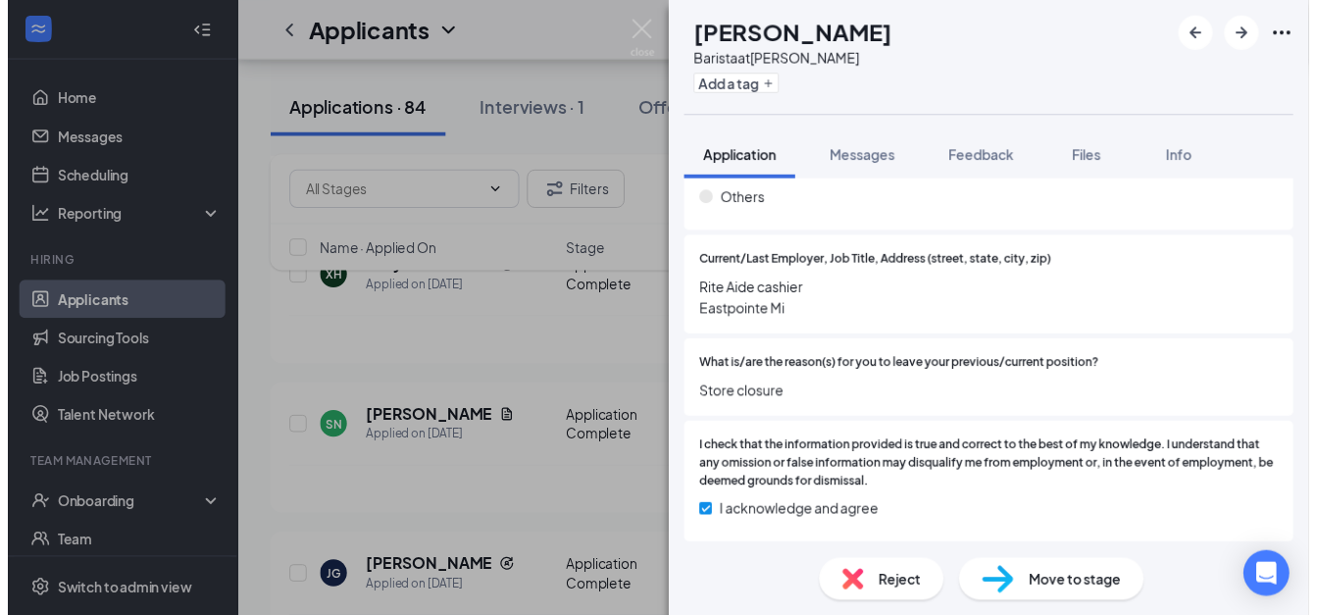
scroll to position [1282, 0]
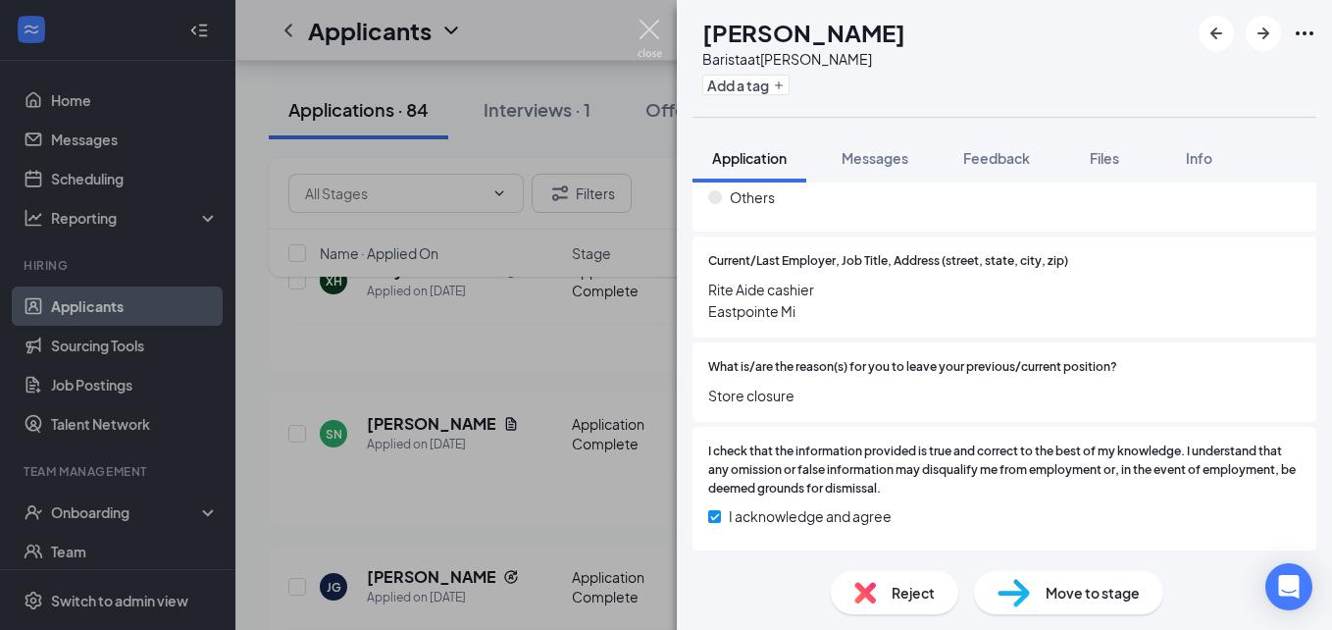
click at [645, 23] on img at bounding box center [650, 39] width 25 height 38
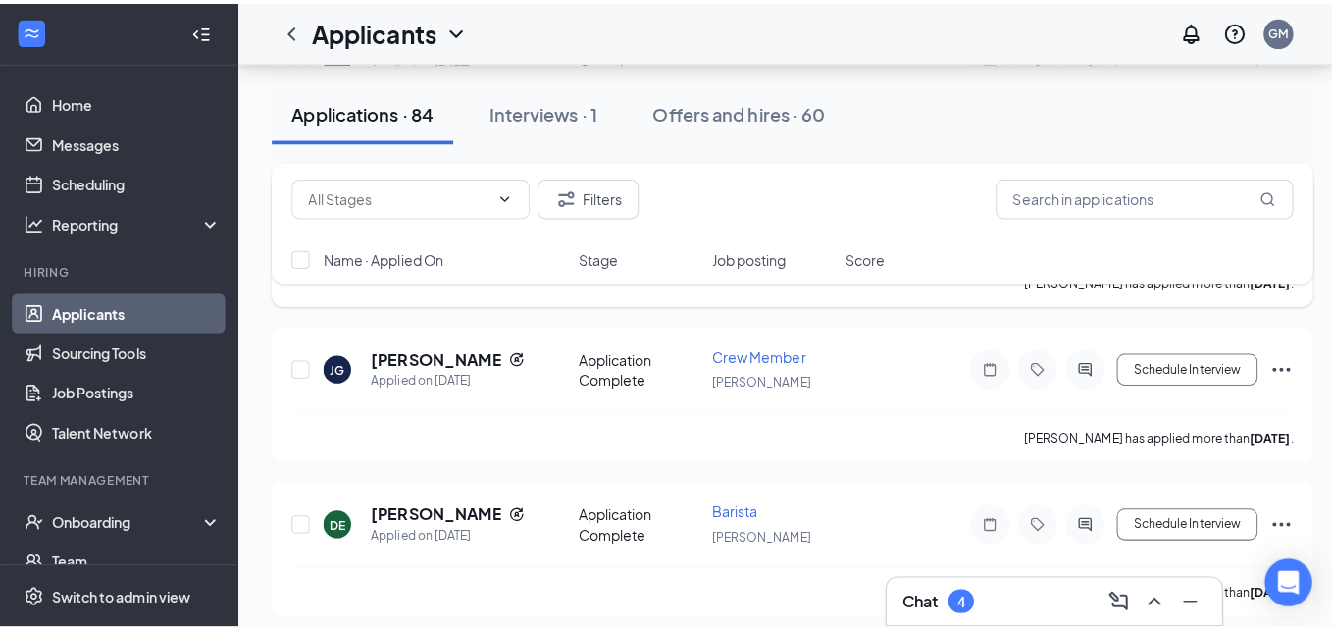
scroll to position [1897, 0]
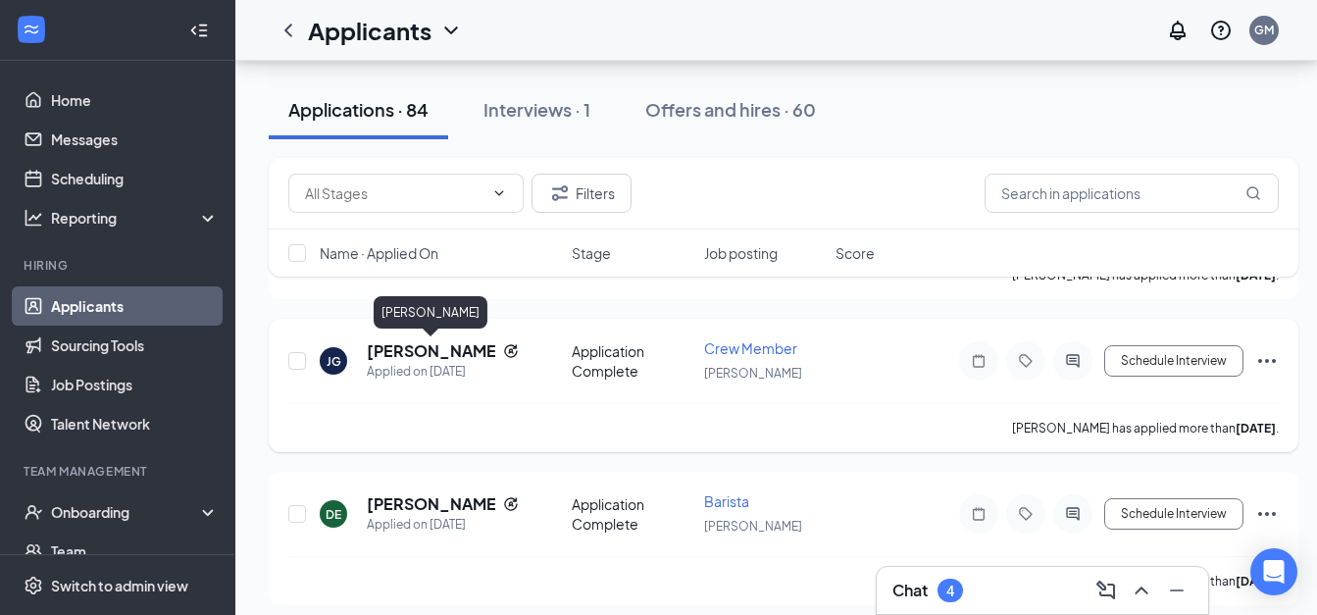
click at [433, 353] on h5 "[PERSON_NAME]" at bounding box center [431, 351] width 128 height 22
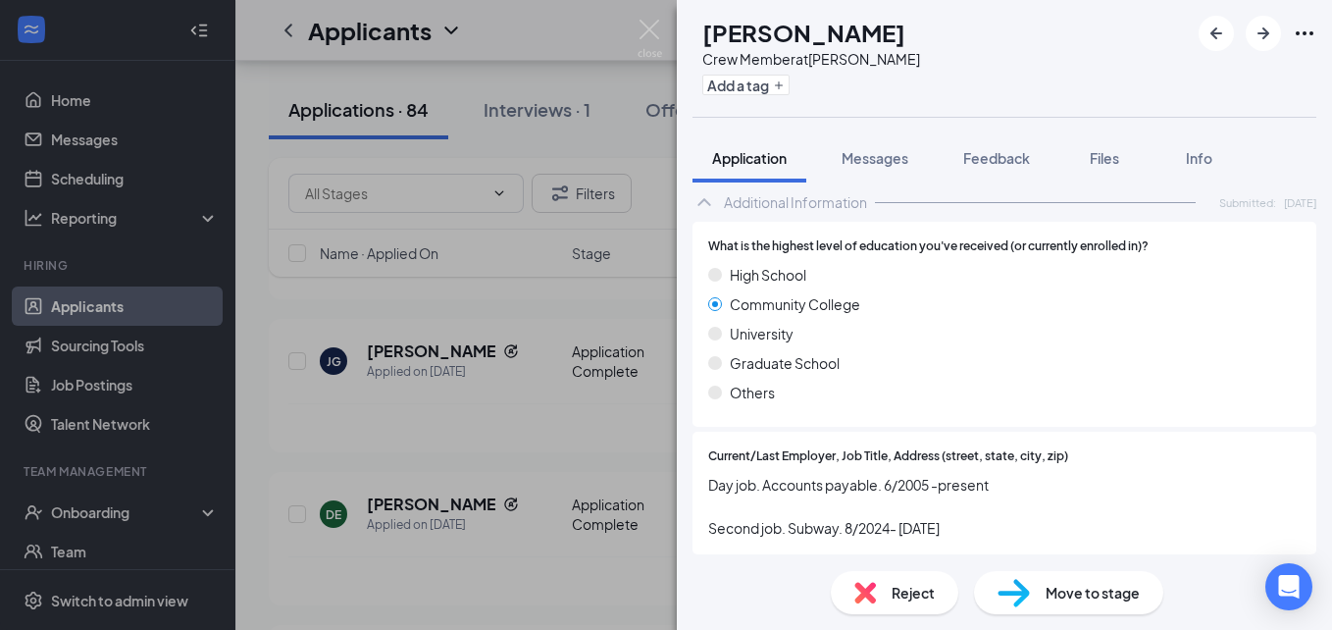
scroll to position [1033, 0]
click at [640, 31] on img at bounding box center [650, 39] width 25 height 38
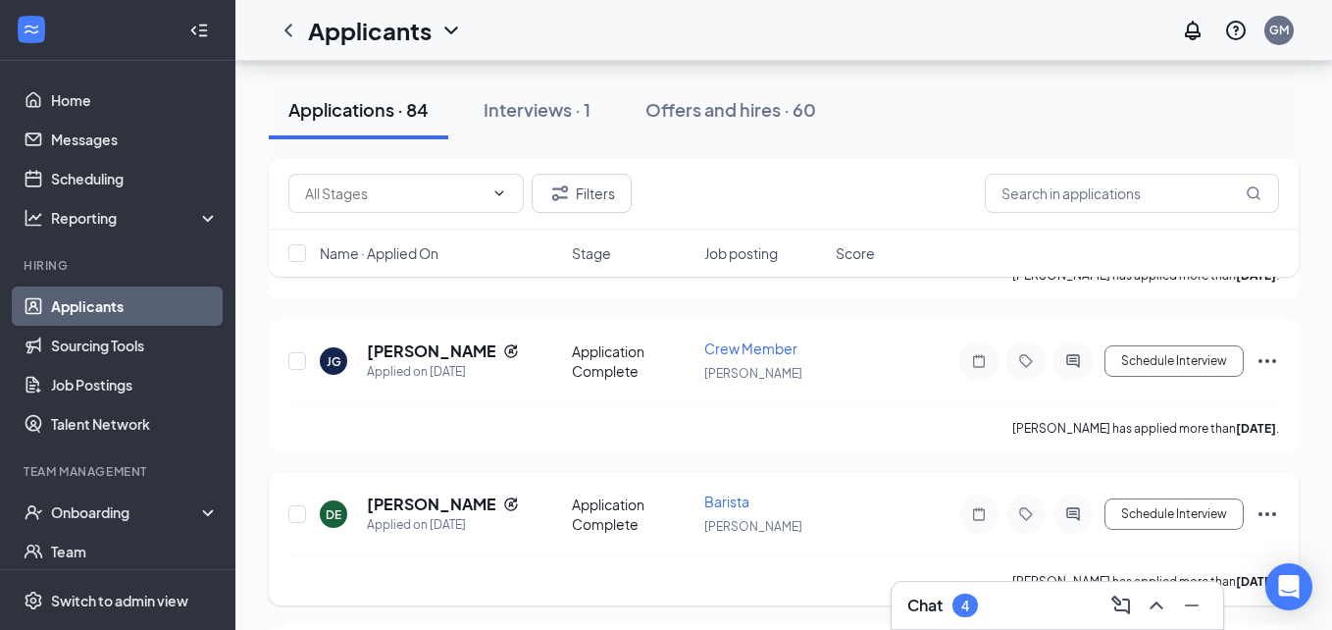
click at [436, 506] on h5 "[PERSON_NAME]" at bounding box center [431, 504] width 128 height 22
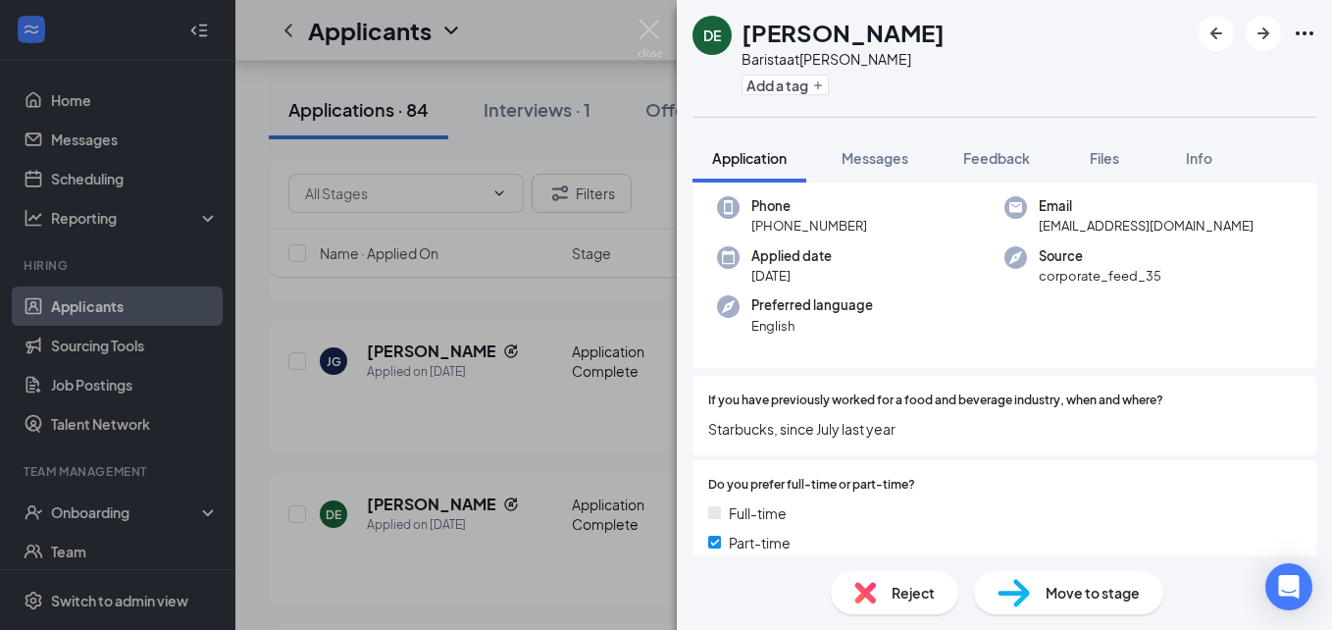
scroll to position [75, 0]
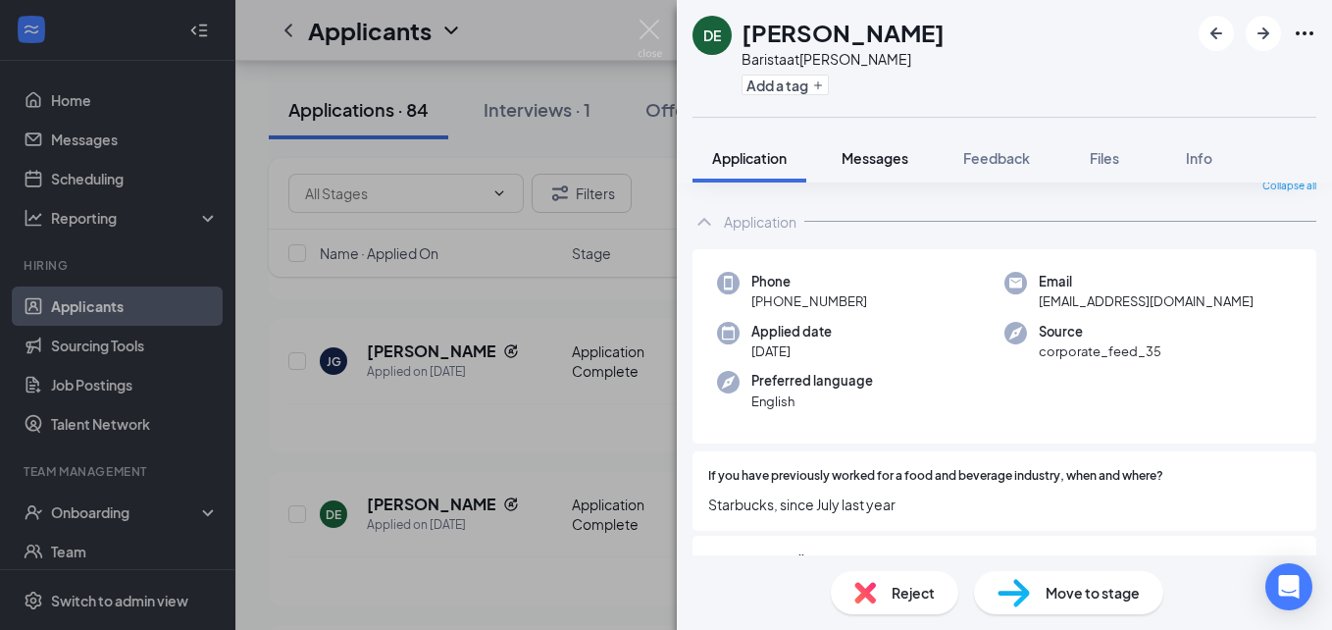
click at [883, 140] on button "Messages" at bounding box center [875, 157] width 106 height 49
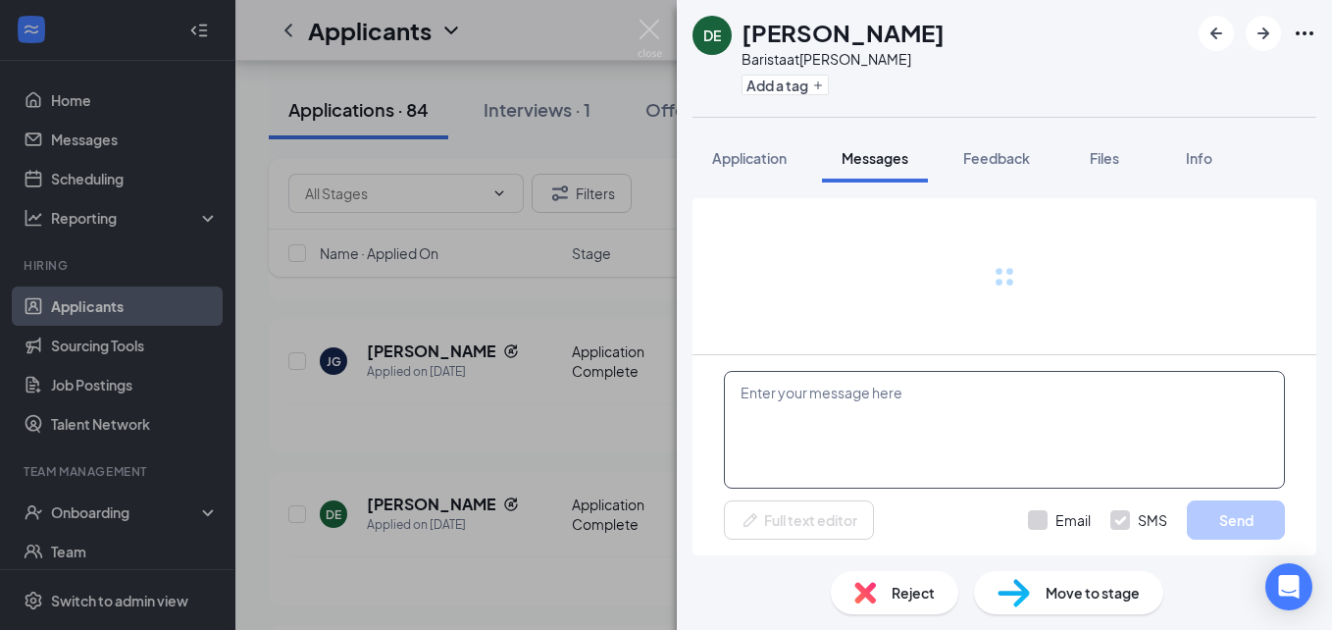
click at [932, 427] on textarea at bounding box center [1004, 430] width 561 height 118
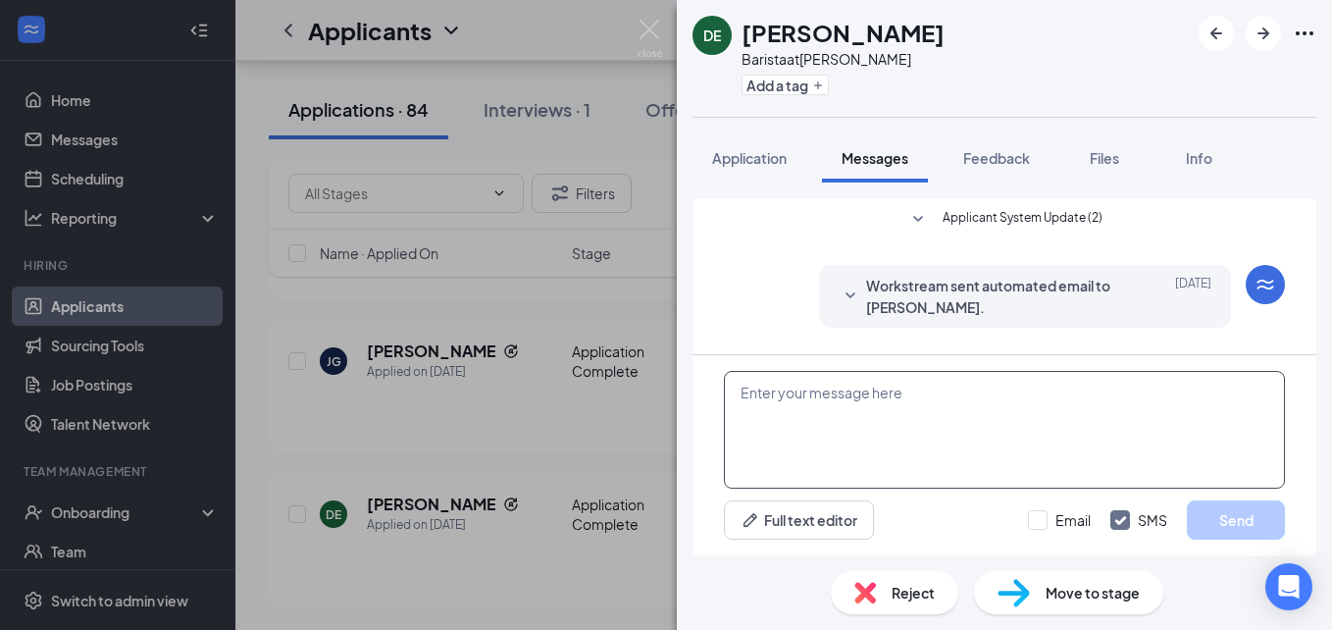
scroll to position [234, 0]
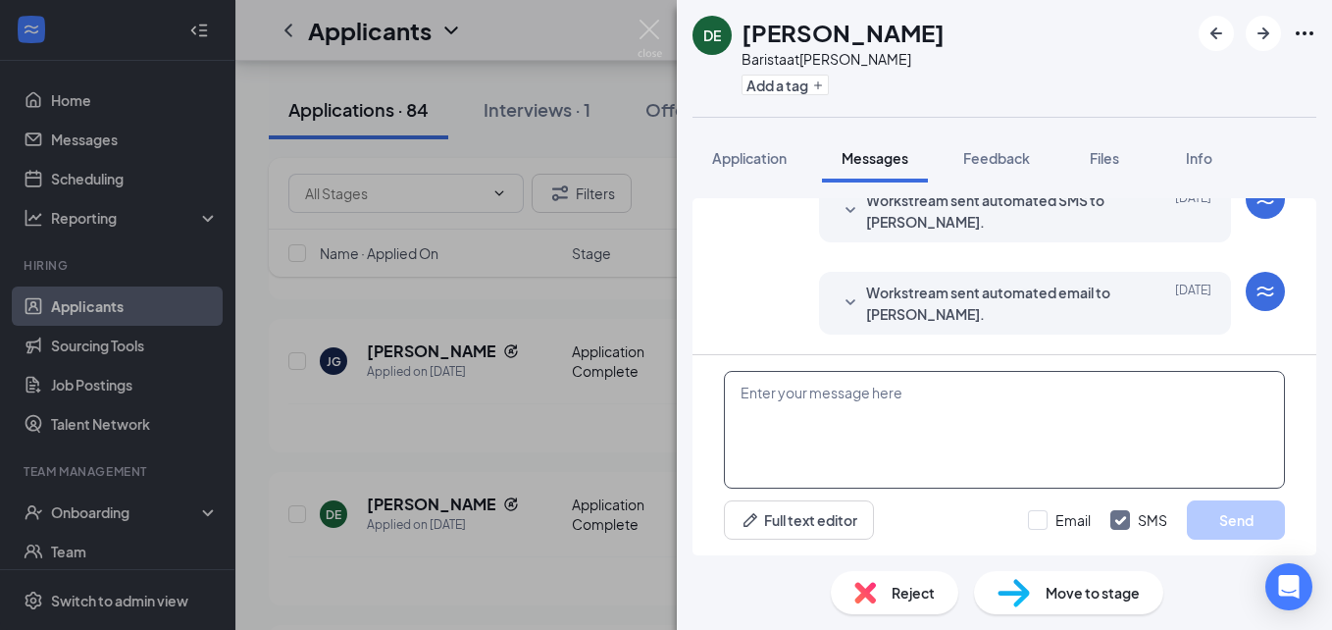
paste textarea "Hi, my name is [PERSON_NAME], I'm the GM at [GEOGRAPHIC_DATA]! I would love to …"
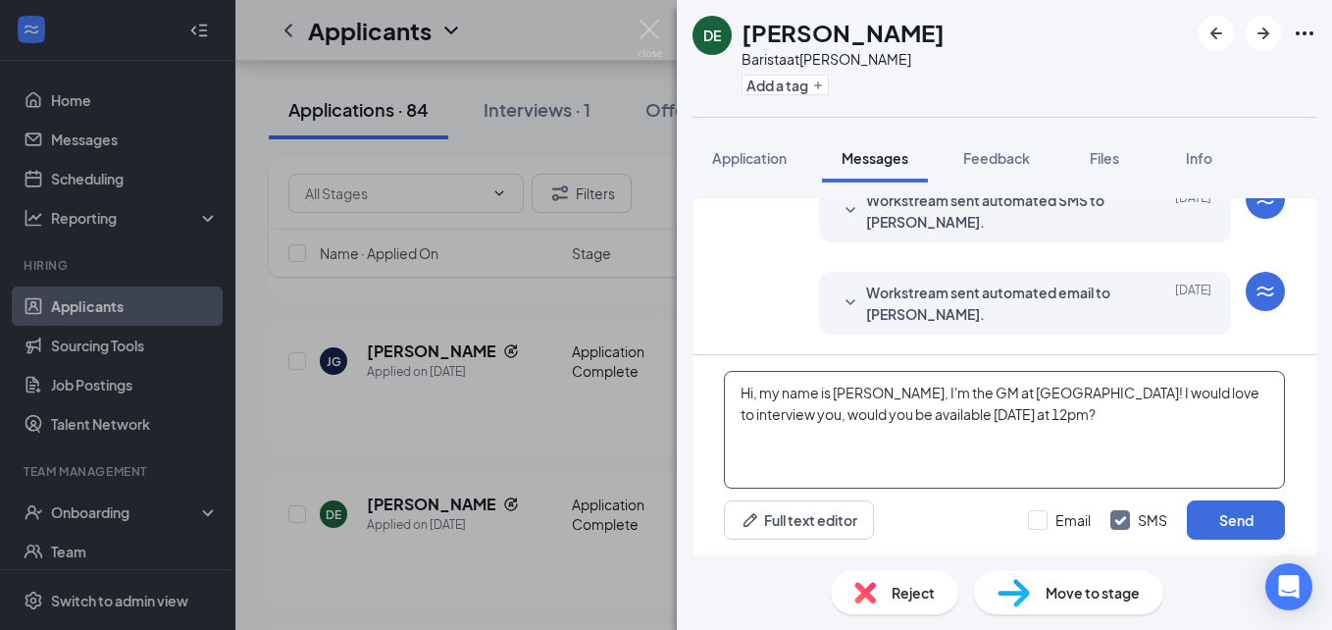
click at [1102, 418] on textarea "Hi, my name is [PERSON_NAME], I'm the GM at [GEOGRAPHIC_DATA]! I would love to …" at bounding box center [1004, 430] width 561 height 118
type textarea "Hi, my name is [PERSON_NAME], I'm the GM at [GEOGRAPHIC_DATA]! I would love to …"
click at [1226, 519] on button "Send" at bounding box center [1236, 519] width 98 height 39
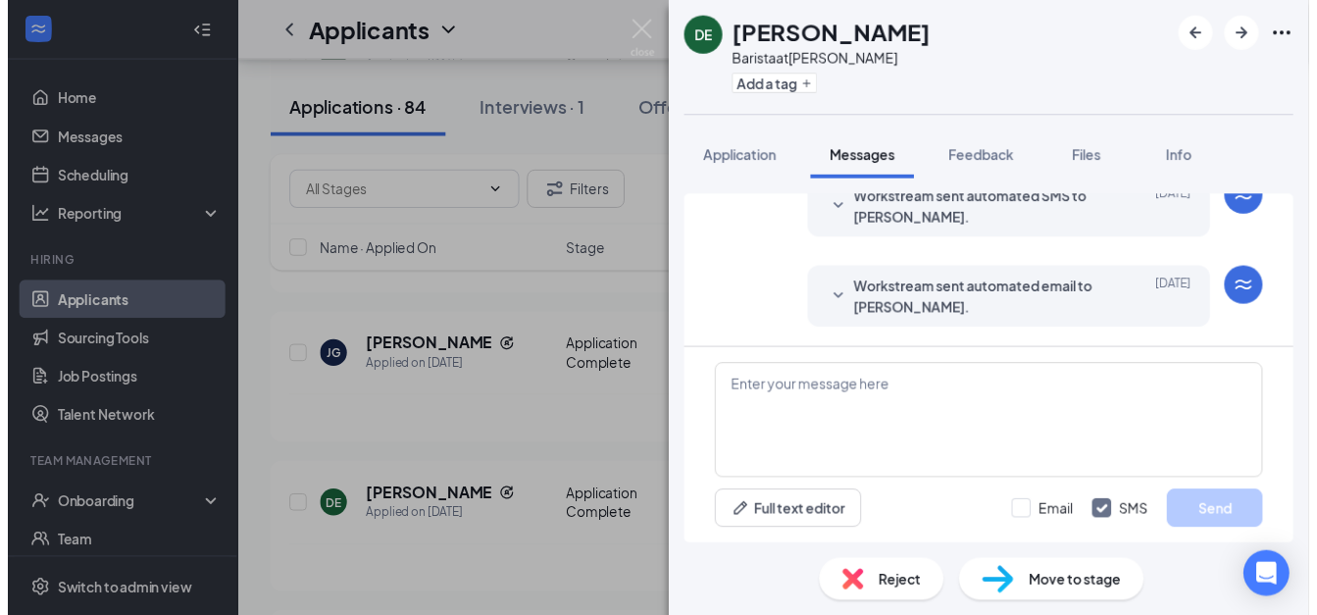
scroll to position [403, 0]
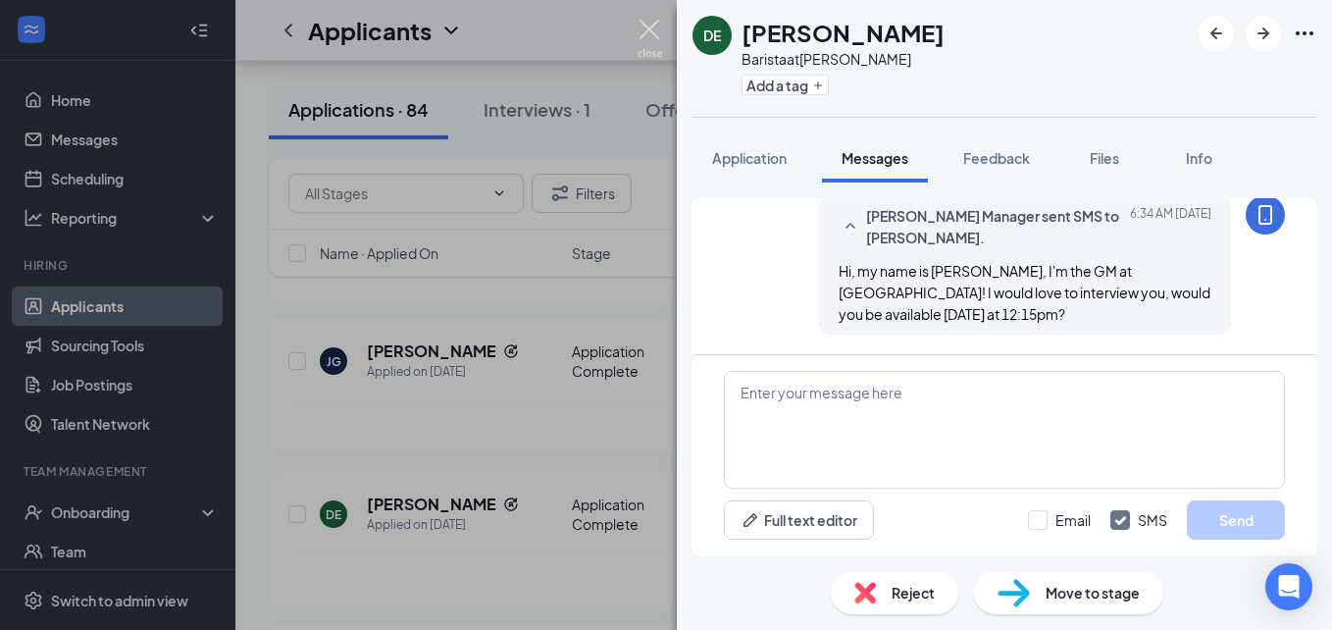
click at [638, 27] on img at bounding box center [650, 39] width 25 height 38
